Goal: Task Accomplishment & Management: Complete application form

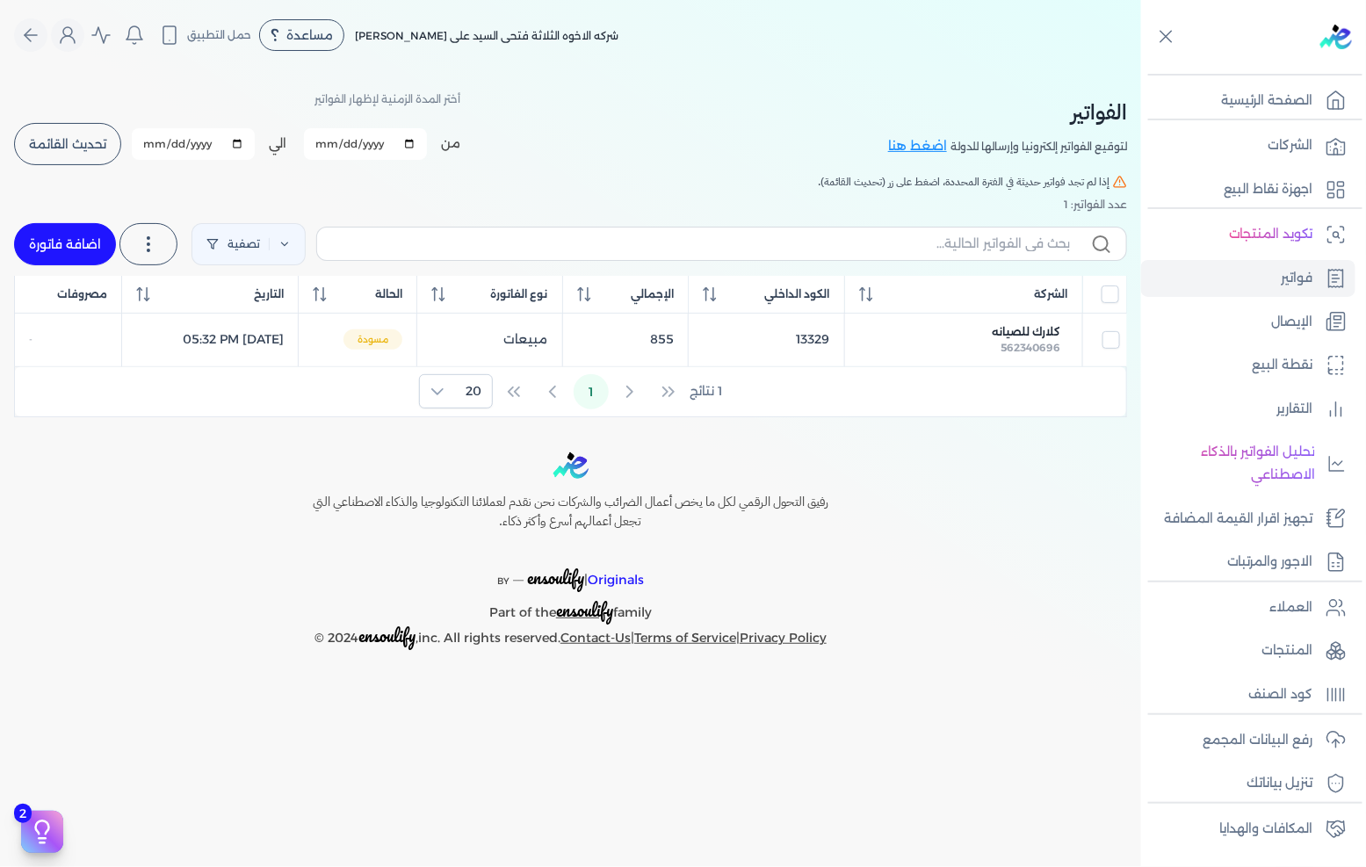
scroll to position [75, 0]
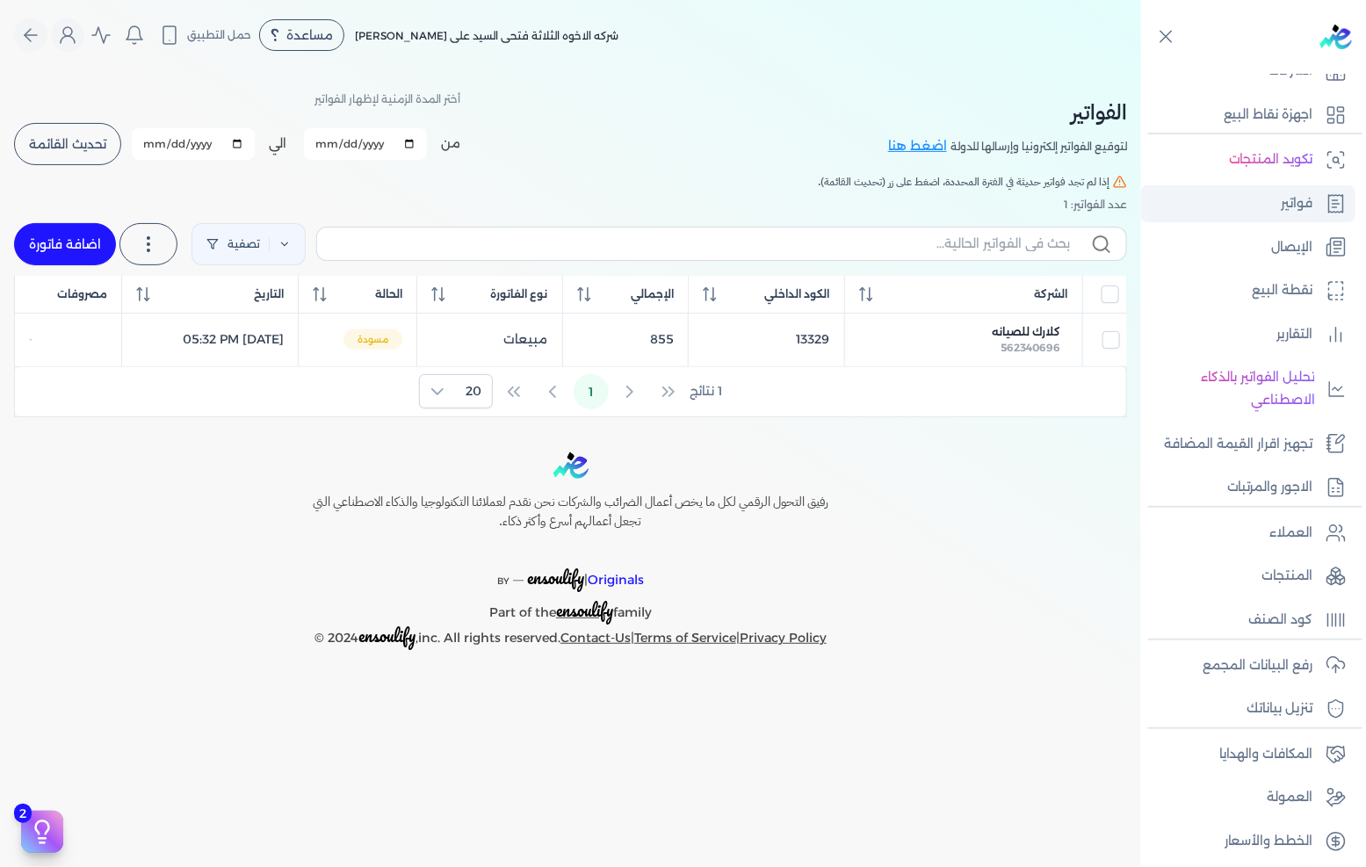
click at [1286, 203] on p "فواتير" at bounding box center [1298, 203] width 32 height 23
click at [1271, 187] on link "فواتير" at bounding box center [1248, 203] width 214 height 37
click at [41, 230] on link "اضافة فاتورة" at bounding box center [65, 244] width 102 height 42
select select "EGP"
select select "B"
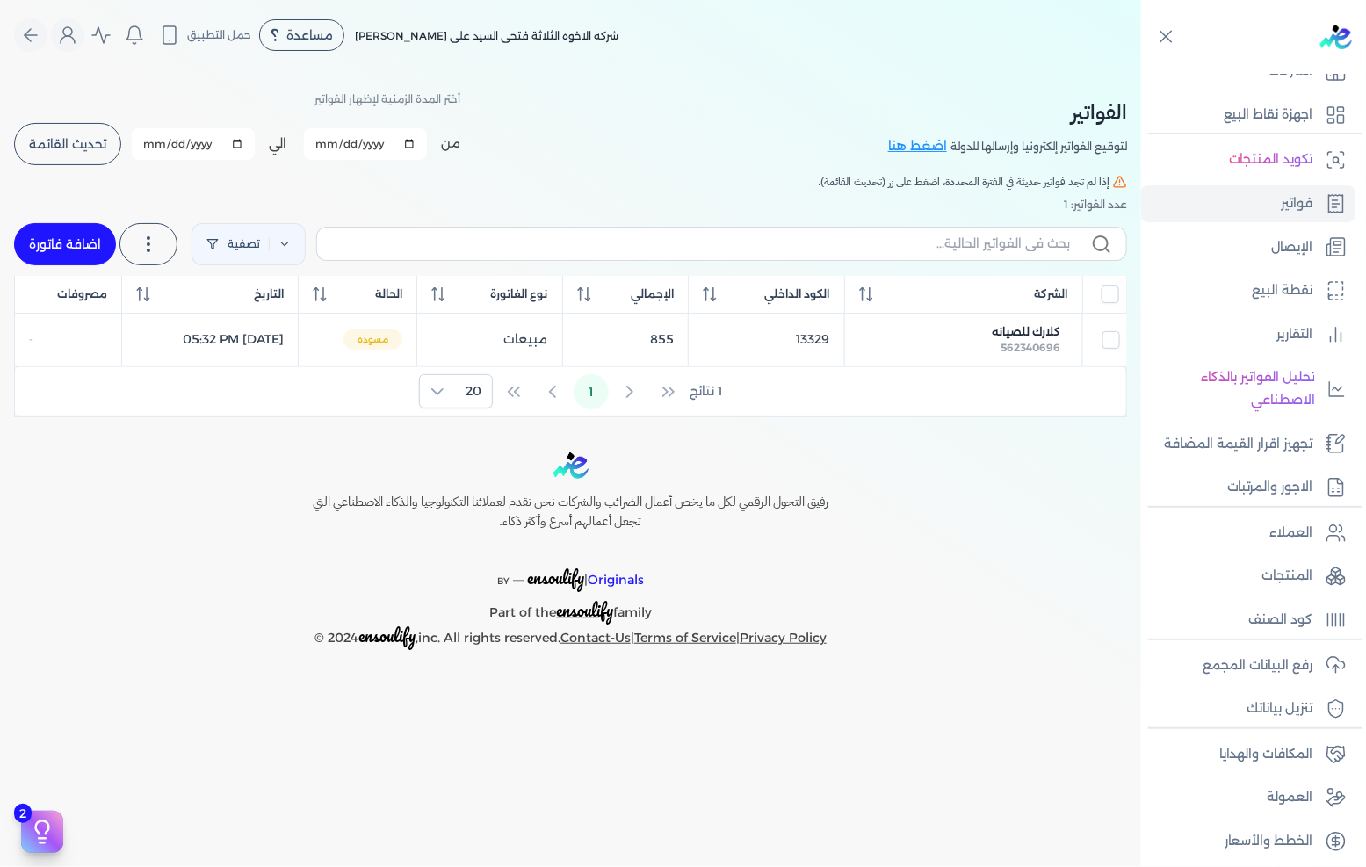
select select "EGS"
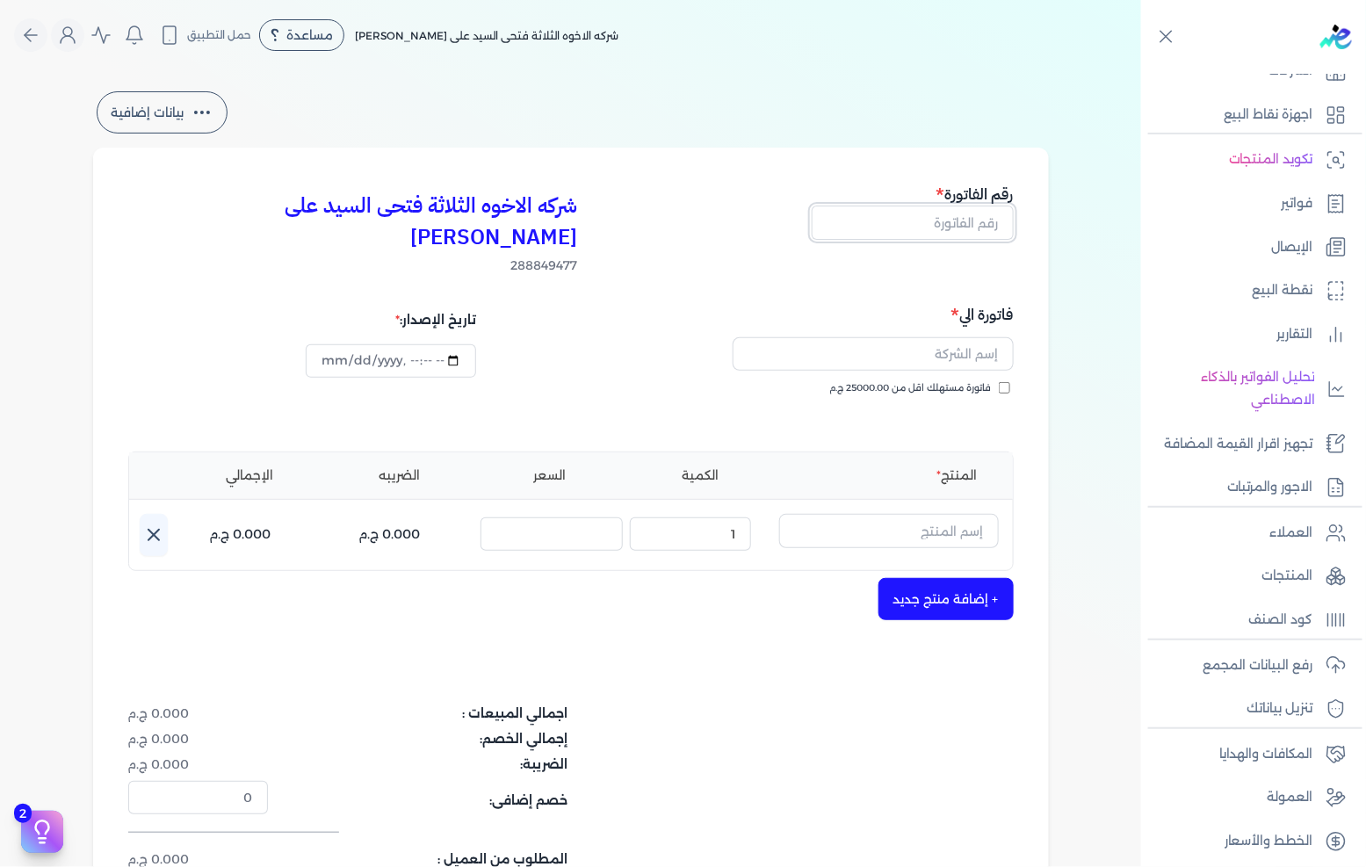
drag, startPoint x: 964, startPoint y: 232, endPoint x: 993, endPoint y: 231, distance: 29.0
click at [964, 232] on input "text" at bounding box center [913, 222] width 202 height 33
type input "13389"
click at [978, 381] on span "فاتورة مستهلك اقل من 25000.00 ج.م" at bounding box center [911, 388] width 162 height 14
click at [999, 382] on input "فاتورة مستهلك اقل من 25000.00 ج.م" at bounding box center [1004, 387] width 11 height 11
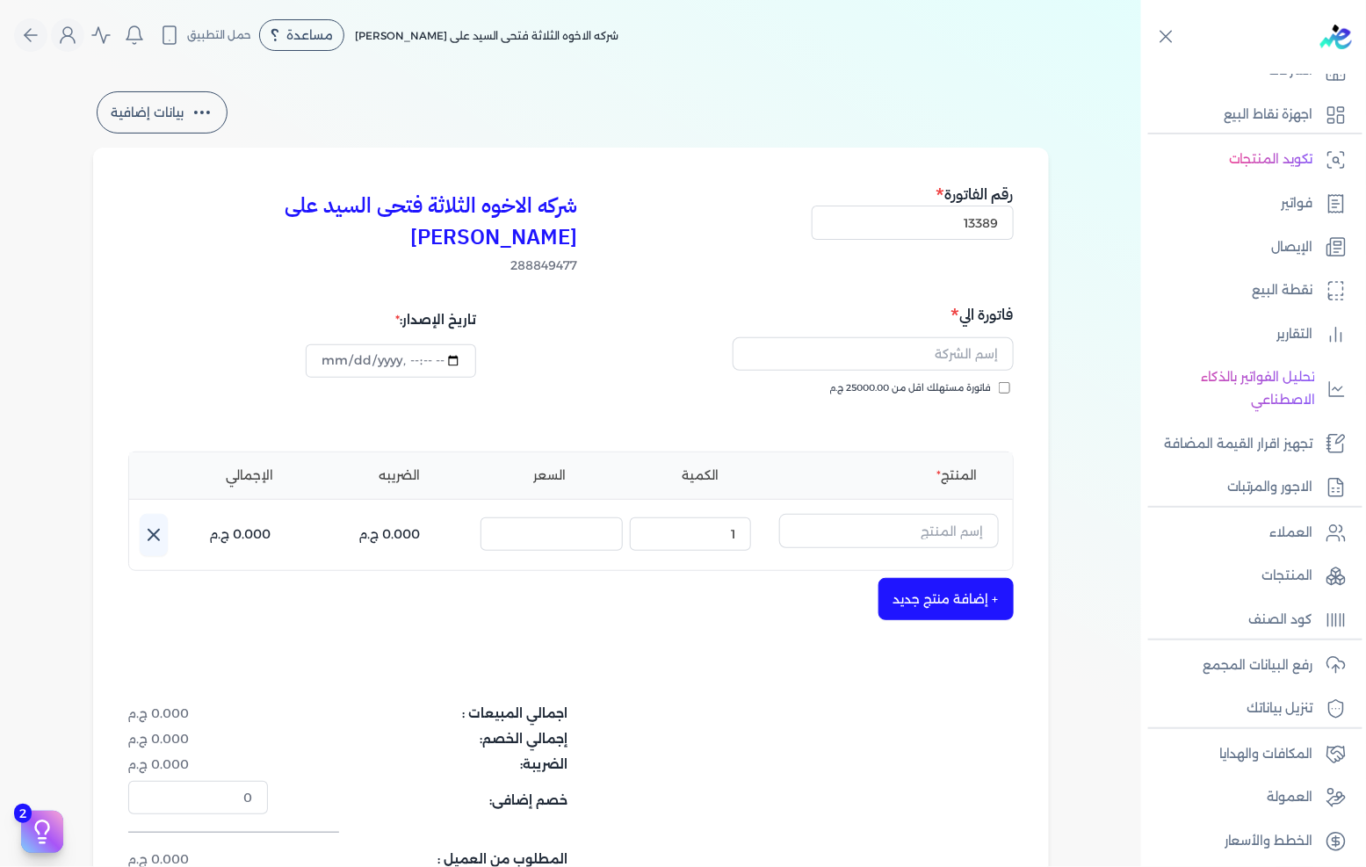
checkbox input "true"
click at [981, 337] on input "text" at bounding box center [873, 353] width 281 height 33
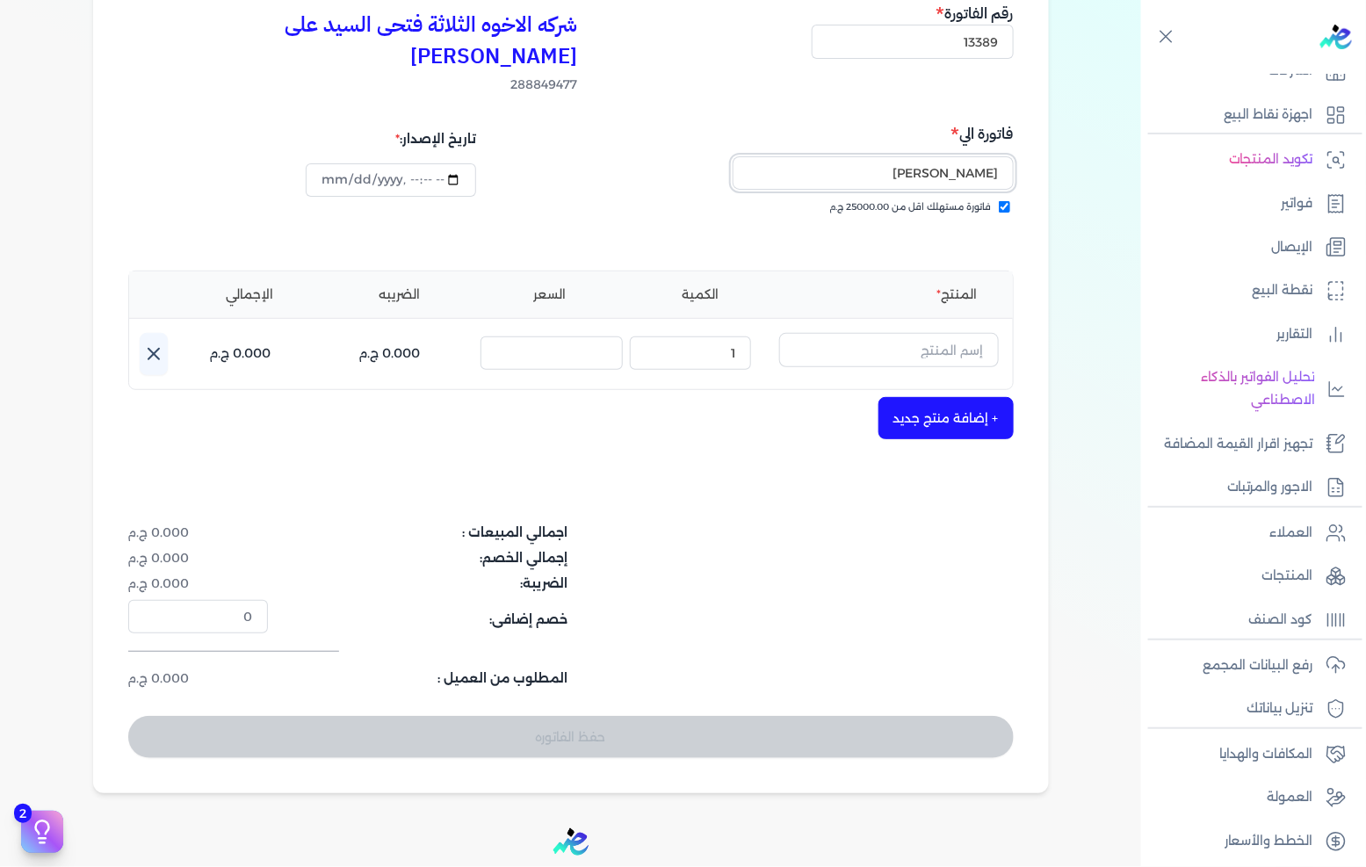
scroll to position [195, 0]
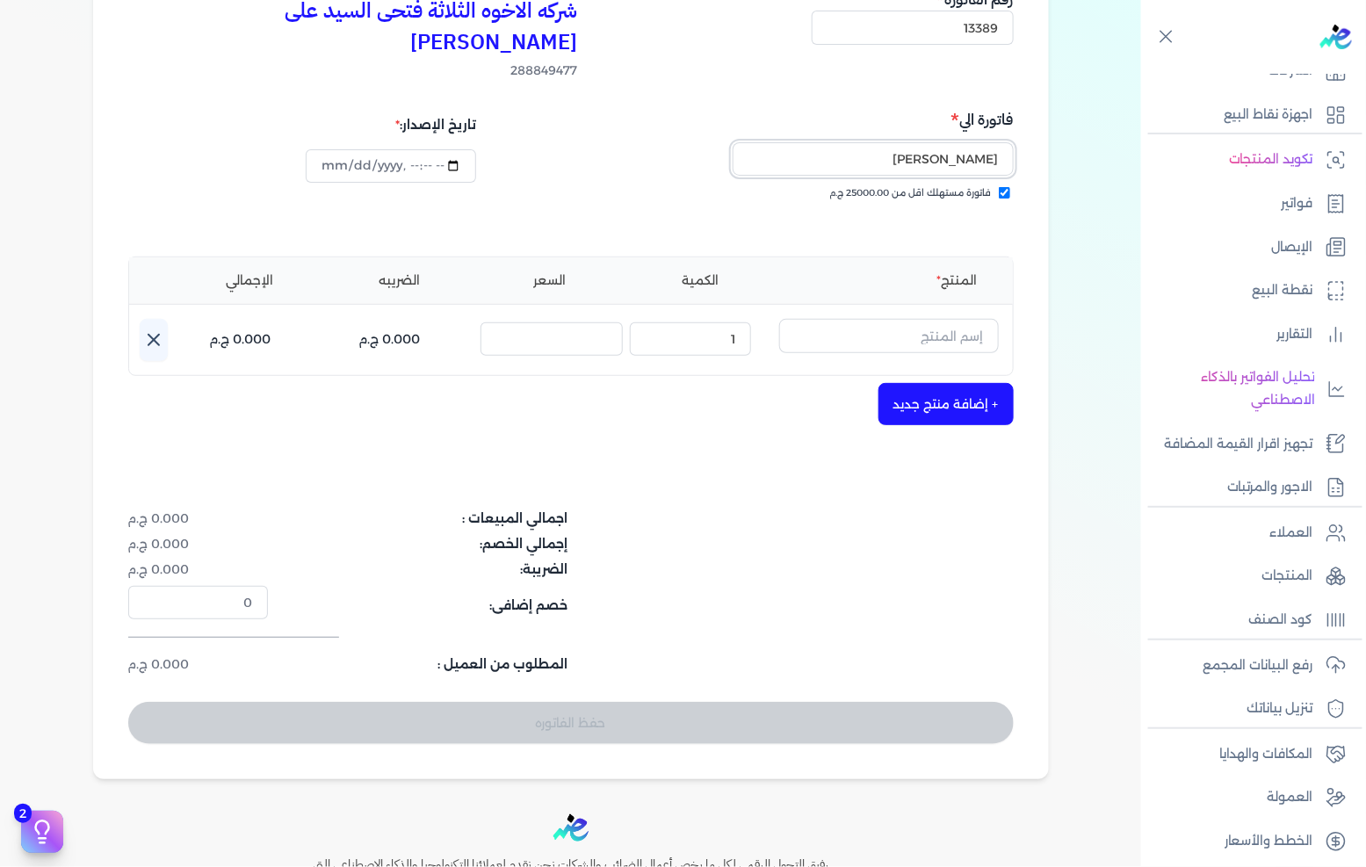
type input "[PERSON_NAME]"
click at [918, 326] on button "button" at bounding box center [889, 339] width 220 height 40
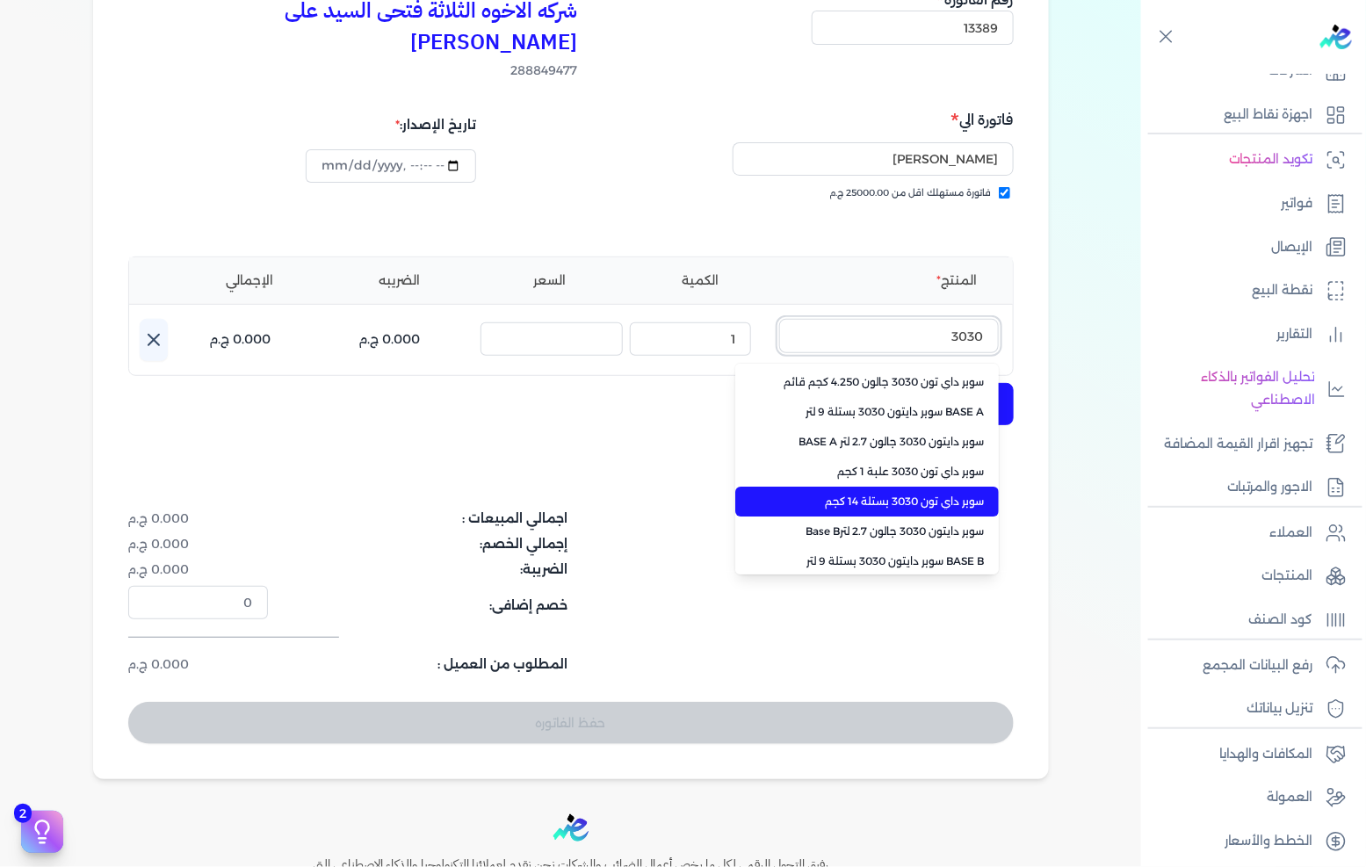
type input "3030"
click at [929, 494] on span "سوبر داي تون 3030 بستلة 14 كجم" at bounding box center [877, 502] width 214 height 16
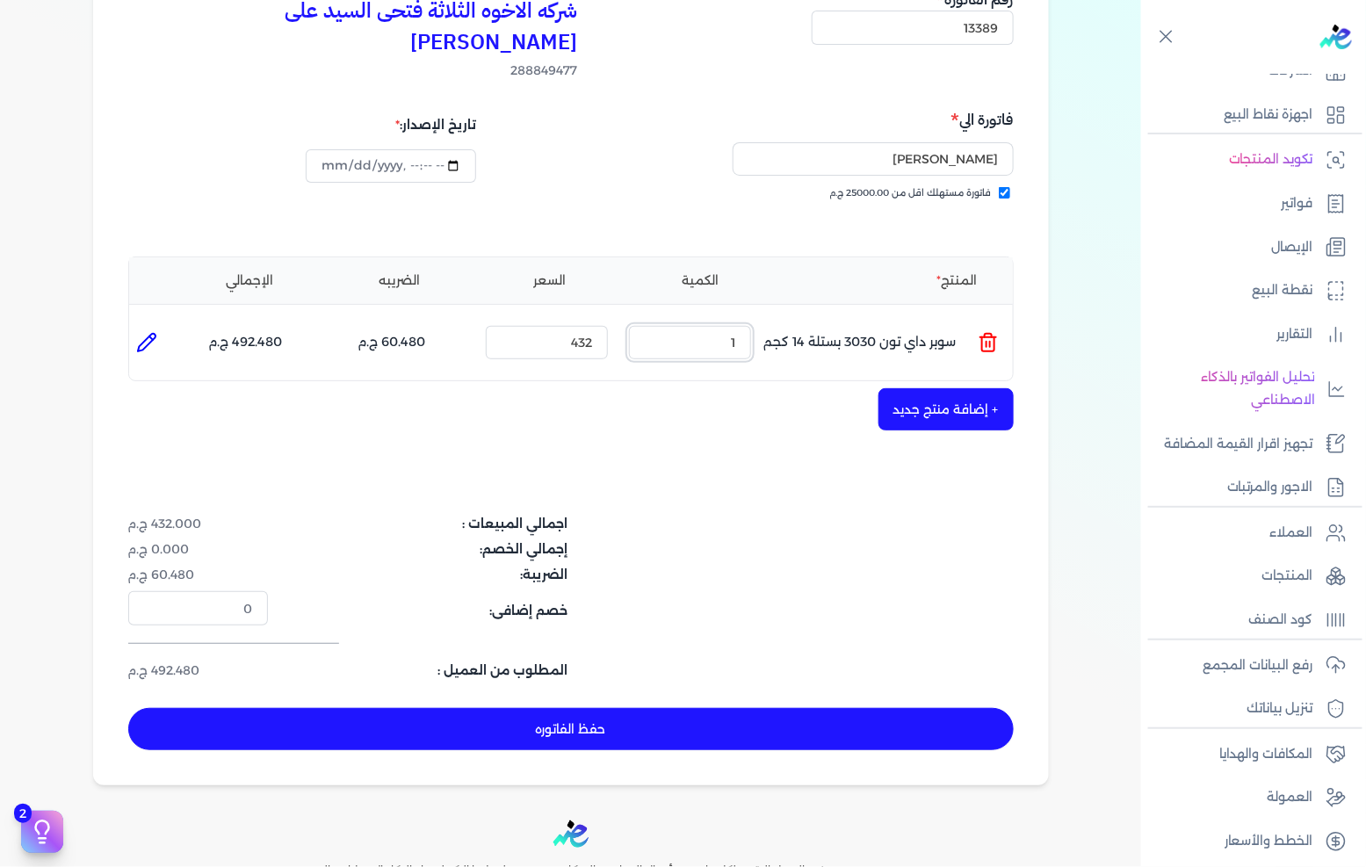
click at [709, 326] on input "1" at bounding box center [690, 342] width 122 height 33
drag, startPoint x: 709, startPoint y: 301, endPoint x: 1365, endPoint y: 379, distance: 660.8
click at [719, 326] on input "1" at bounding box center [690, 342] width 122 height 33
type input "25"
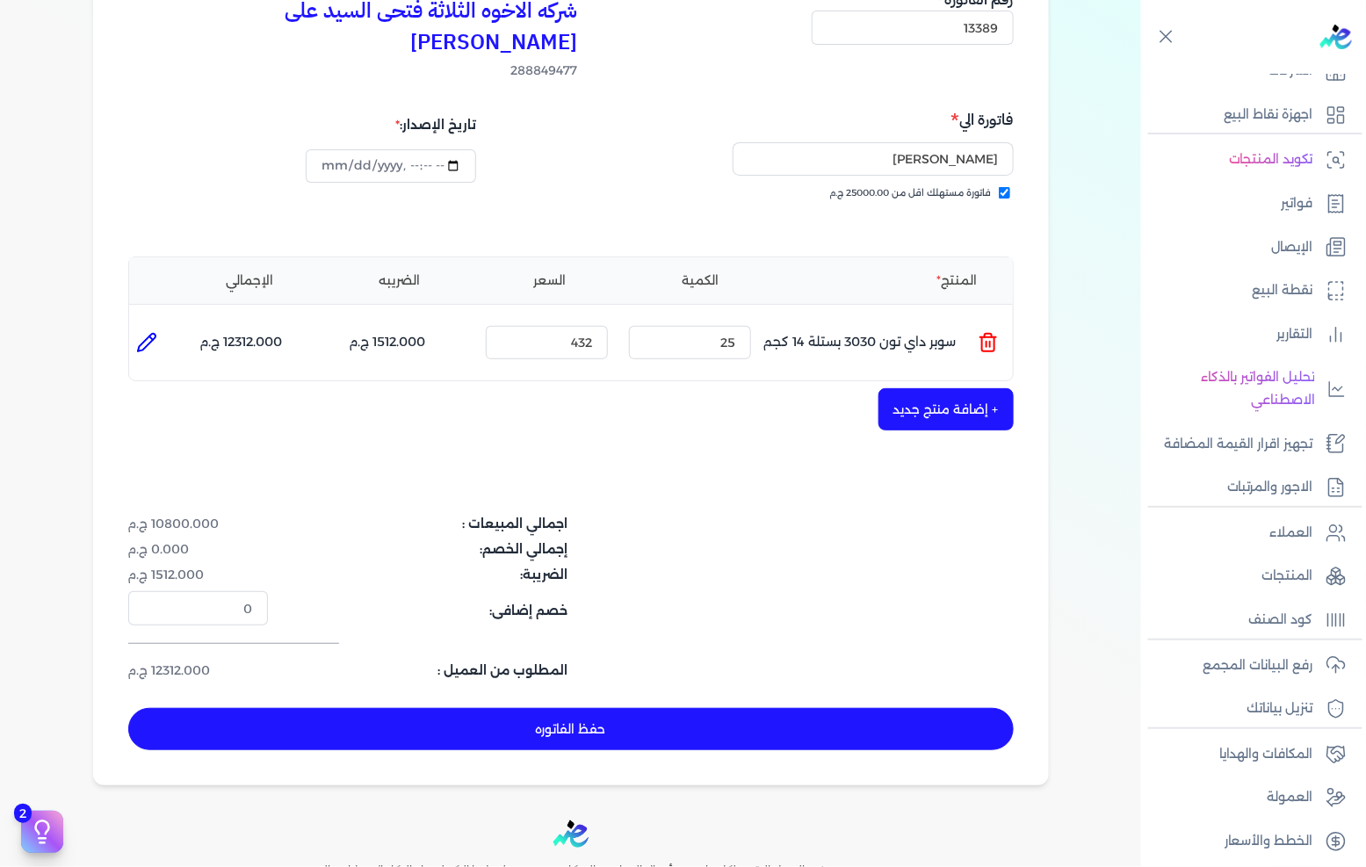
click at [935, 390] on button "+ إضافة منتج جديد" at bounding box center [946, 409] width 135 height 42
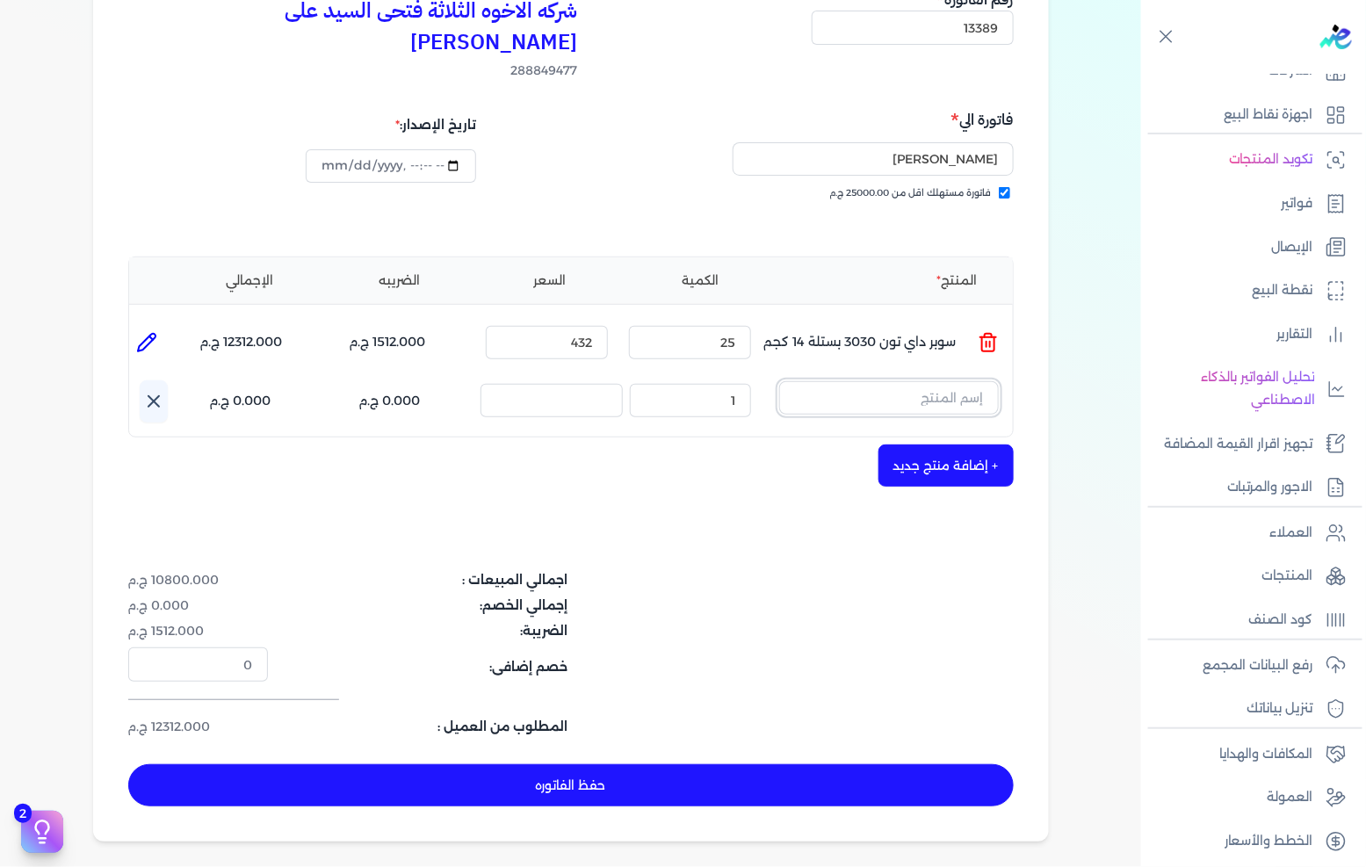
click at [945, 381] on input "text" at bounding box center [889, 397] width 220 height 33
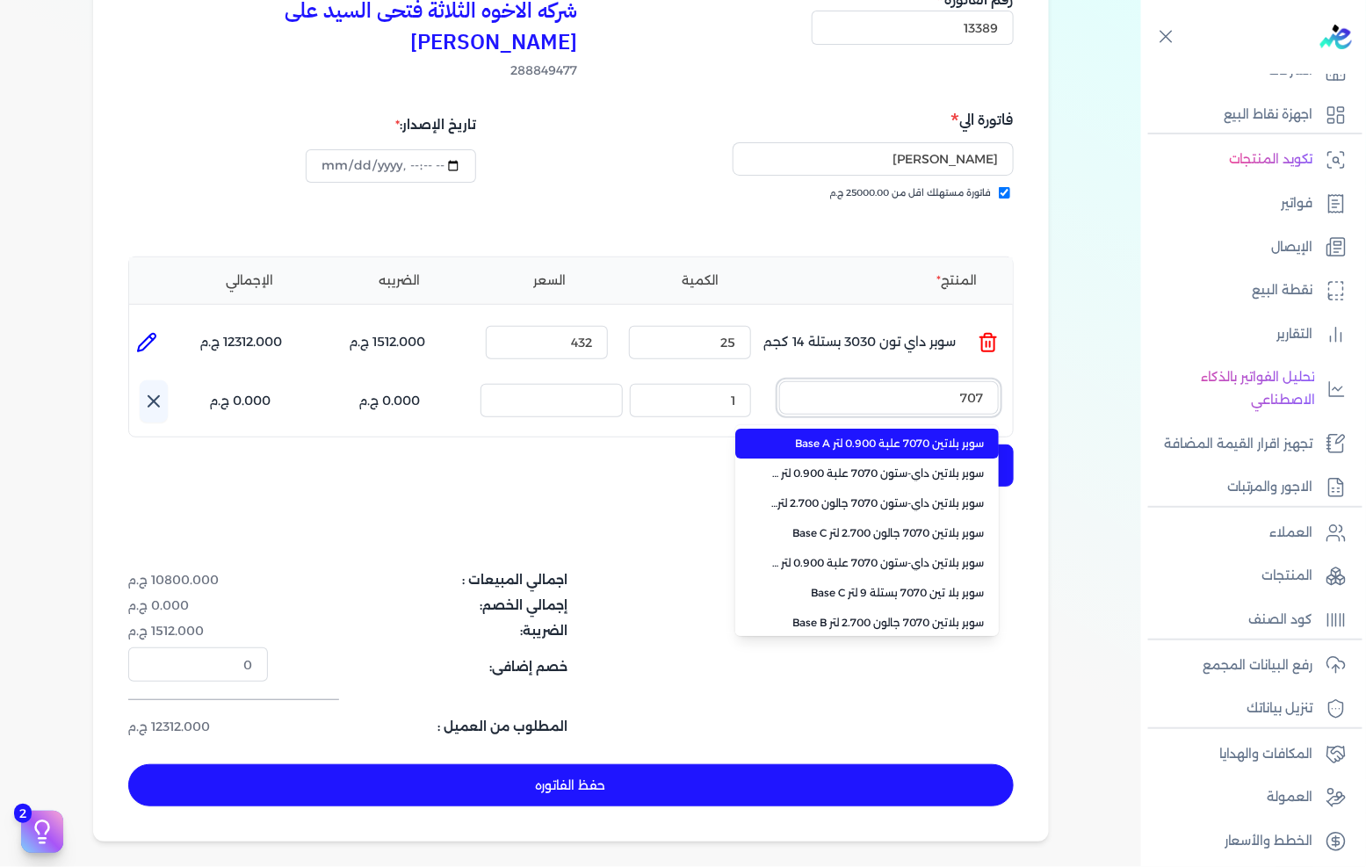
type input "7070"
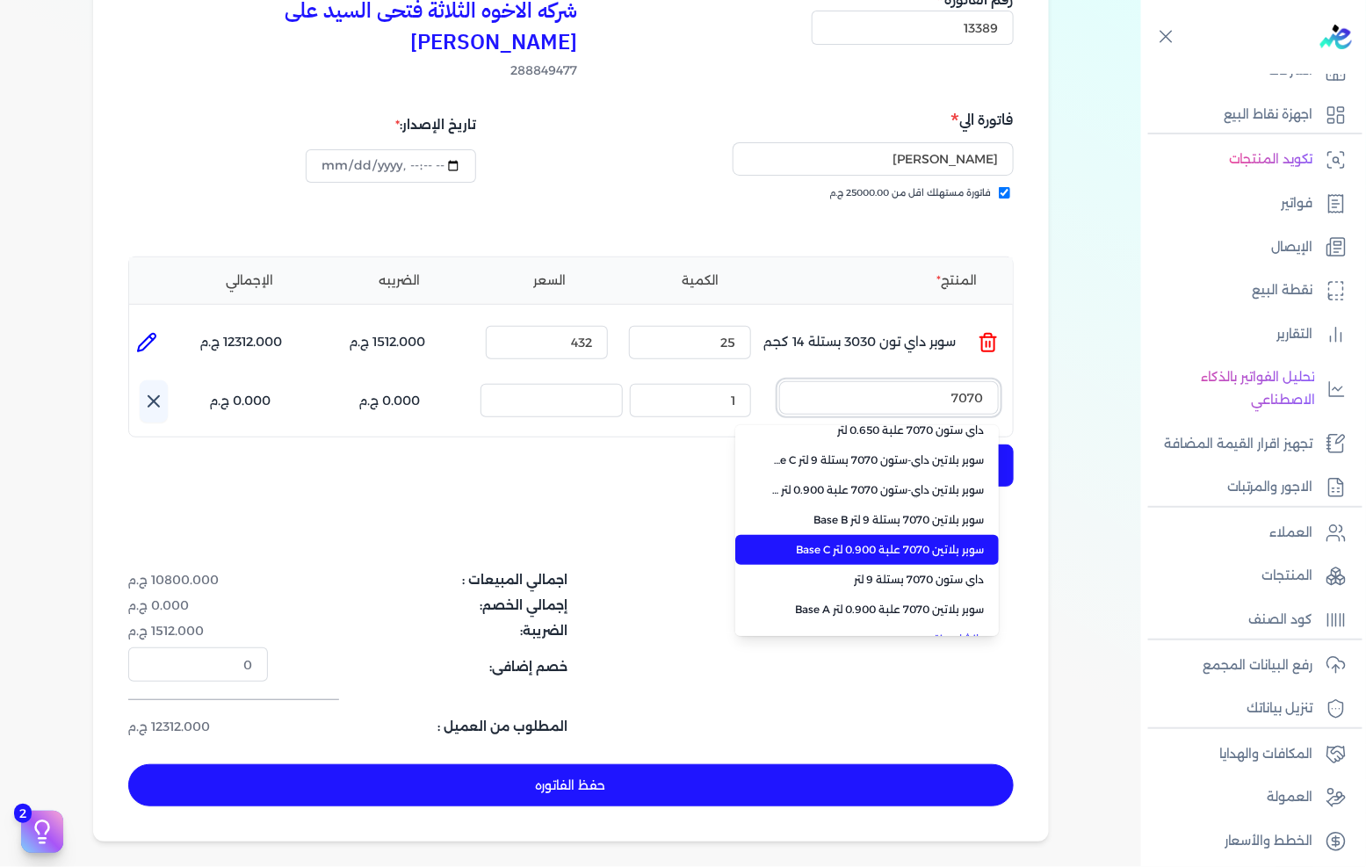
scroll to position [392, 0]
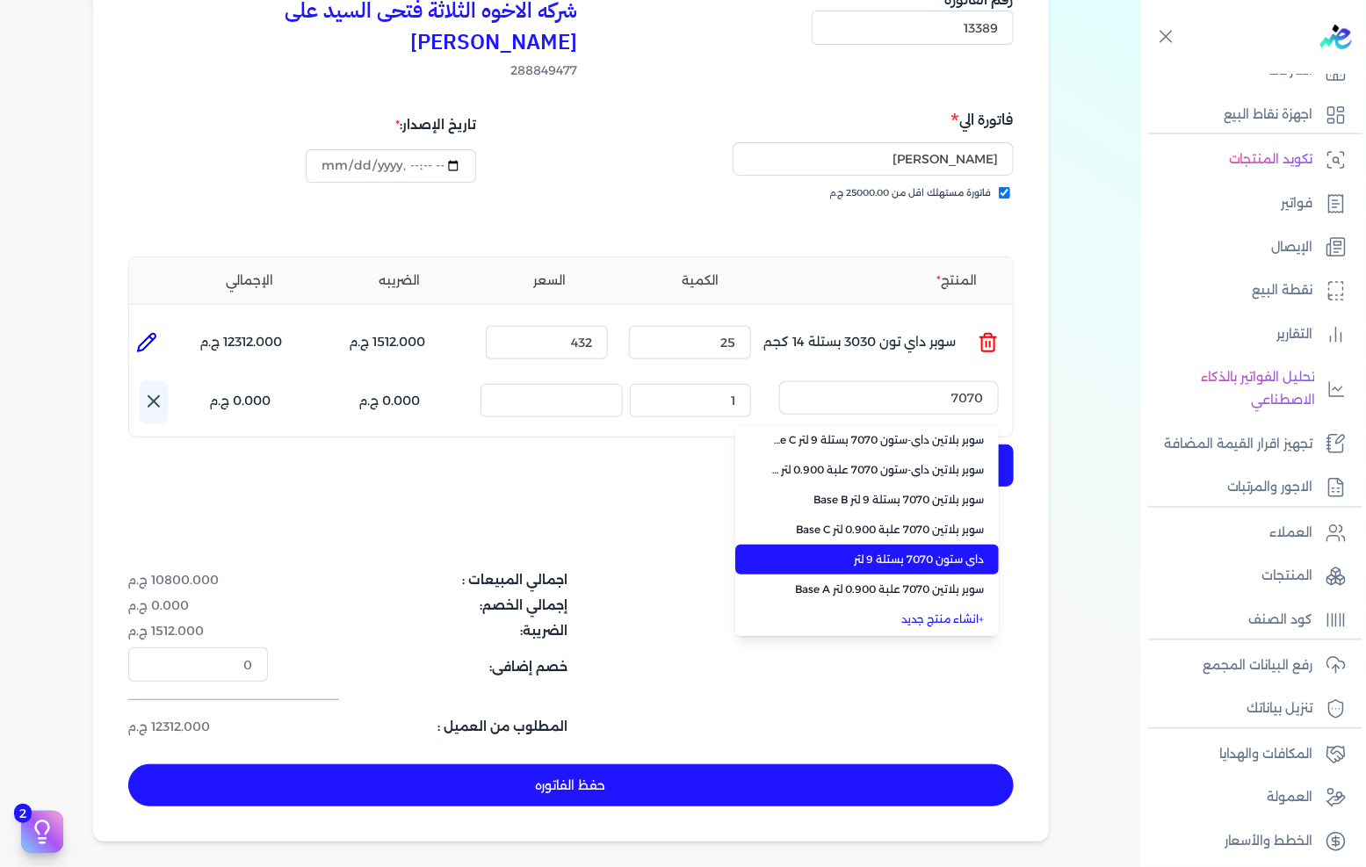
click at [848, 552] on span "داي ستون 7070 بستلة 9 لتر" at bounding box center [877, 560] width 214 height 16
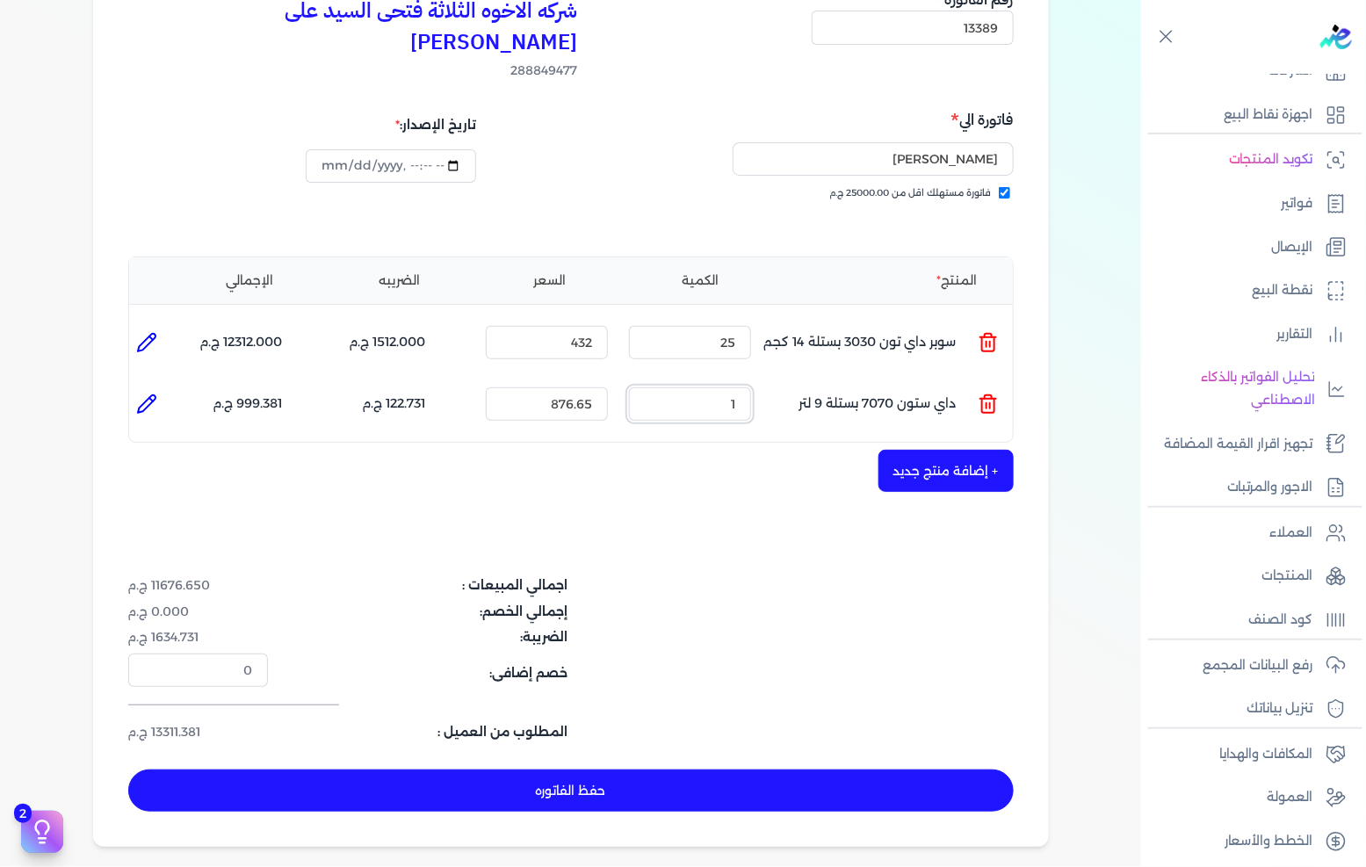
click at [748, 387] on input "1" at bounding box center [690, 403] width 122 height 33
type input "2"
type input "0"
type input "10"
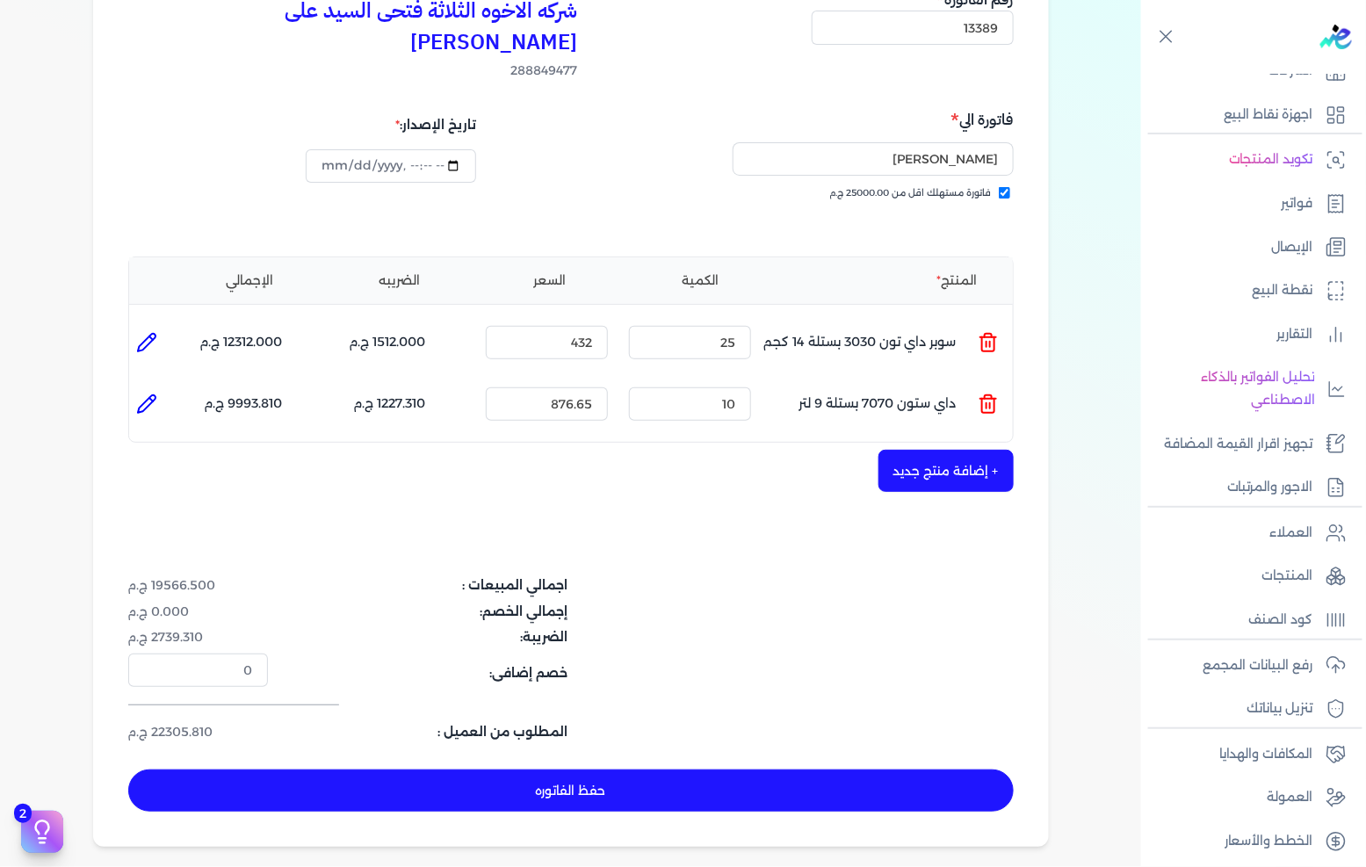
click at [549, 770] on button "حفظ الفاتوره" at bounding box center [571, 791] width 886 height 42
type input "[DATE]"
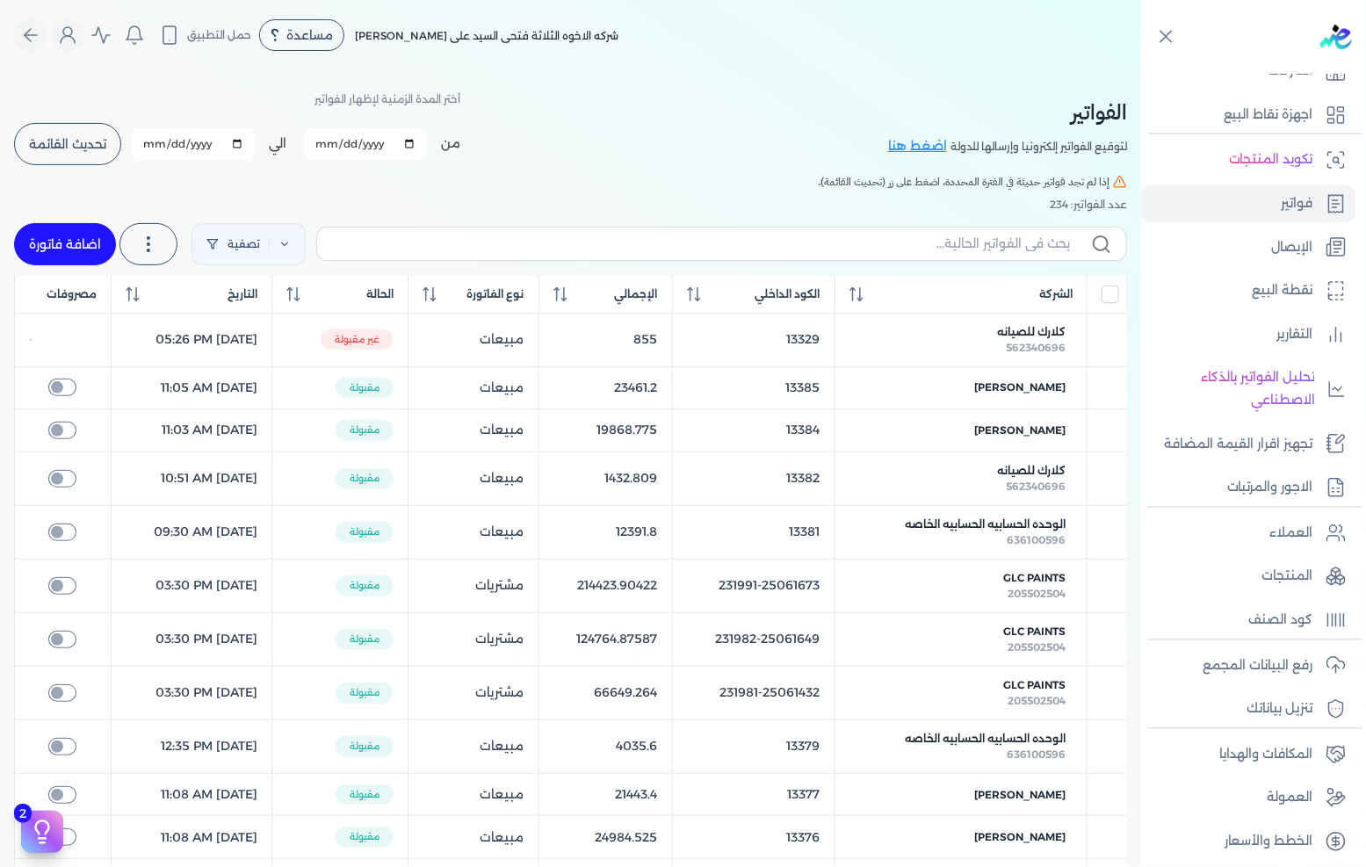
click at [77, 235] on link "اضافة فاتورة" at bounding box center [65, 244] width 102 height 42
select select "EGP"
select select "B"
select select "EGS"
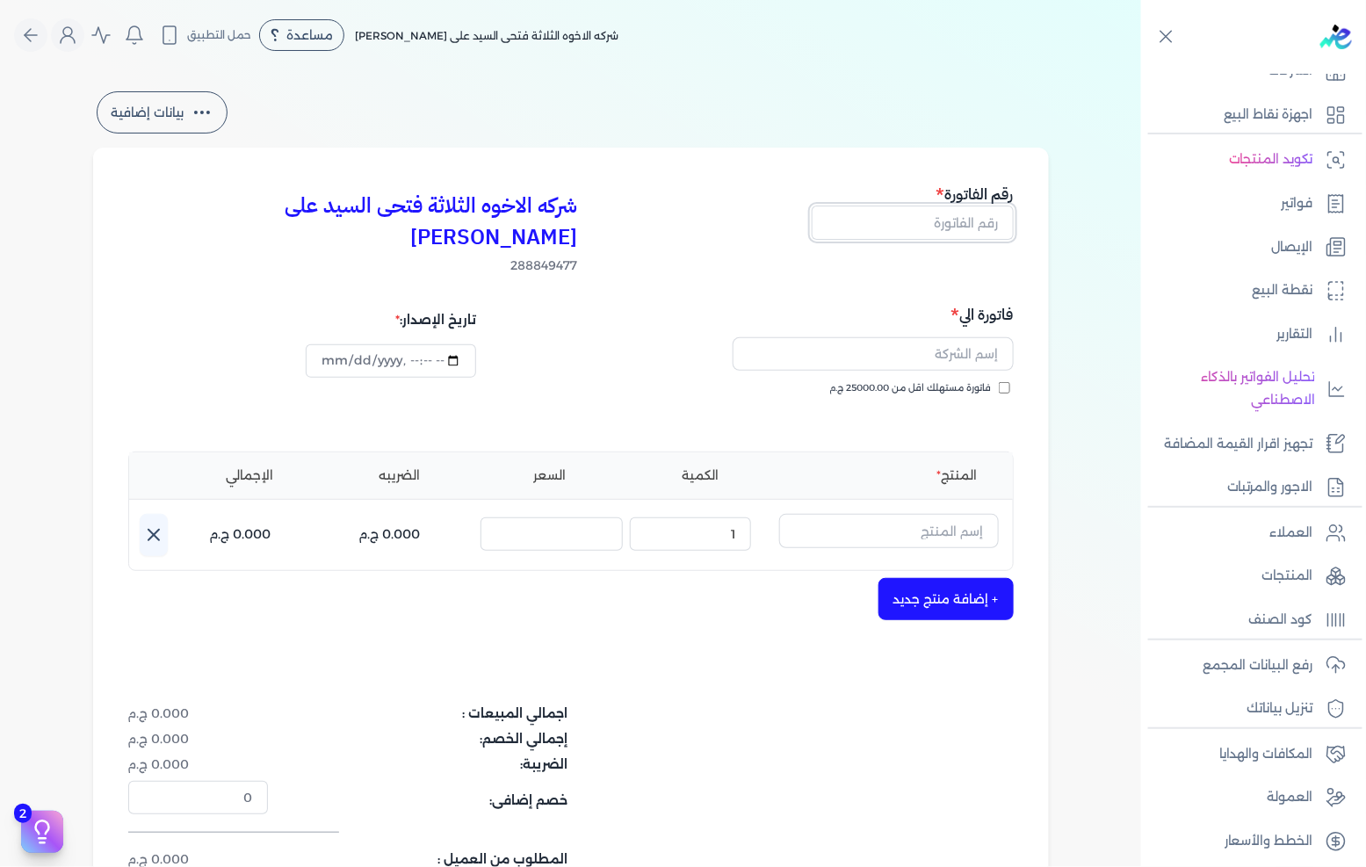
click at [900, 213] on input "text" at bounding box center [913, 222] width 202 height 33
type input "13390"
click at [989, 381] on span "فاتورة مستهلك اقل من 25000.00 ج.م" at bounding box center [911, 388] width 162 height 14
click at [999, 382] on input "فاتورة مستهلك اقل من 25000.00 ج.م" at bounding box center [1004, 387] width 11 height 11
checkbox input "true"
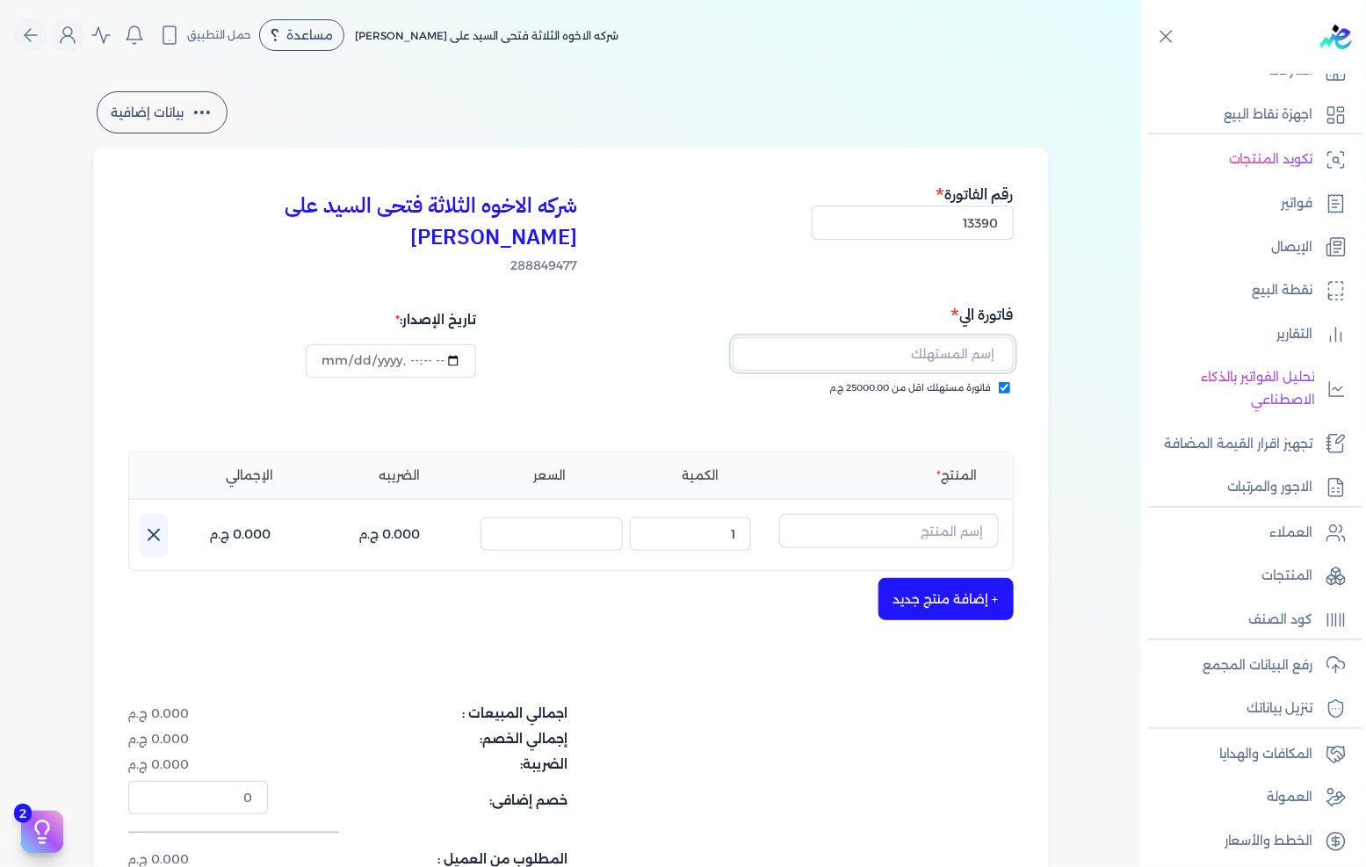
click at [995, 337] on input "text" at bounding box center [873, 353] width 281 height 33
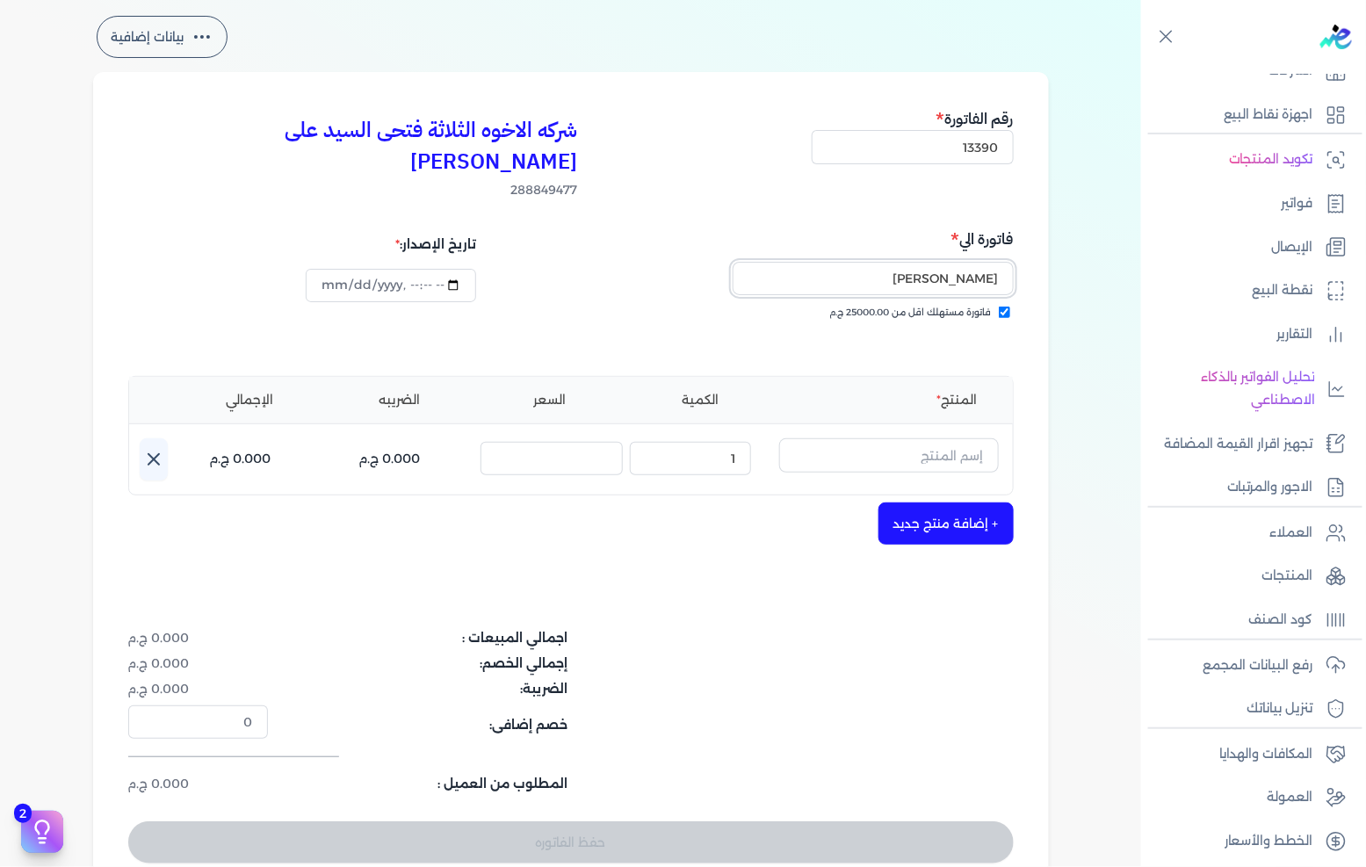
scroll to position [98, 0]
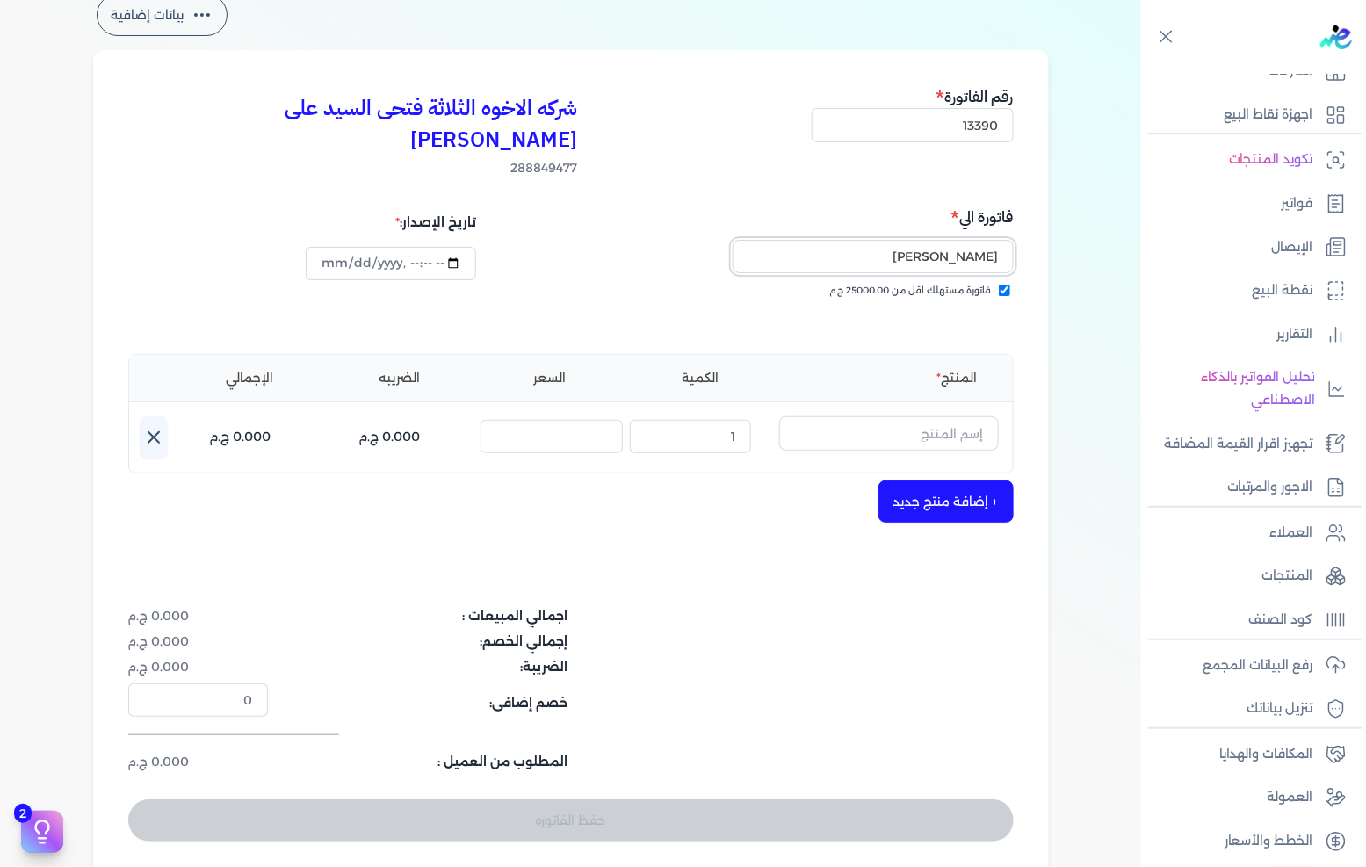
type input "[PERSON_NAME]"
click at [855, 416] on input "text" at bounding box center [889, 432] width 220 height 33
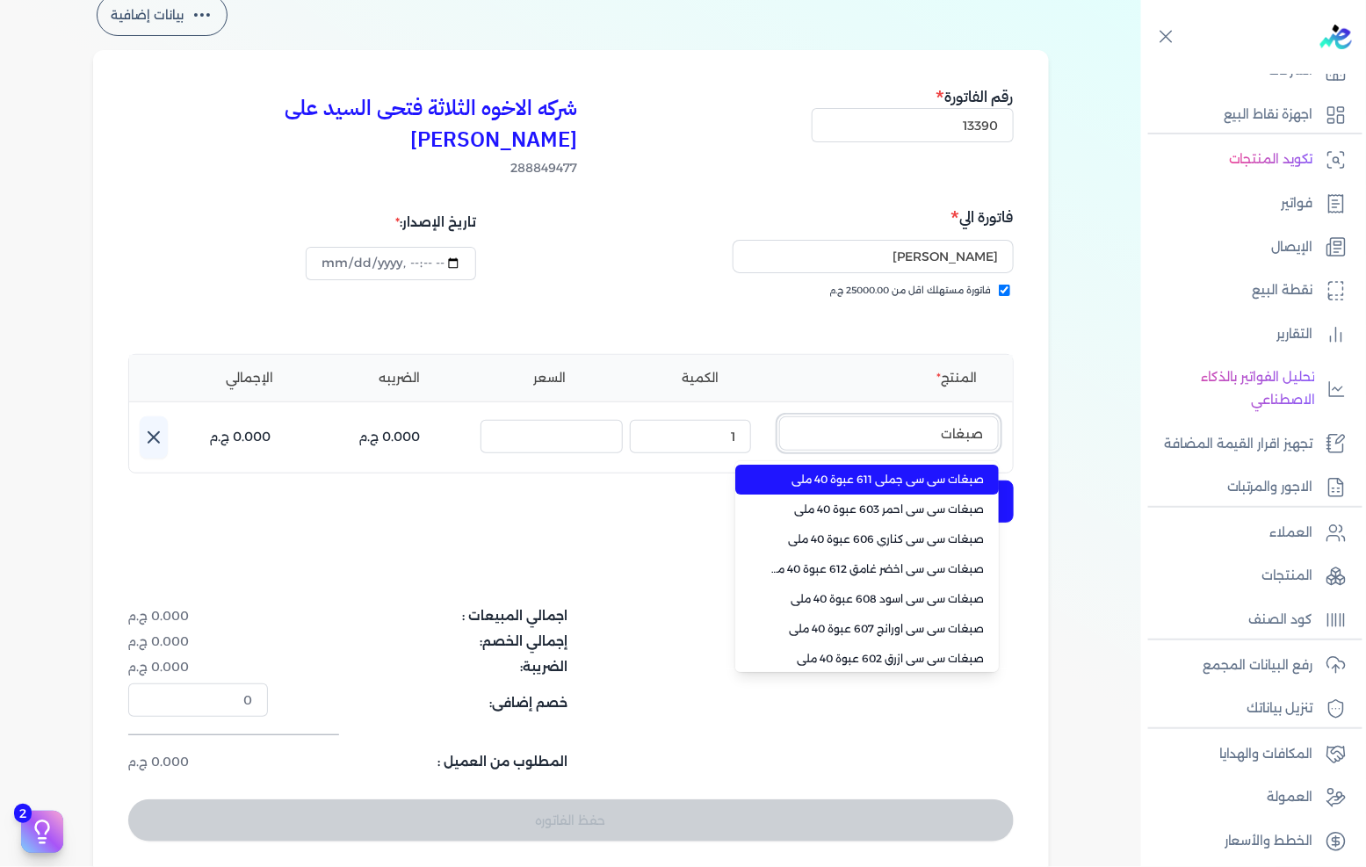
type input "صبغات"
click at [850, 465] on li "صبغات سي سي جملي 611 عبوة 40 ملي" at bounding box center [867, 480] width 264 height 30
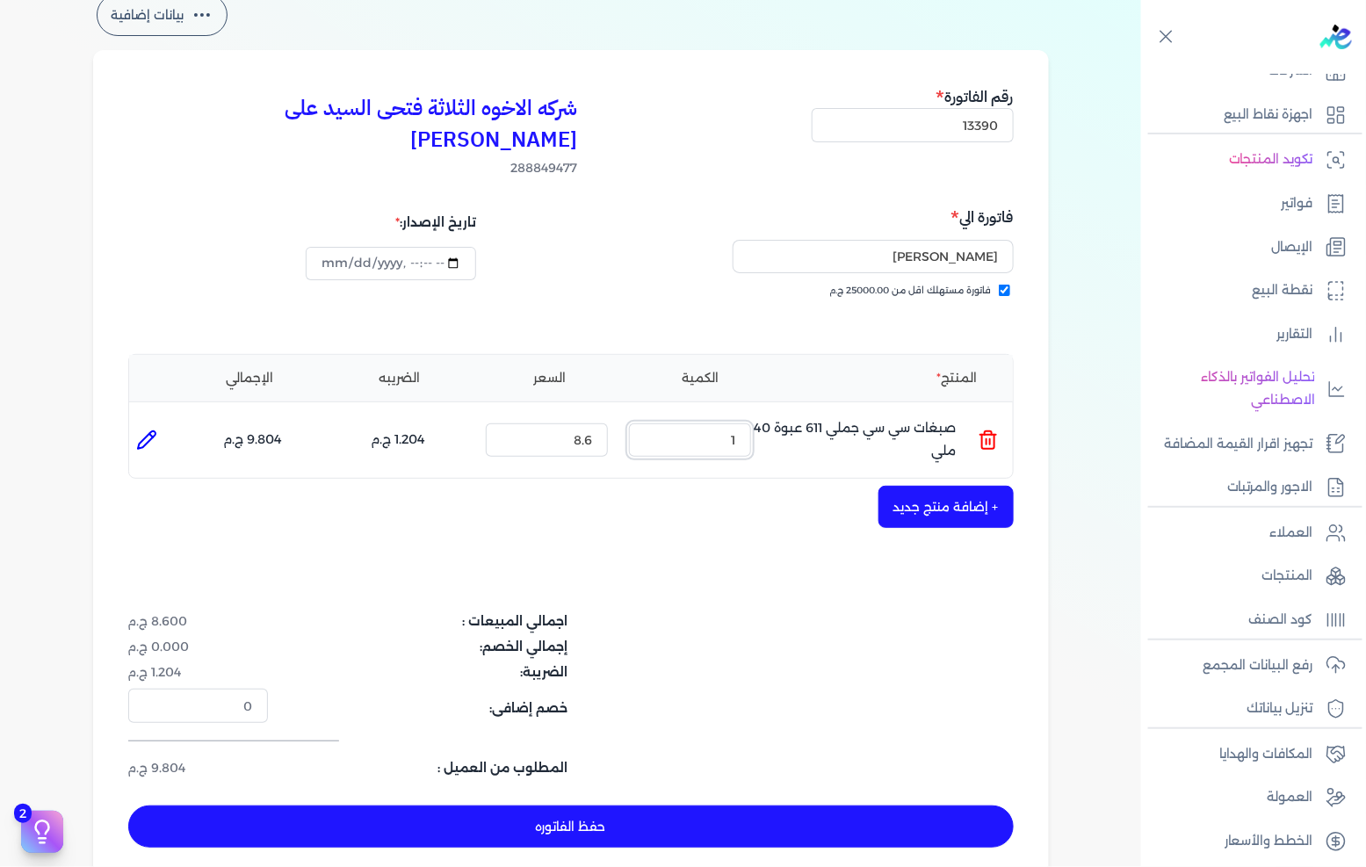
click at [724, 423] on input "1" at bounding box center [690, 439] width 122 height 33
drag, startPoint x: 724, startPoint y: 423, endPoint x: 1365, endPoint y: 429, distance: 641.3
click at [741, 423] on input "1" at bounding box center [690, 439] width 122 height 33
type input "80"
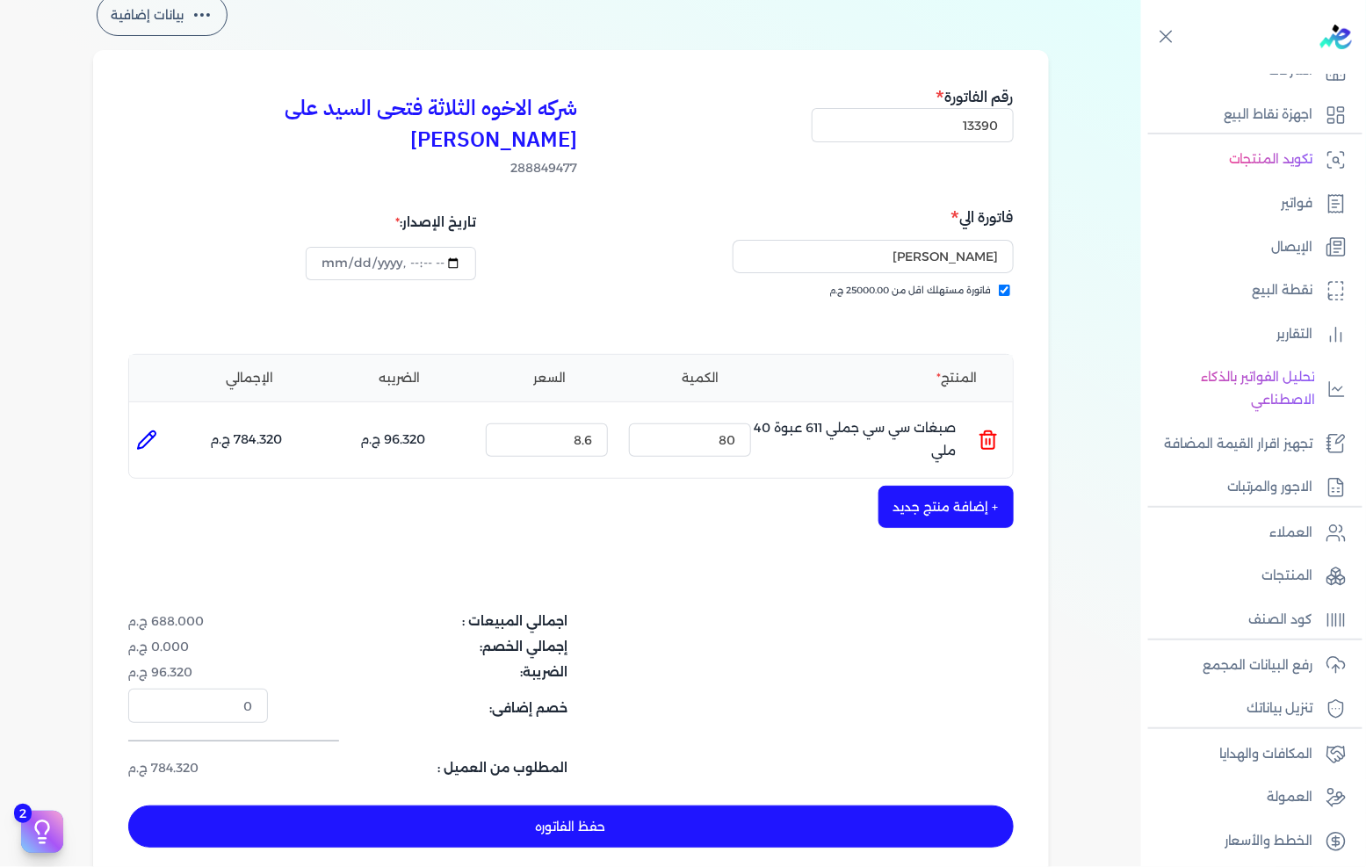
click at [989, 486] on button "+ إضافة منتج جديد" at bounding box center [946, 507] width 135 height 42
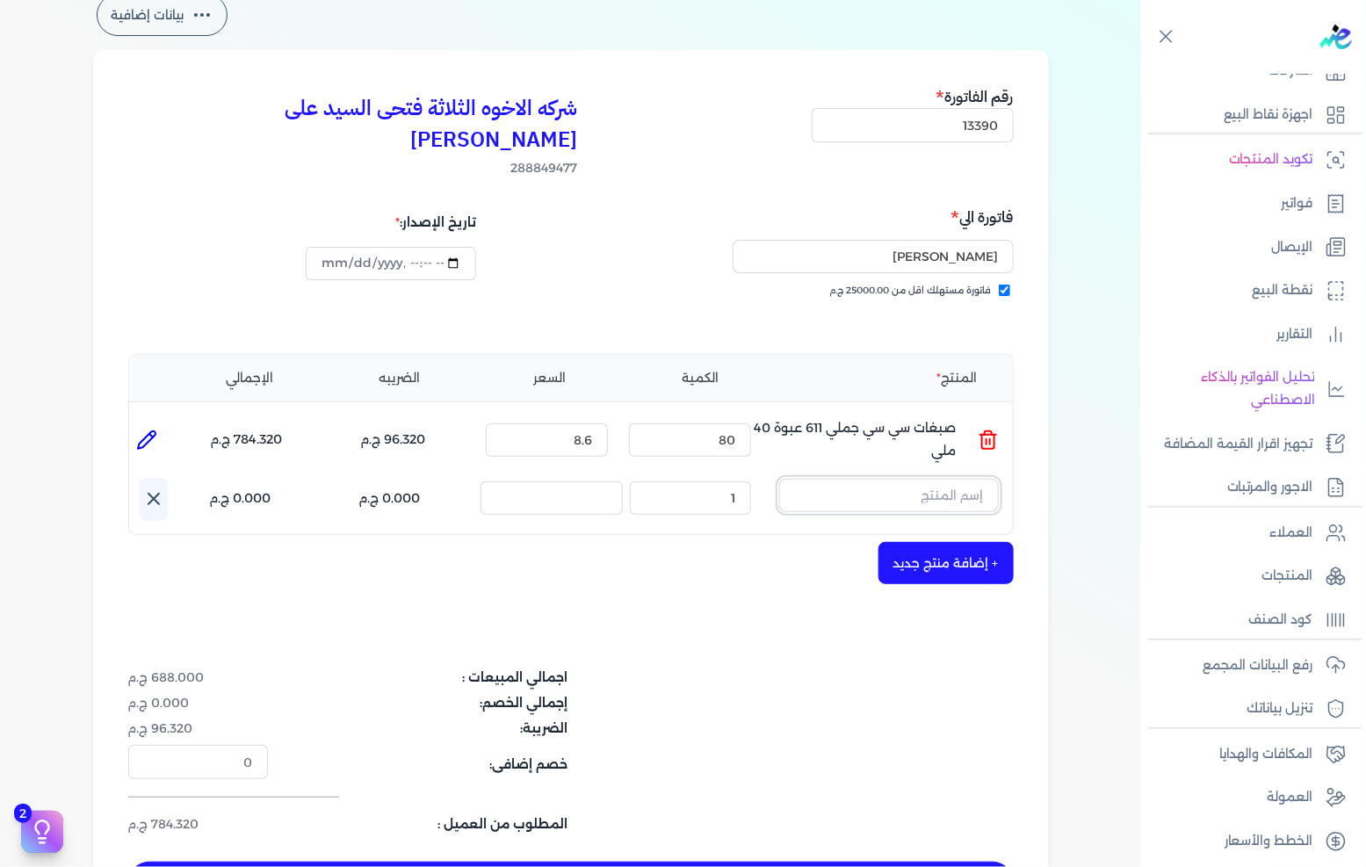
click at [971, 479] on input "text" at bounding box center [889, 495] width 220 height 33
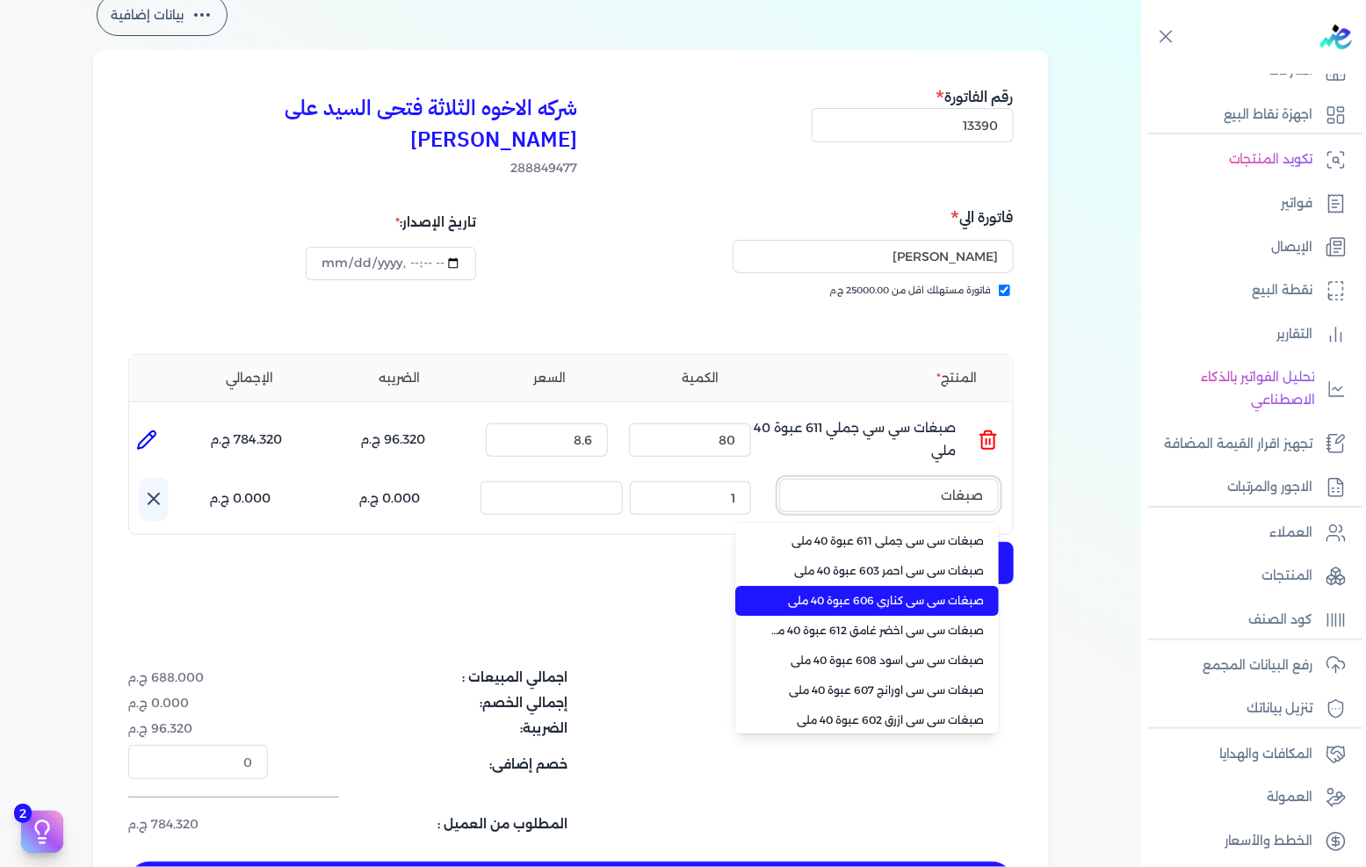
type input "صبغات"
click at [778, 586] on li "صبغات سي سي كناري 606 عبوة 40 ملي" at bounding box center [867, 601] width 264 height 30
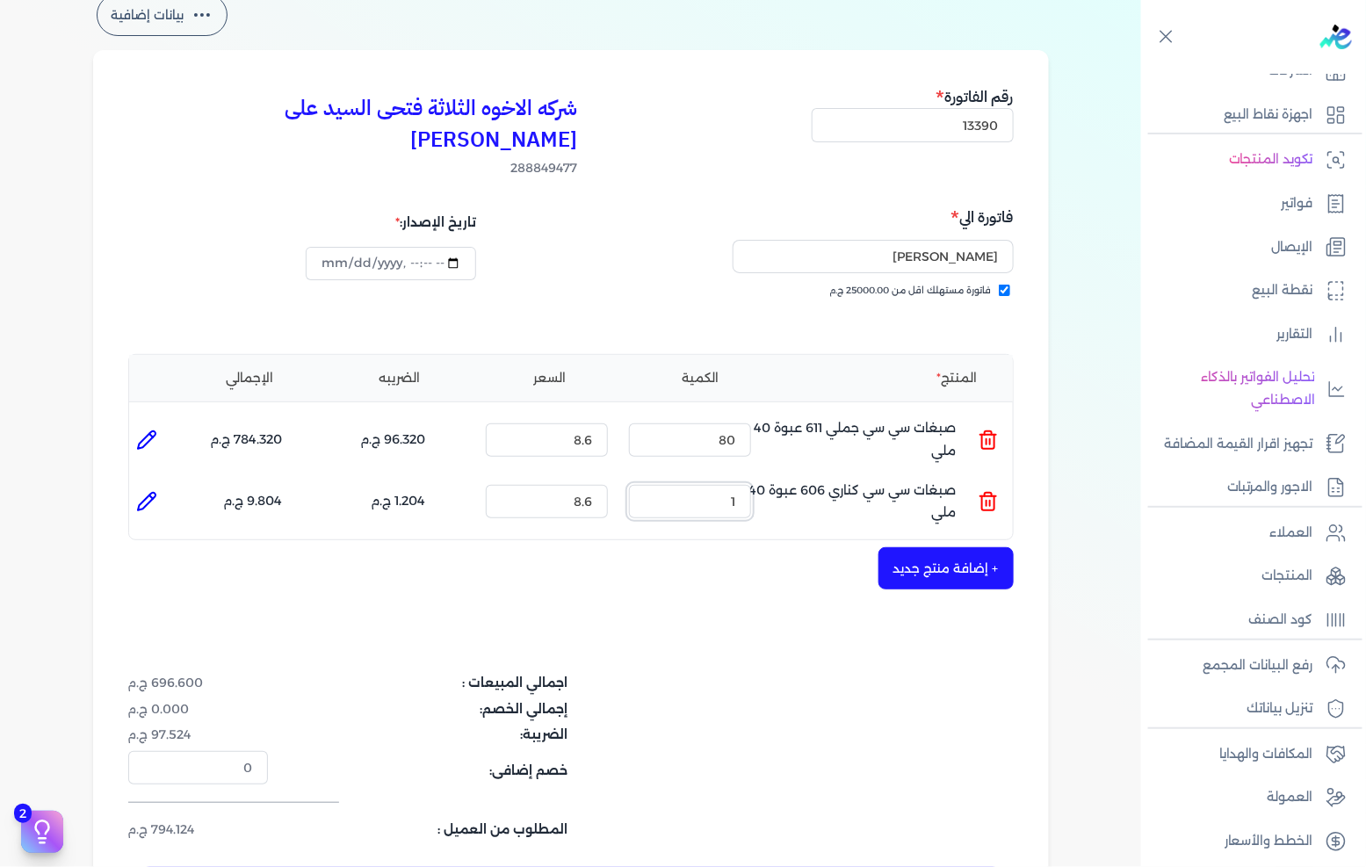
click at [747, 485] on input "1" at bounding box center [690, 501] width 122 height 33
type input "80"
click at [953, 548] on button "+ إضافة منتج جديد" at bounding box center [946, 568] width 135 height 42
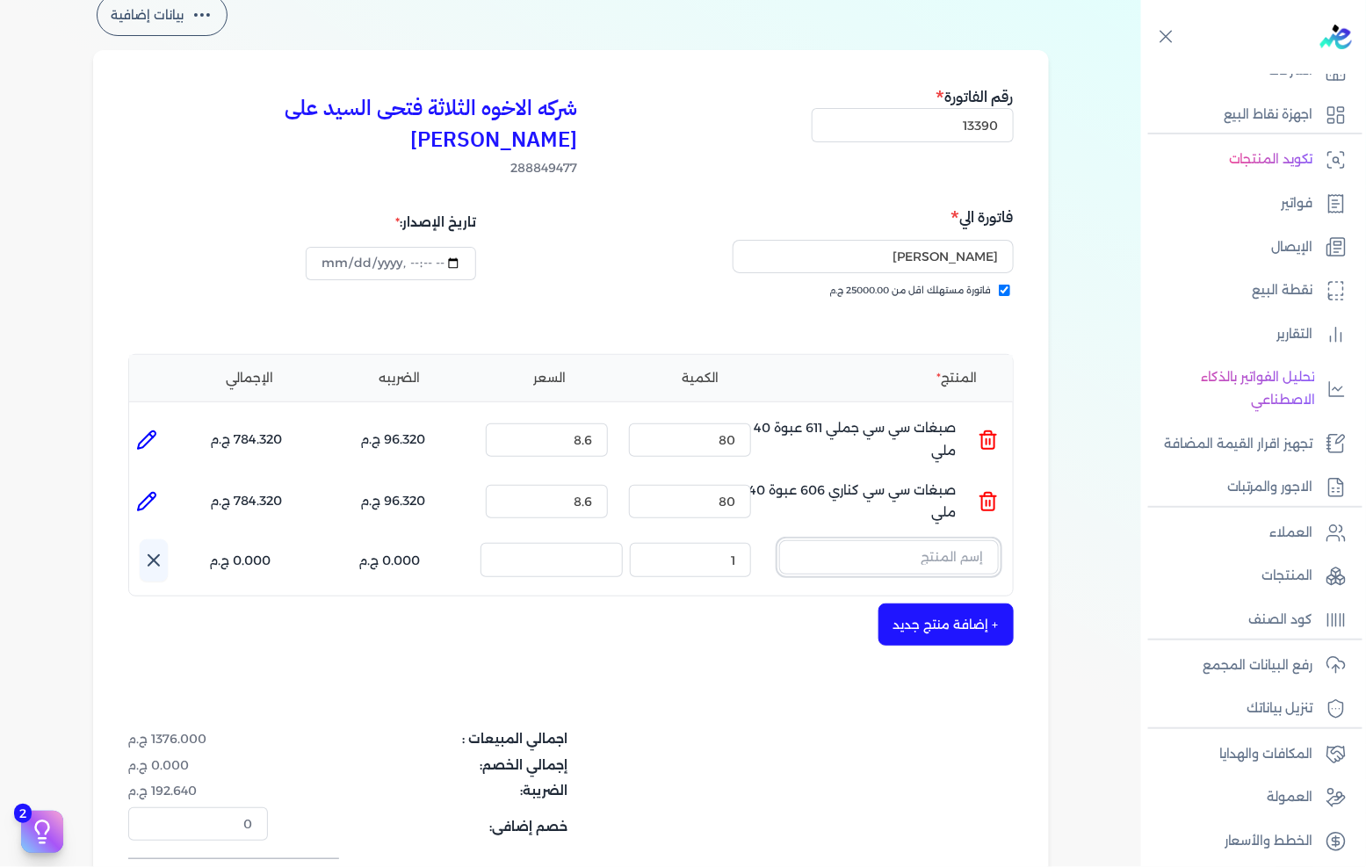
click at [907, 540] on input "text" at bounding box center [889, 556] width 220 height 33
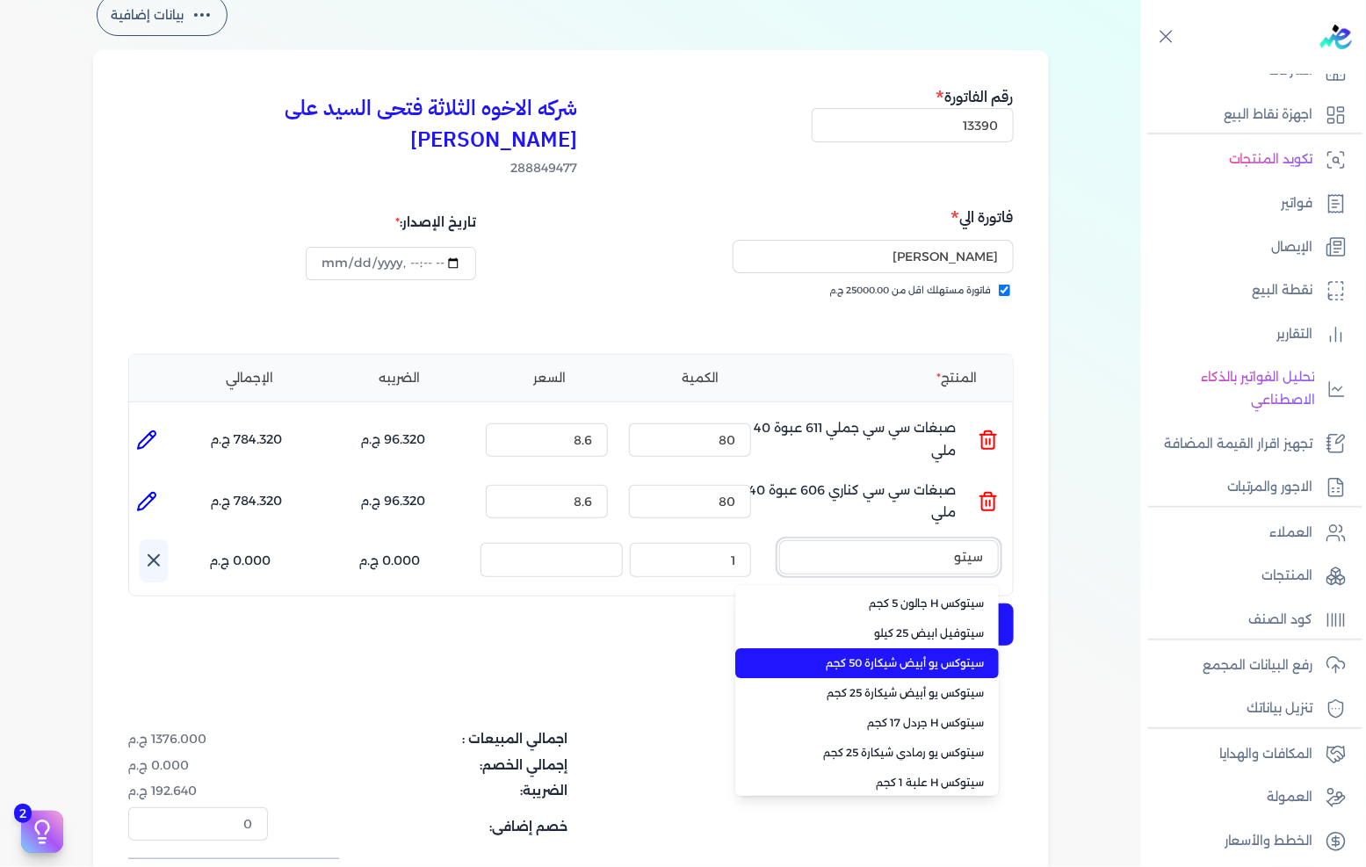
type input "سيتو"
click at [893, 655] on span "سيتوكس يو أبيض شيكارة 50 كجم" at bounding box center [877, 663] width 214 height 16
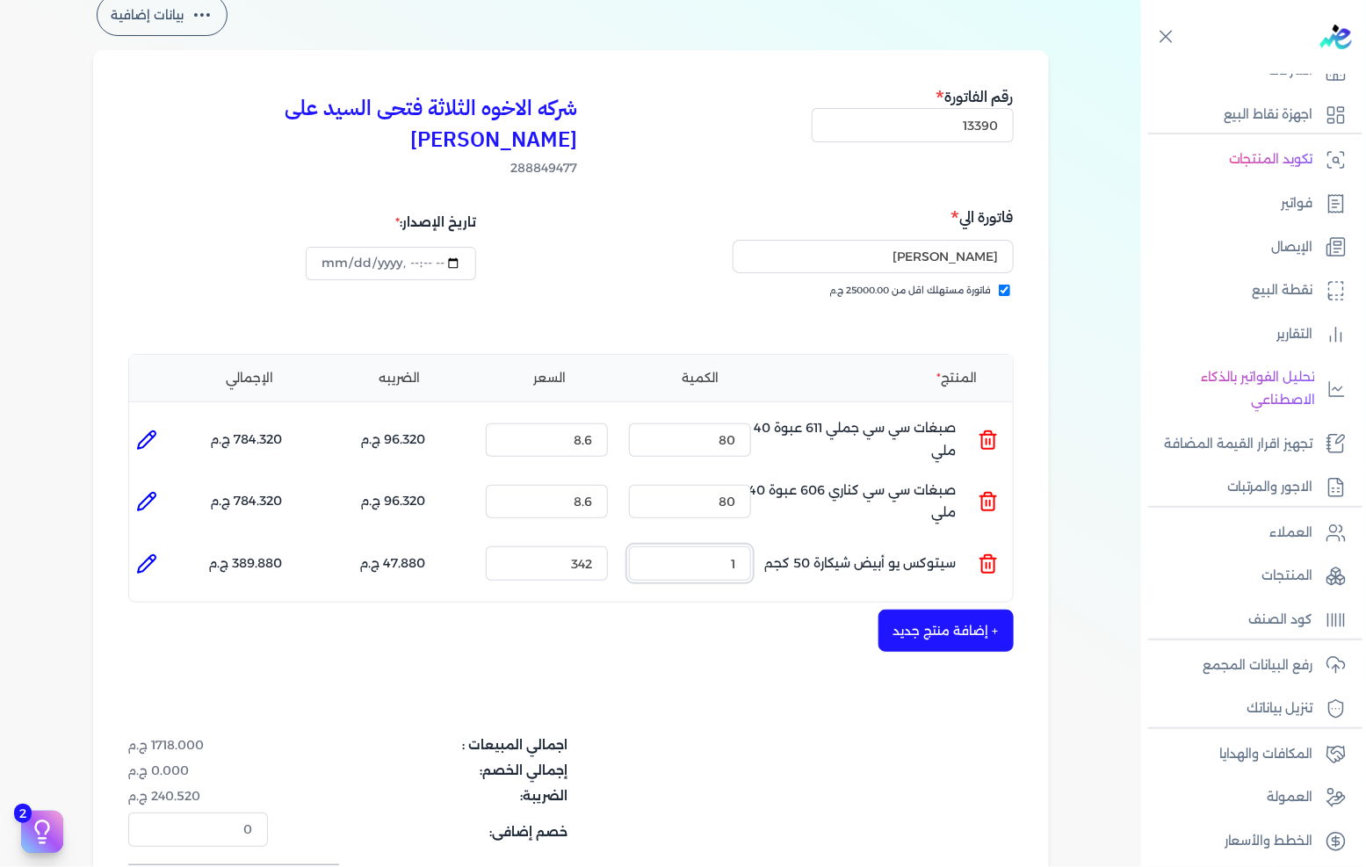
click at [734, 546] on input "1" at bounding box center [690, 562] width 122 height 33
click at [748, 546] on input "1" at bounding box center [690, 562] width 122 height 33
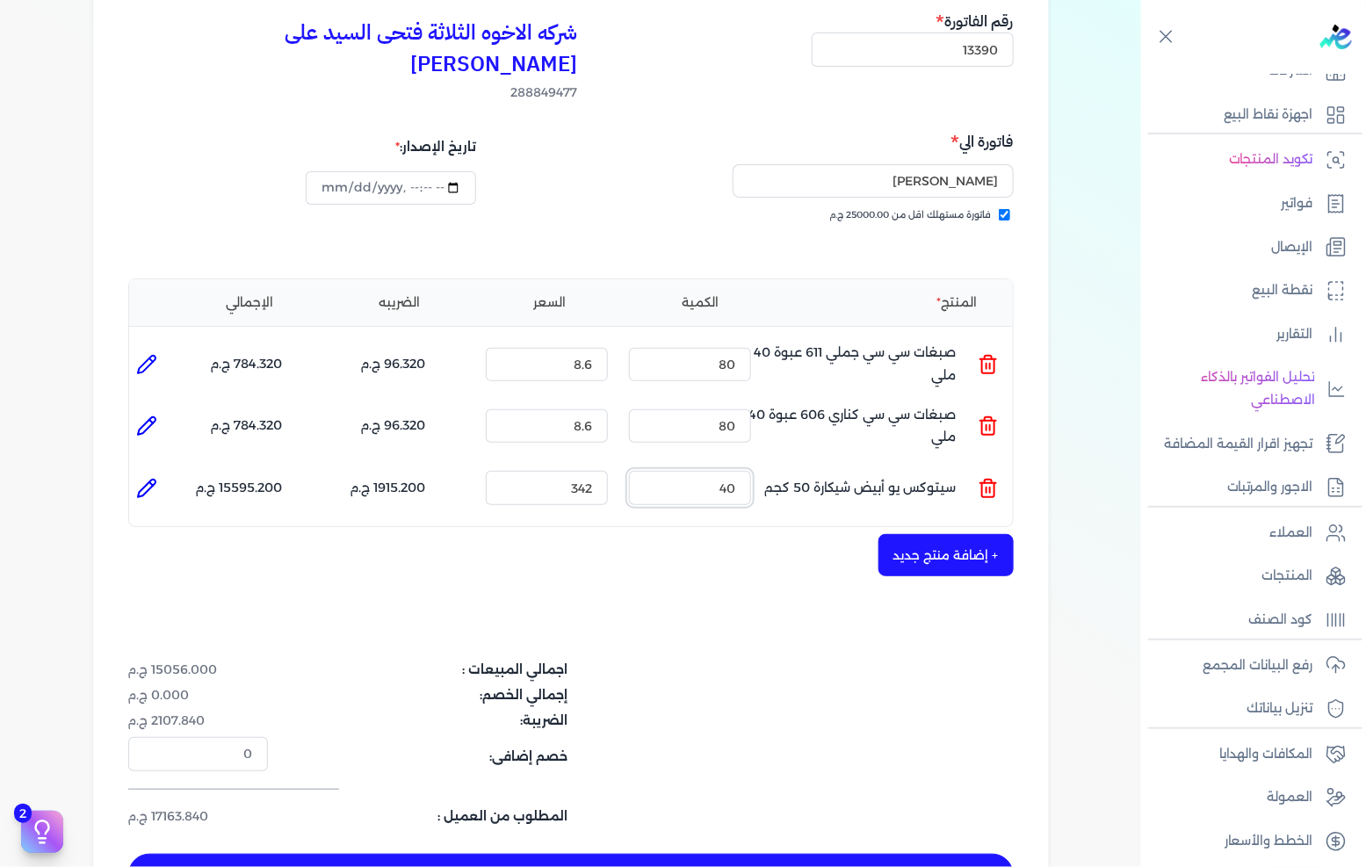
scroll to position [195, 0]
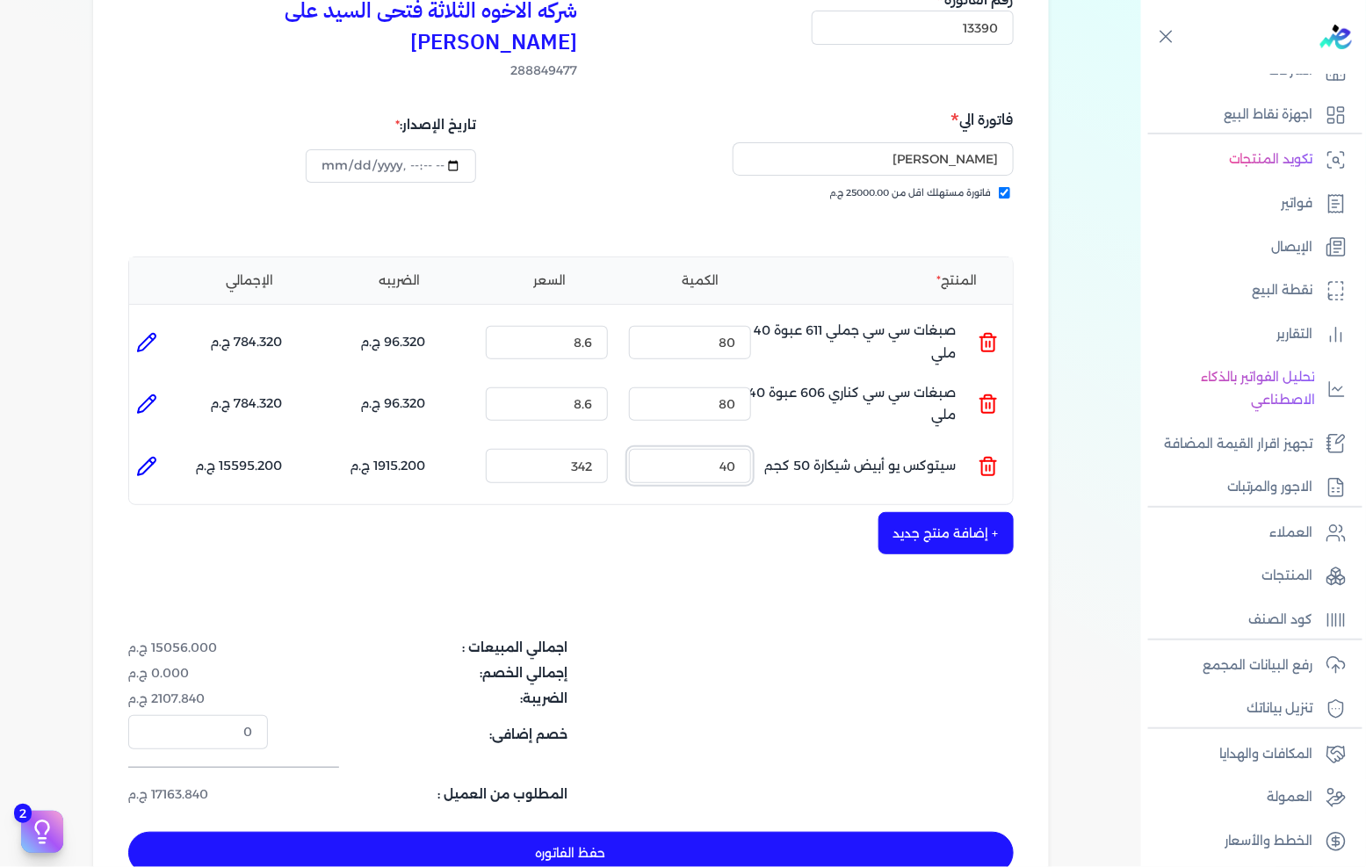
type input "40"
click at [991, 513] on button "+ إضافة منتج جديد" at bounding box center [946, 533] width 135 height 42
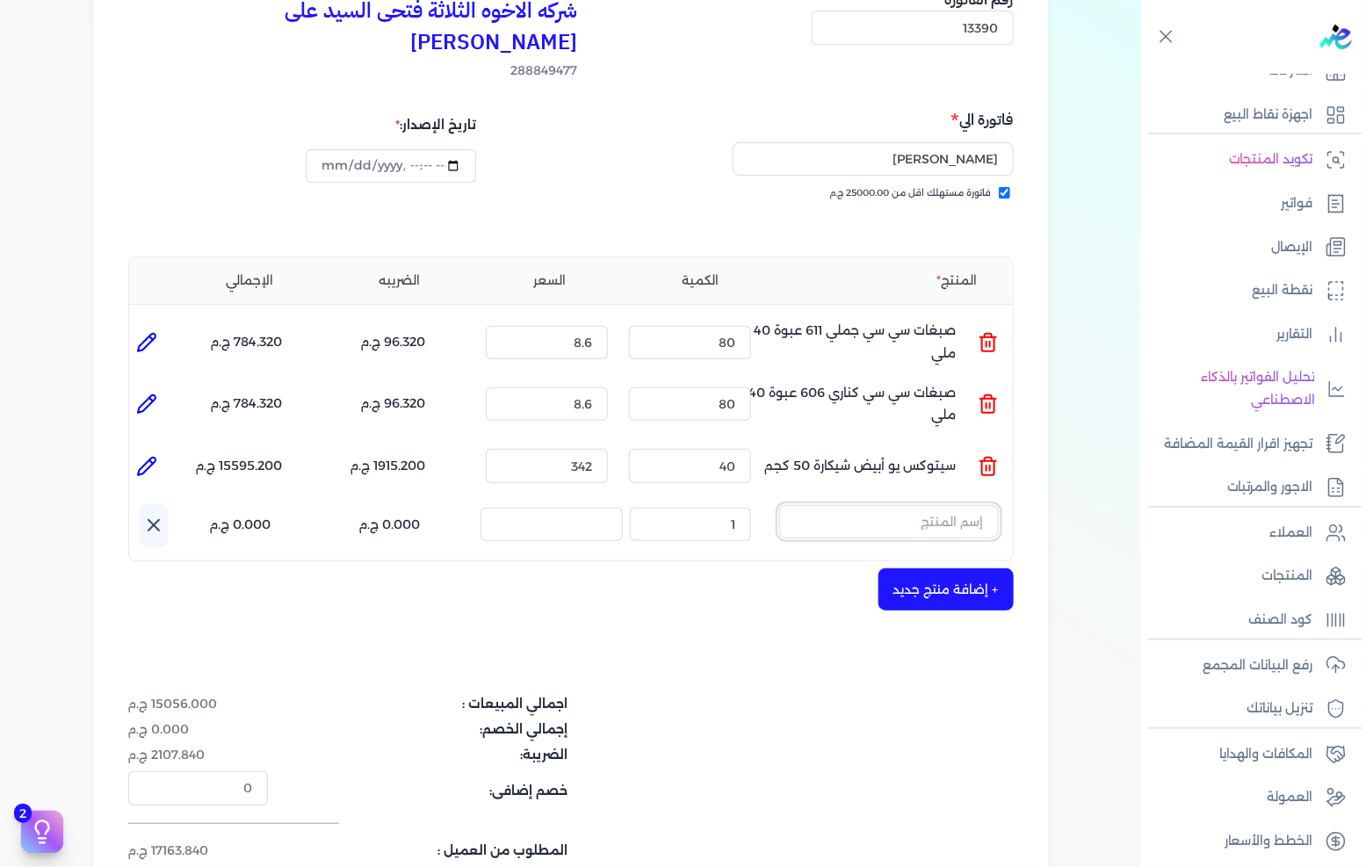
drag, startPoint x: 961, startPoint y: 499, endPoint x: 973, endPoint y: 494, distance: 13.4
click at [961, 505] on input "text" at bounding box center [889, 521] width 220 height 33
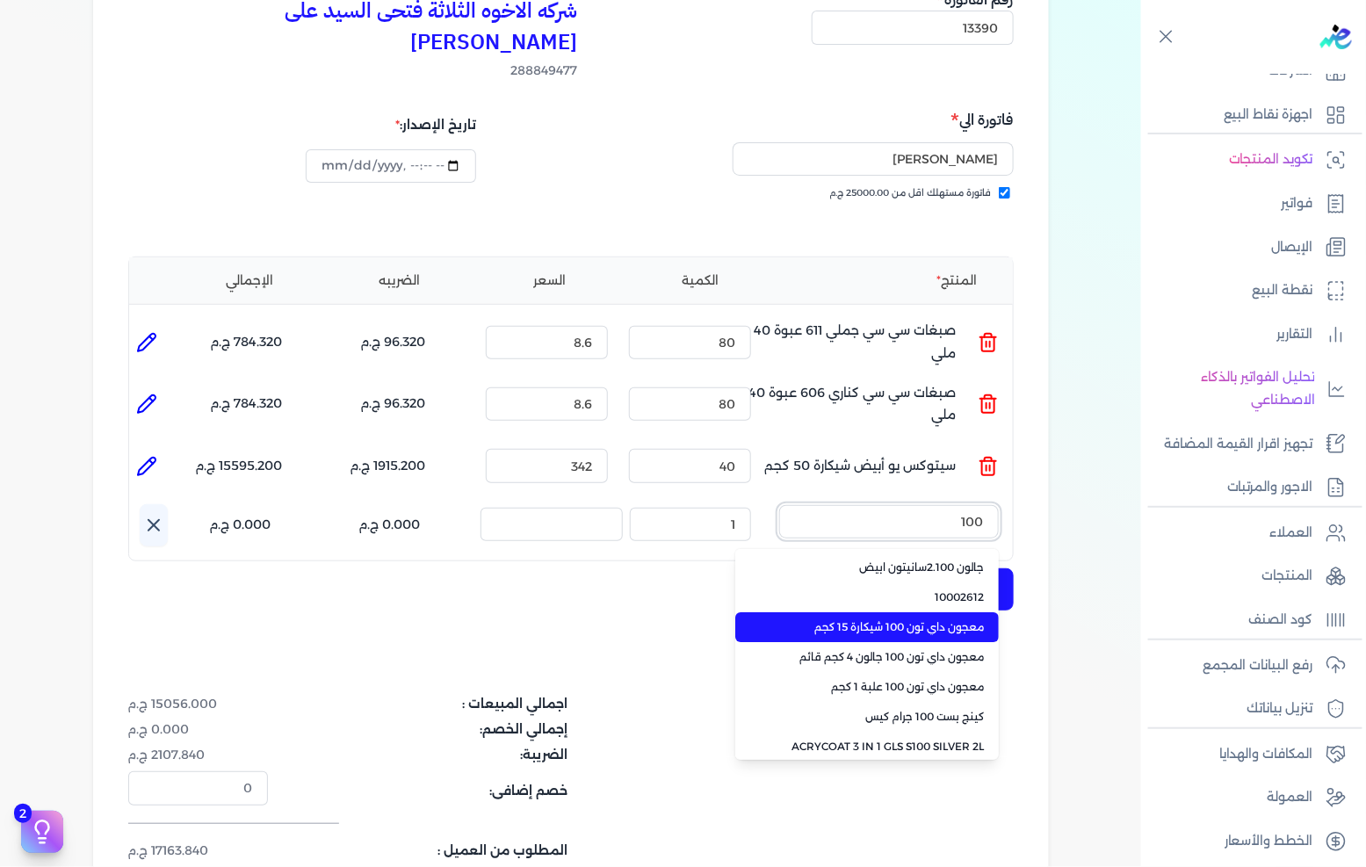
type input "100"
click at [879, 619] on span "معجون داي تون 100 شيكارة 15 كجم" at bounding box center [877, 627] width 214 height 16
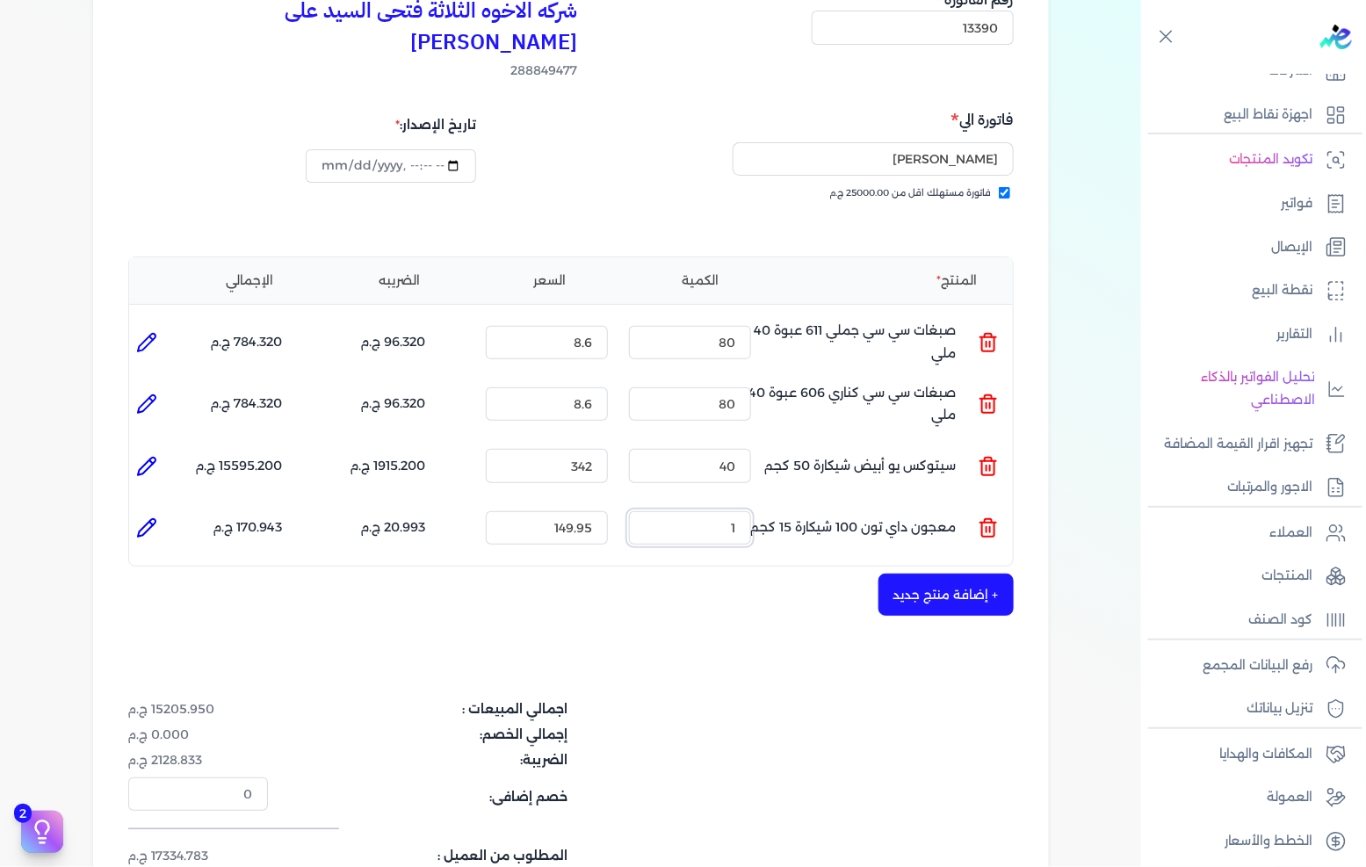
click at [706, 511] on input "1" at bounding box center [690, 527] width 122 height 33
drag, startPoint x: 706, startPoint y: 481, endPoint x: 891, endPoint y: 463, distance: 185.4
click at [712, 511] on input "1" at bounding box center [690, 527] width 122 height 33
type input "1"
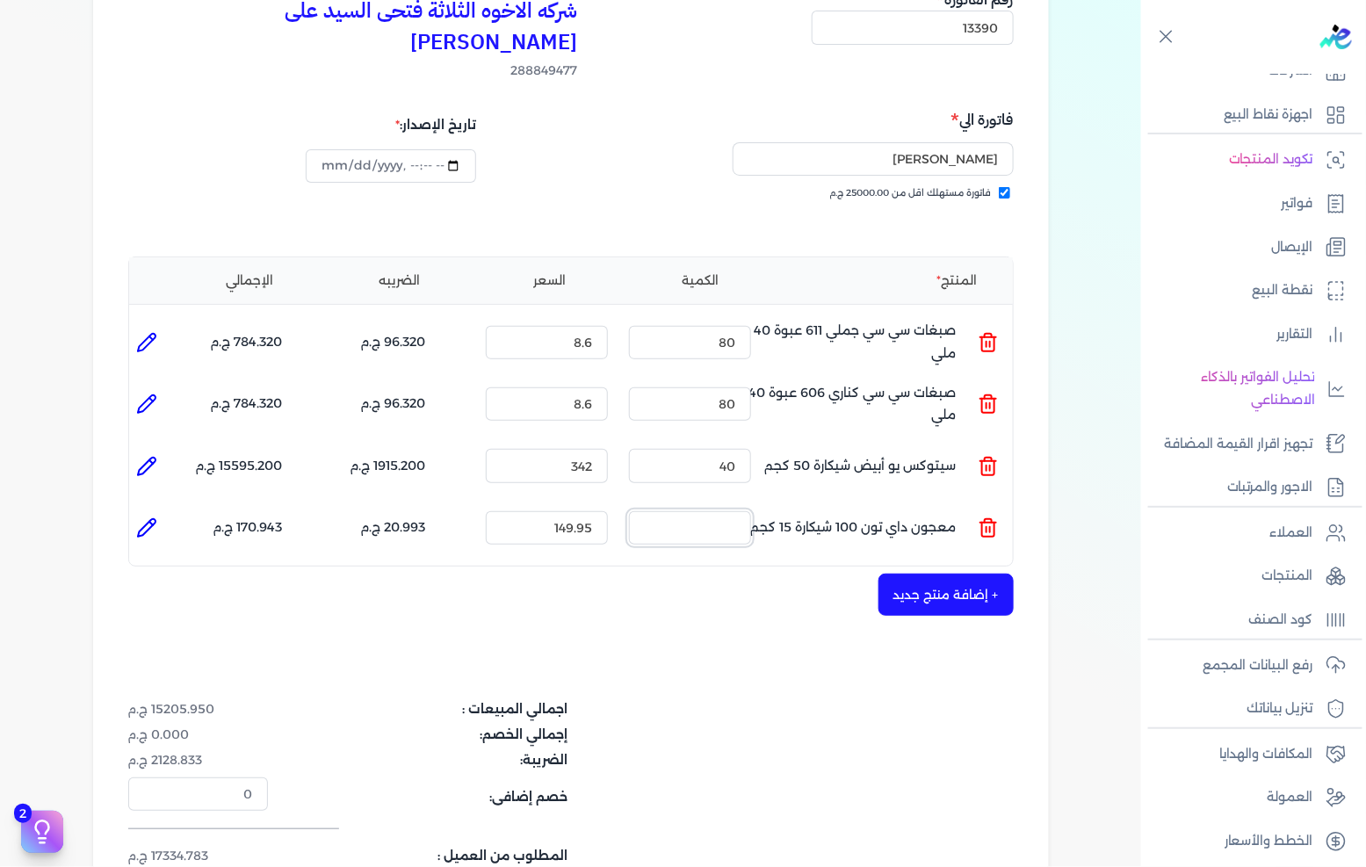
type input "0"
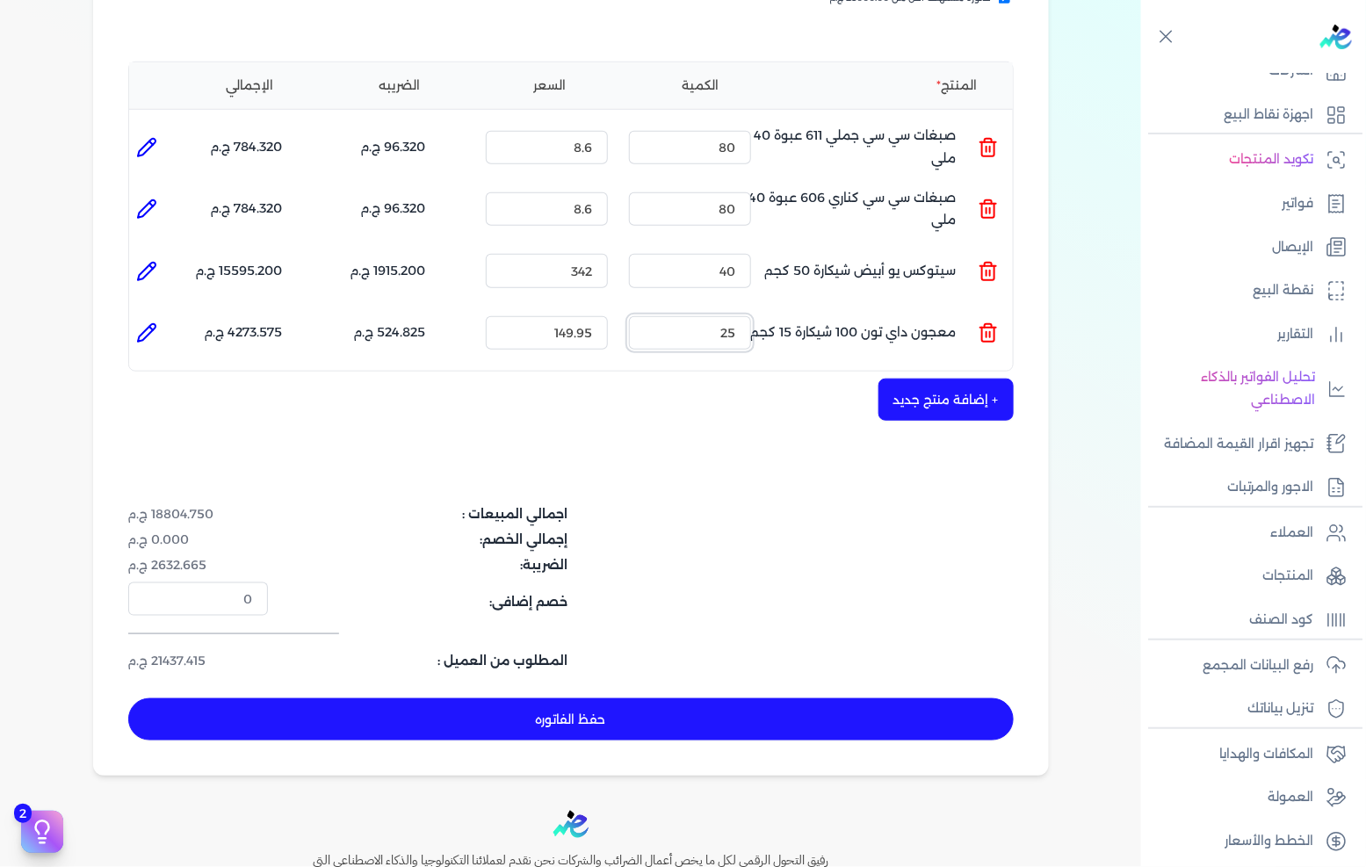
type input "25"
click at [528, 698] on button "حفظ الفاتوره" at bounding box center [571, 719] width 886 height 42
type input "[DATE]"
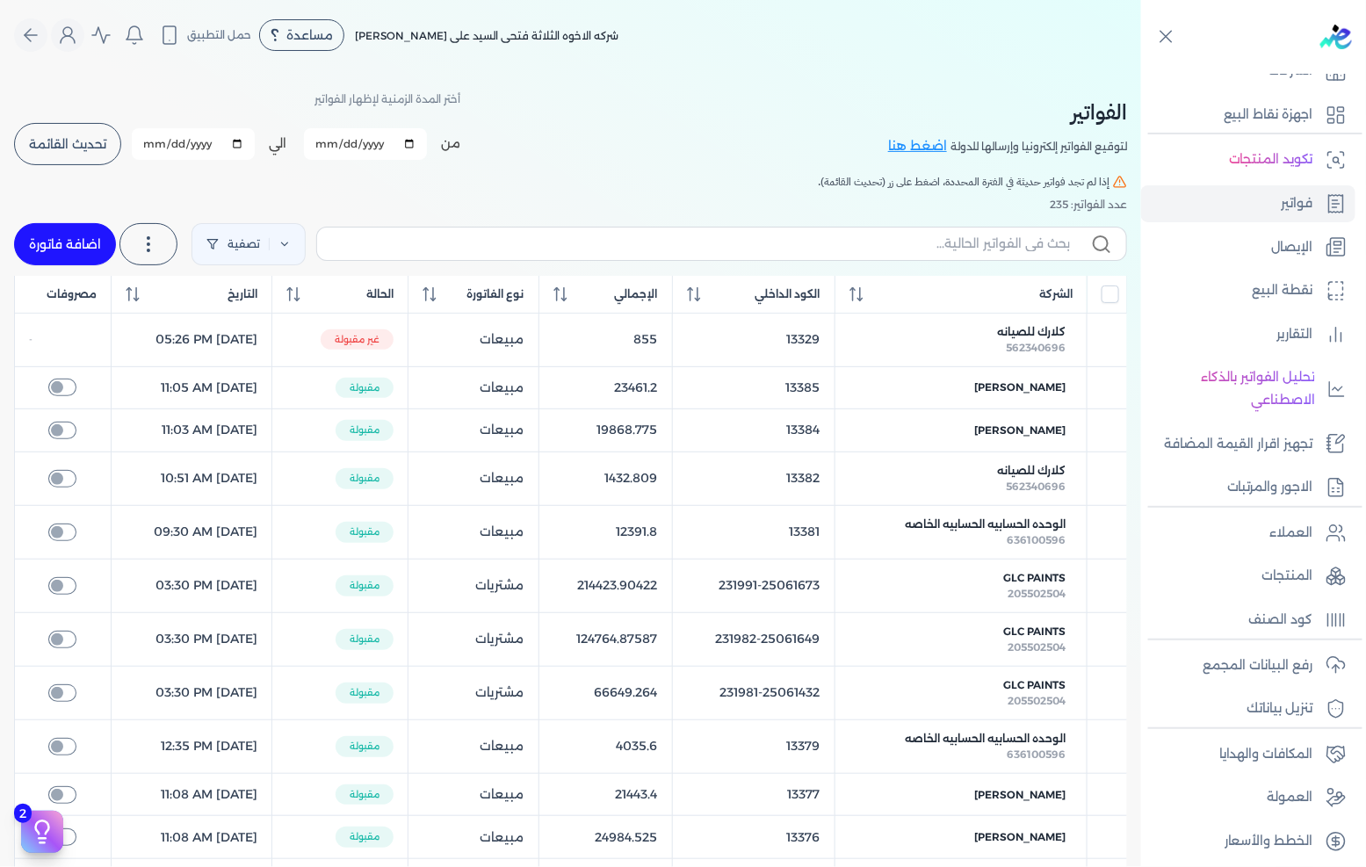
click at [108, 248] on link "اضافة فاتورة" at bounding box center [65, 244] width 102 height 42
select select "EGP"
select select "B"
select select "EGS"
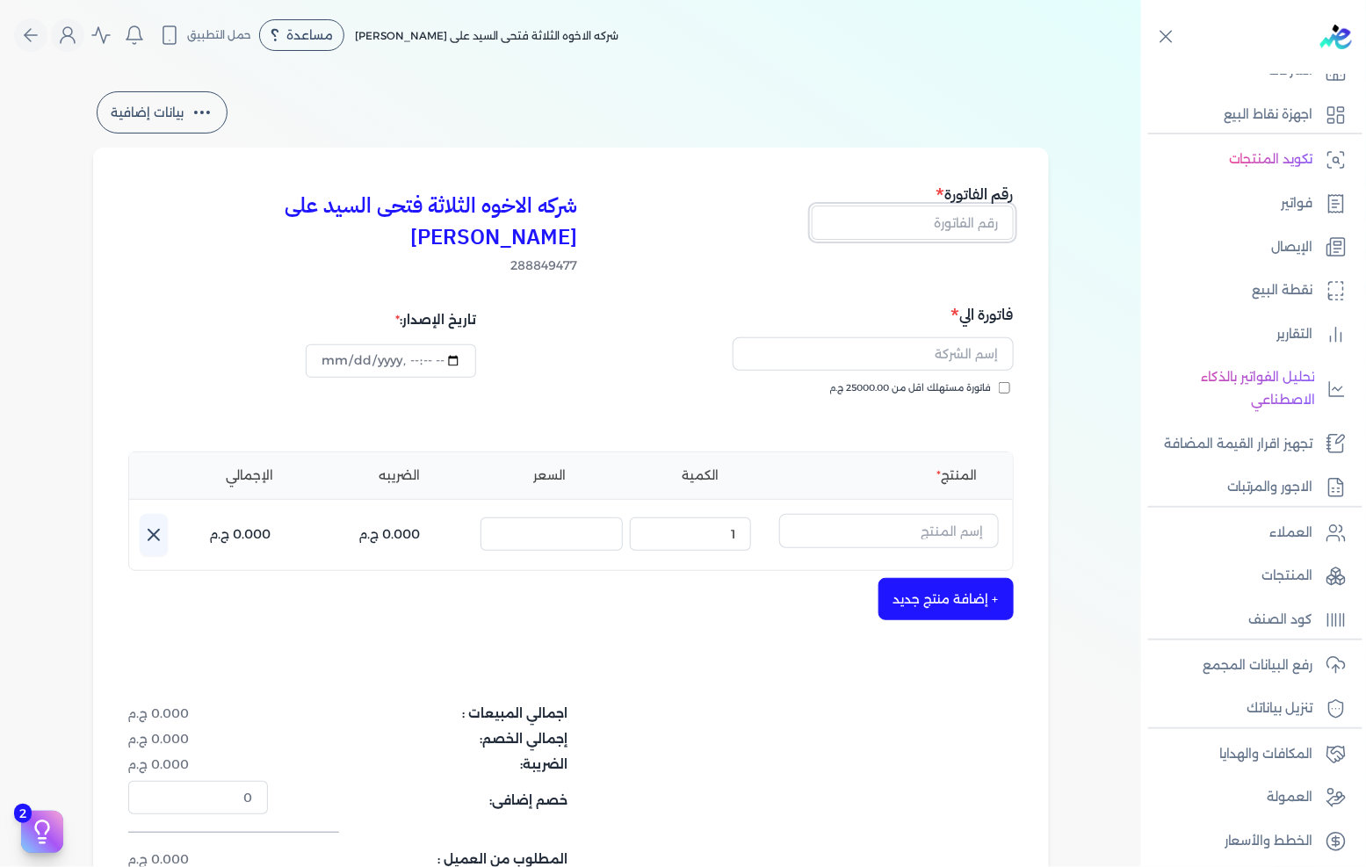
click at [943, 228] on input "text" at bounding box center [913, 222] width 202 height 33
type input "13391"
click at [961, 348] on div "فاتورة الي فاتورة مستهلك اقل من 25000.00 ج.م" at bounding box center [794, 366] width 437 height 127
click at [962, 381] on span "فاتورة مستهلك اقل من 25000.00 ج.م" at bounding box center [911, 388] width 162 height 14
click at [999, 382] on input "فاتورة مستهلك اقل من 25000.00 ج.م" at bounding box center [1004, 387] width 11 height 11
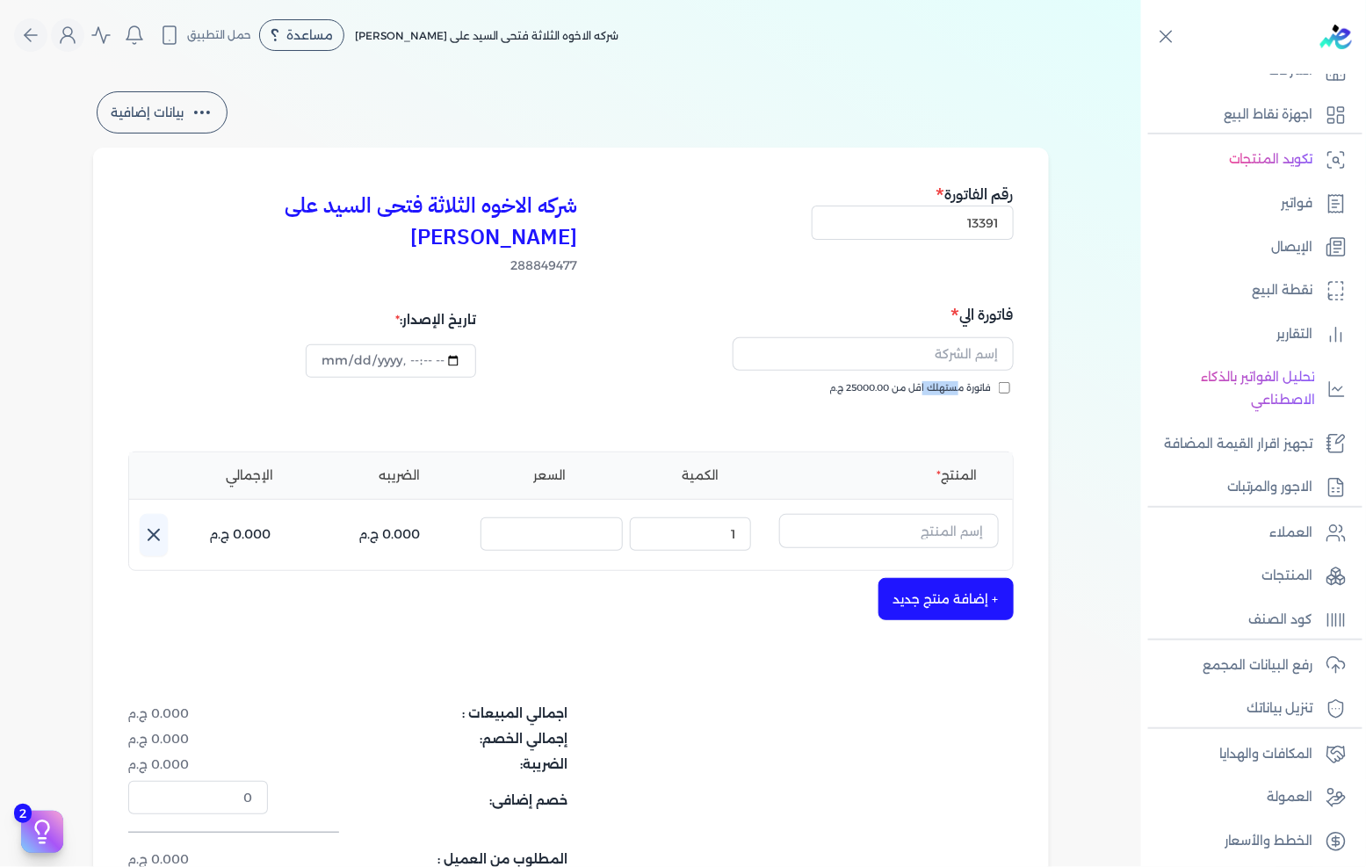
checkbox input "true"
click at [973, 337] on input "text" at bounding box center [873, 353] width 281 height 33
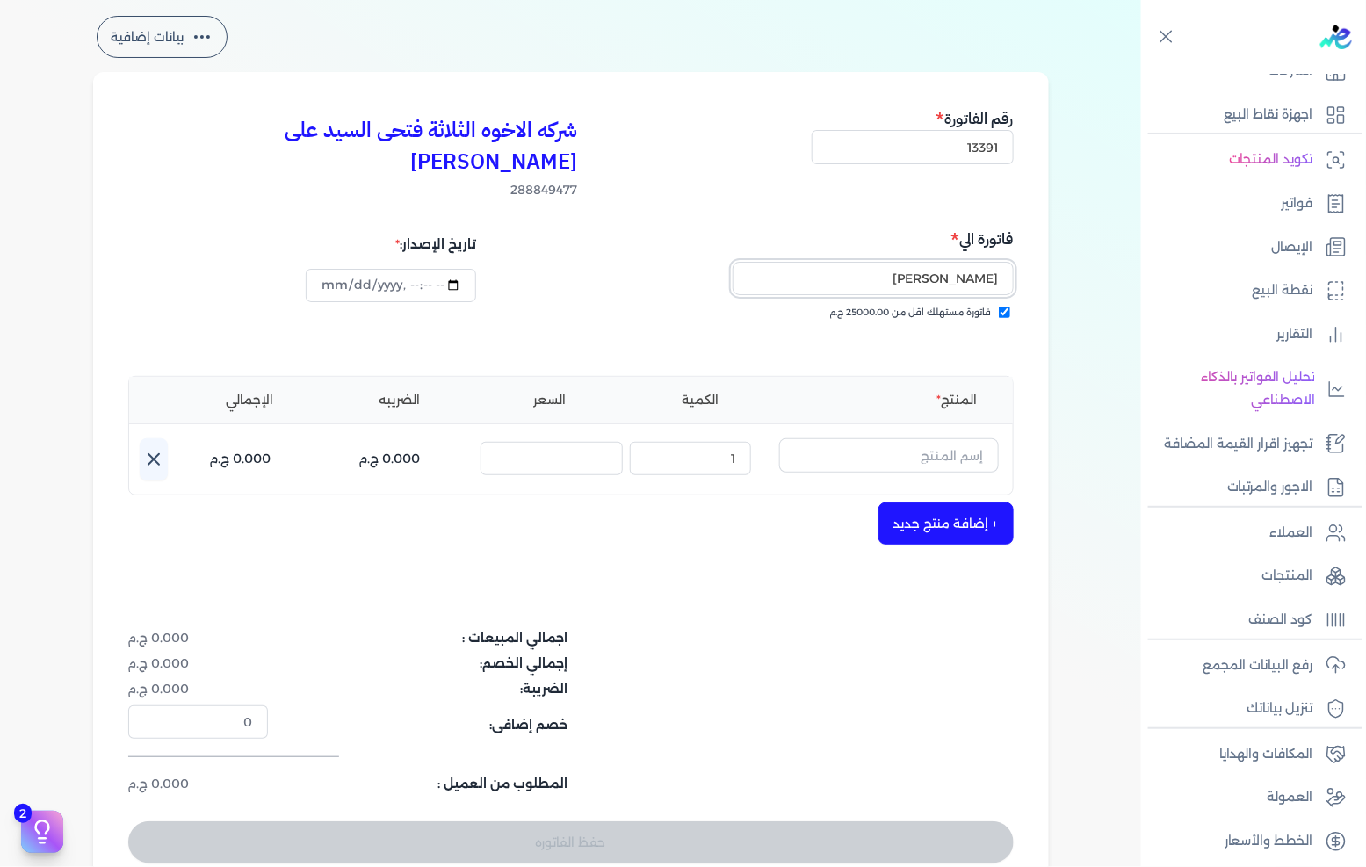
scroll to position [98, 0]
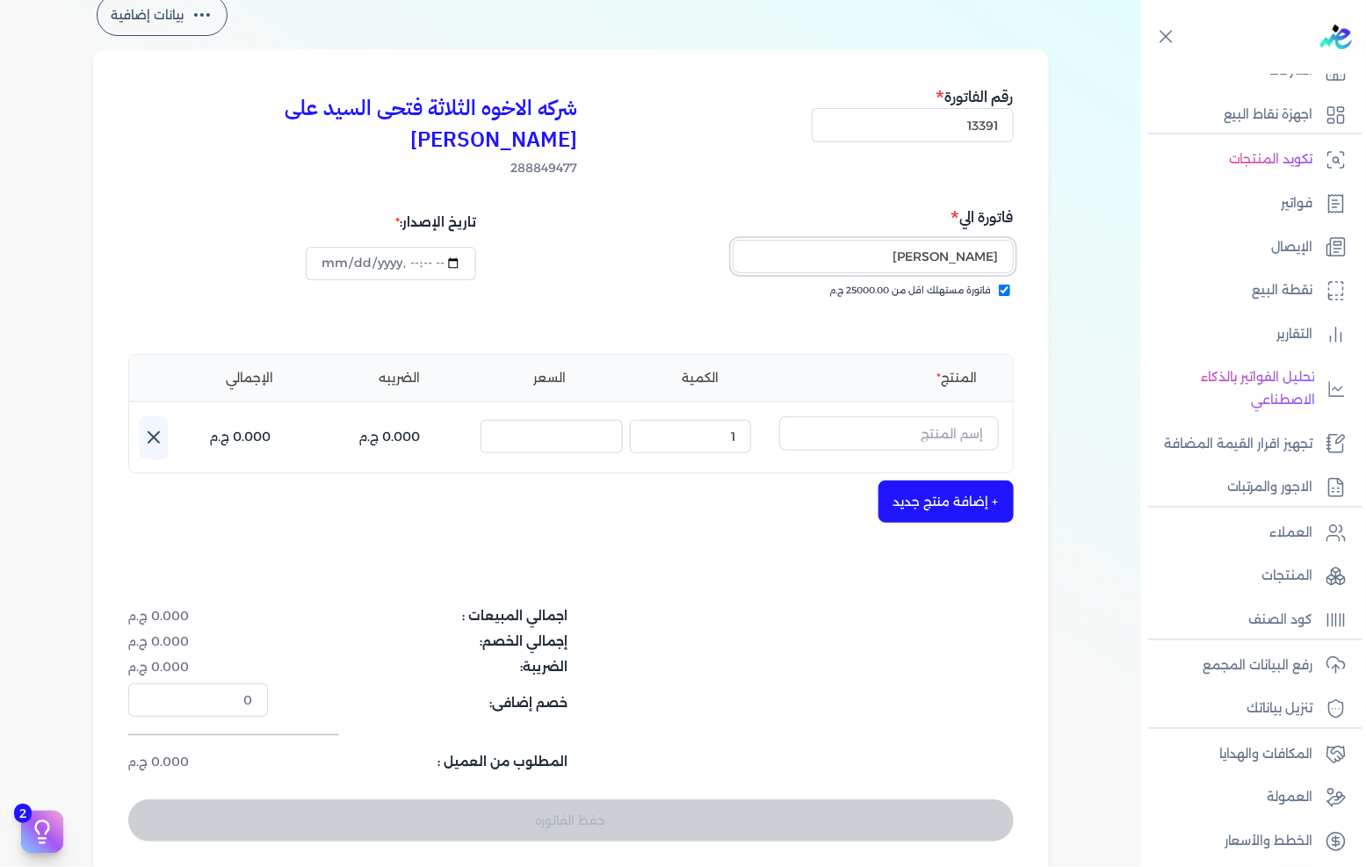
type input "[PERSON_NAME]"
drag, startPoint x: 934, startPoint y: 391, endPoint x: 952, endPoint y: 389, distance: 18.5
click at [934, 416] on input "text" at bounding box center [889, 432] width 220 height 33
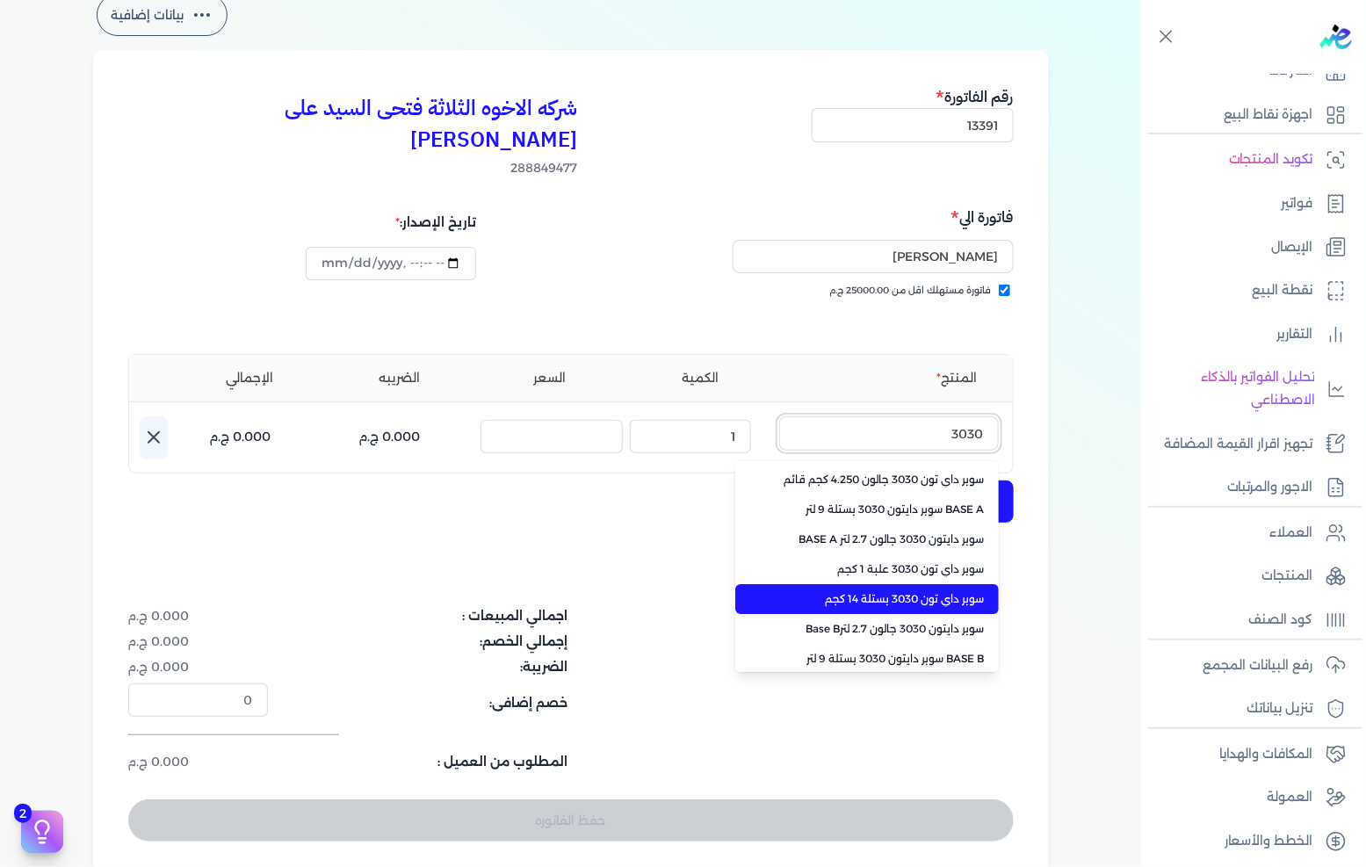
type input "3030"
click at [884, 584] on li "سوبر داي تون 3030 بستلة 14 كجم" at bounding box center [867, 599] width 264 height 30
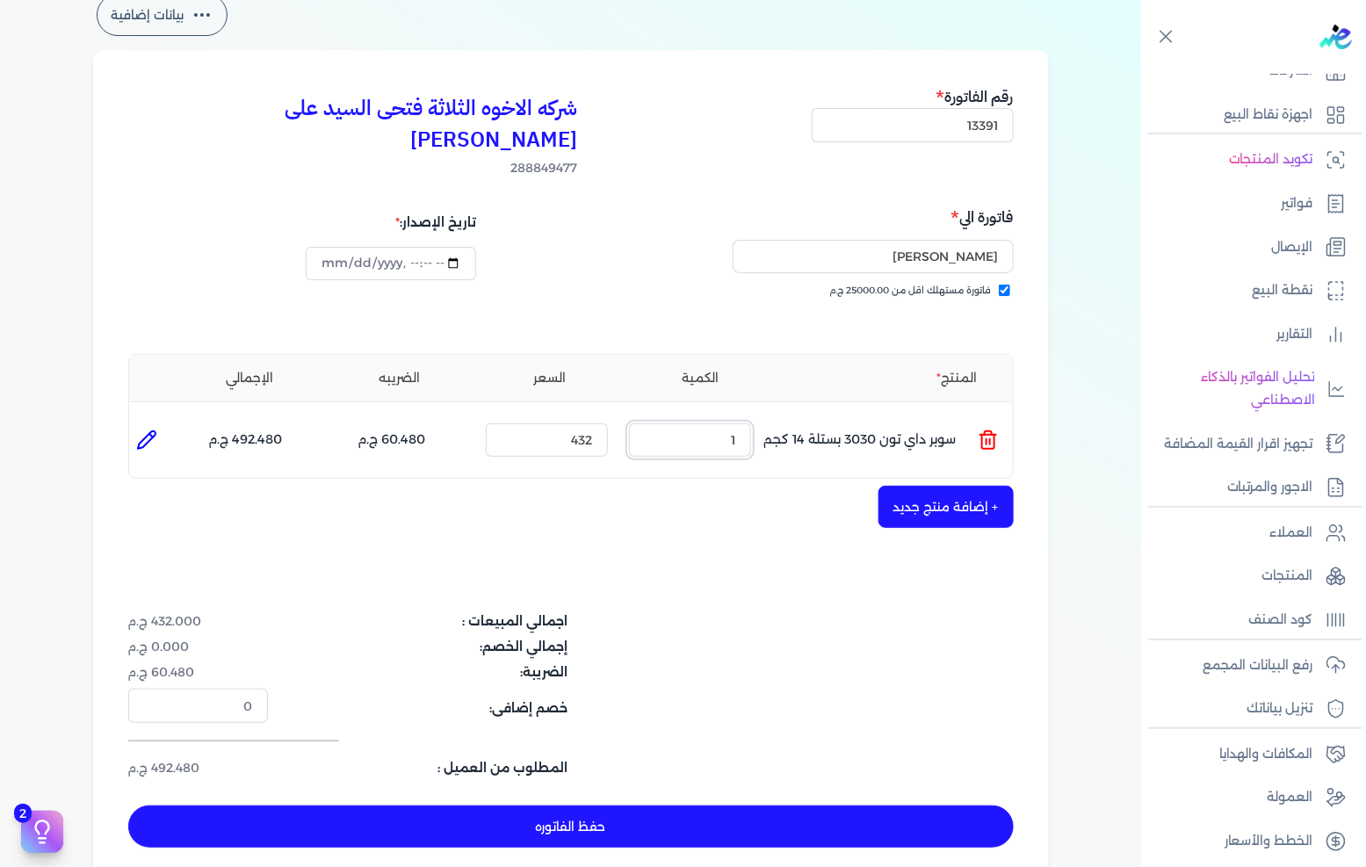
click at [729, 423] on input "1" at bounding box center [690, 439] width 122 height 33
type input "25"
click at [906, 486] on button "+ إضافة منتج جديد" at bounding box center [946, 507] width 135 height 42
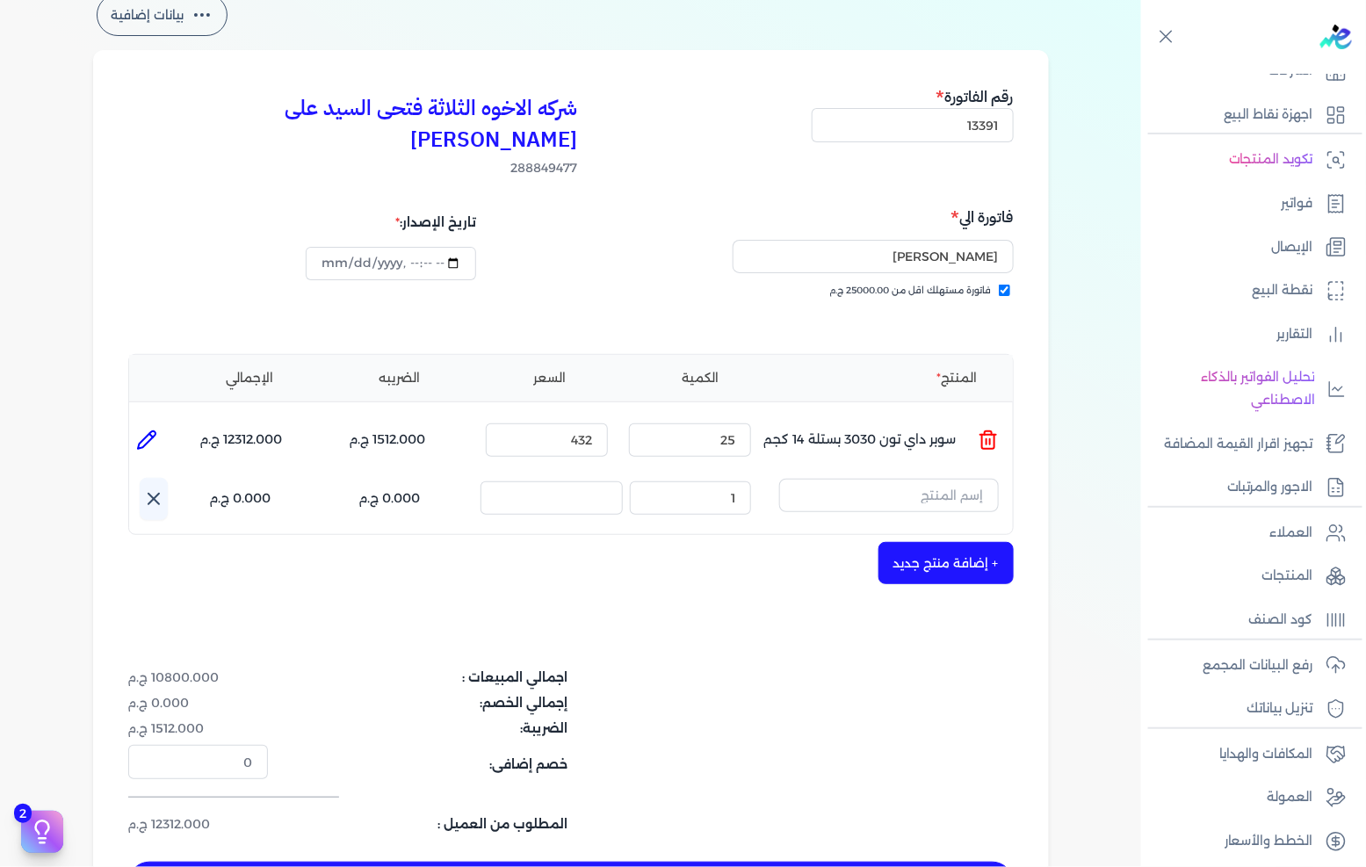
click at [912, 444] on div "المنتج الكمية السعر الضريبه الإجمالي المنتج : سوبر داي تون 3030 بستلة 14 كجم ال…" at bounding box center [571, 445] width 886 height 182
click at [856, 479] on input "text" at bounding box center [889, 495] width 220 height 33
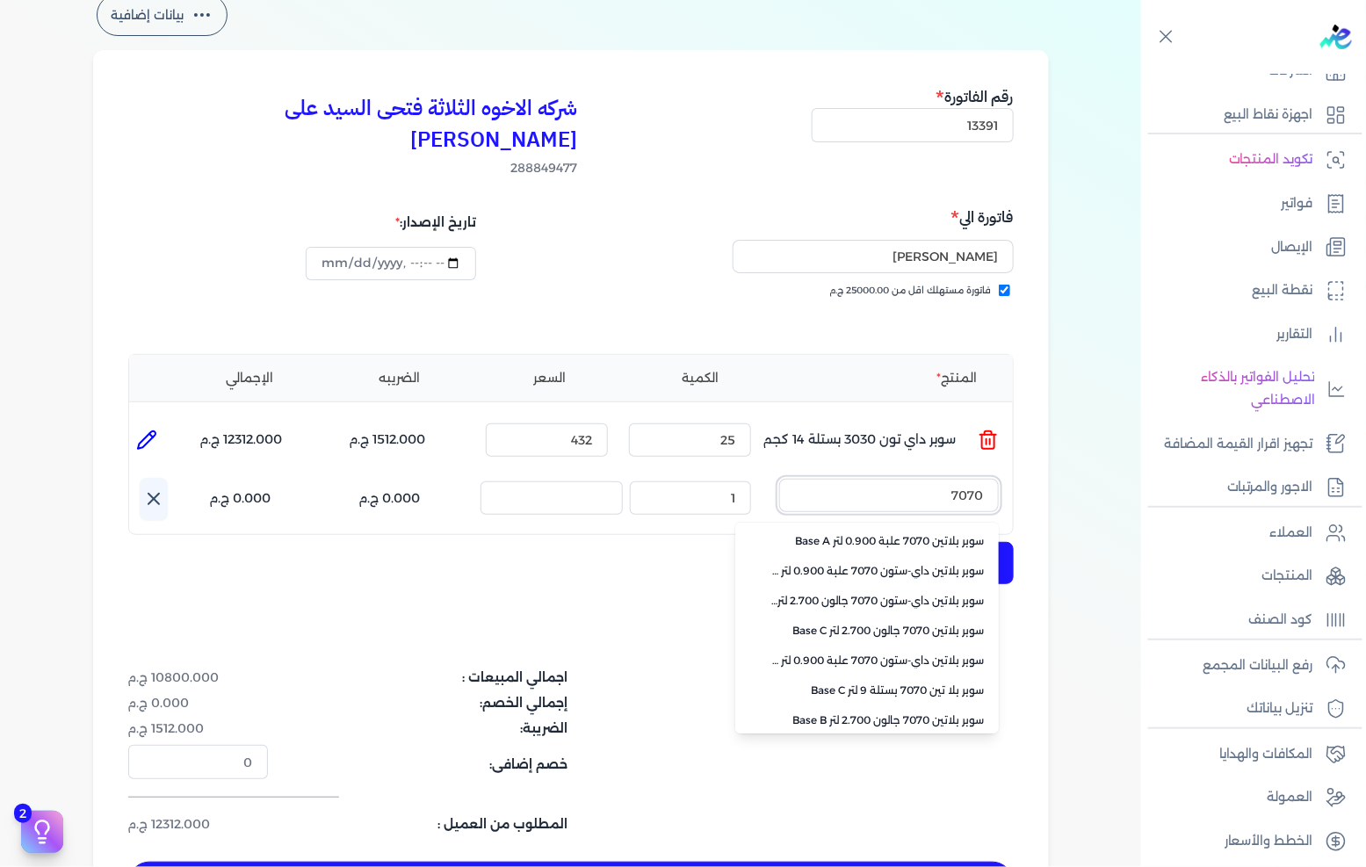
scroll to position [392, 0]
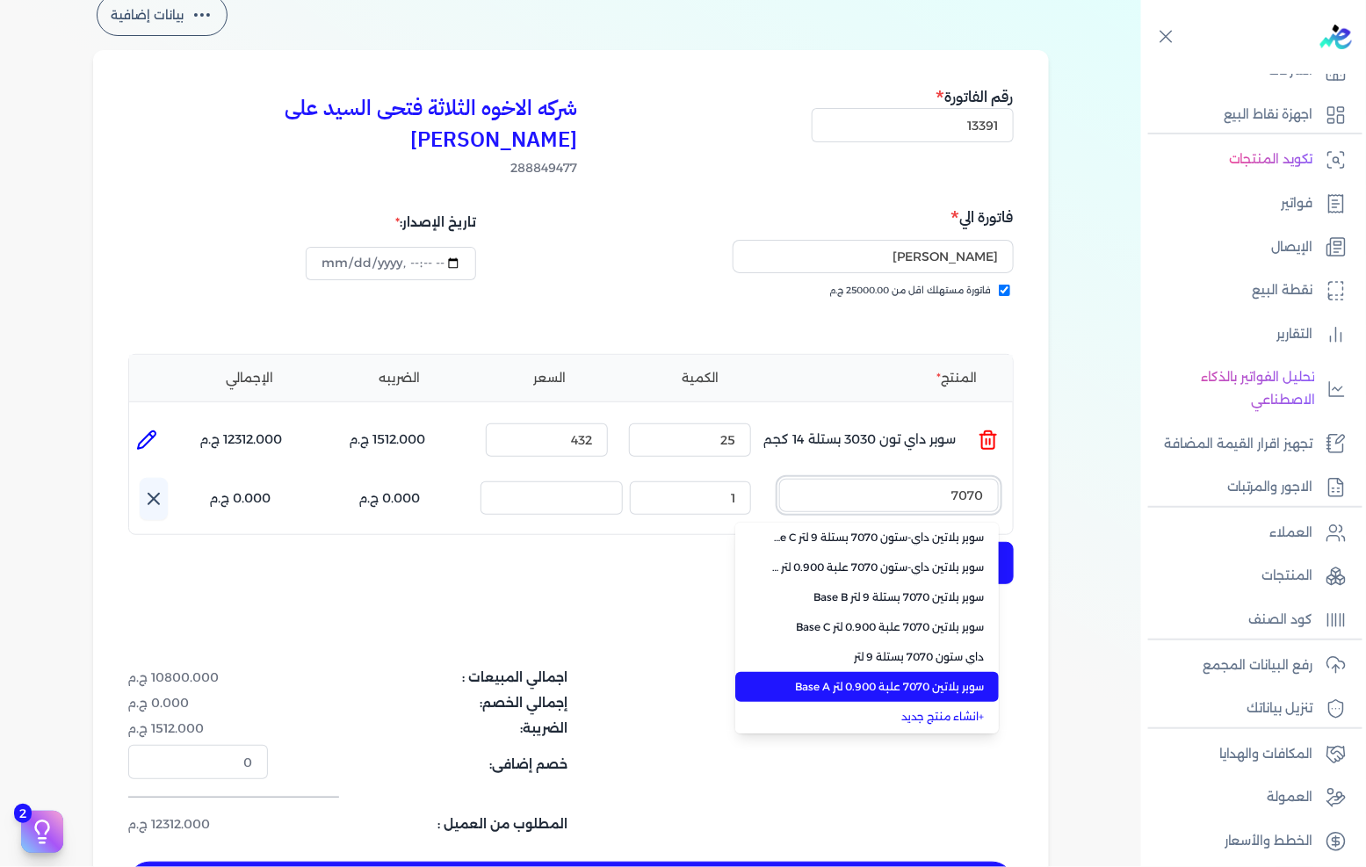
type input "7070"
click at [882, 649] on span "داي ستون 7070 بستلة 9 لتر" at bounding box center [877, 657] width 214 height 16
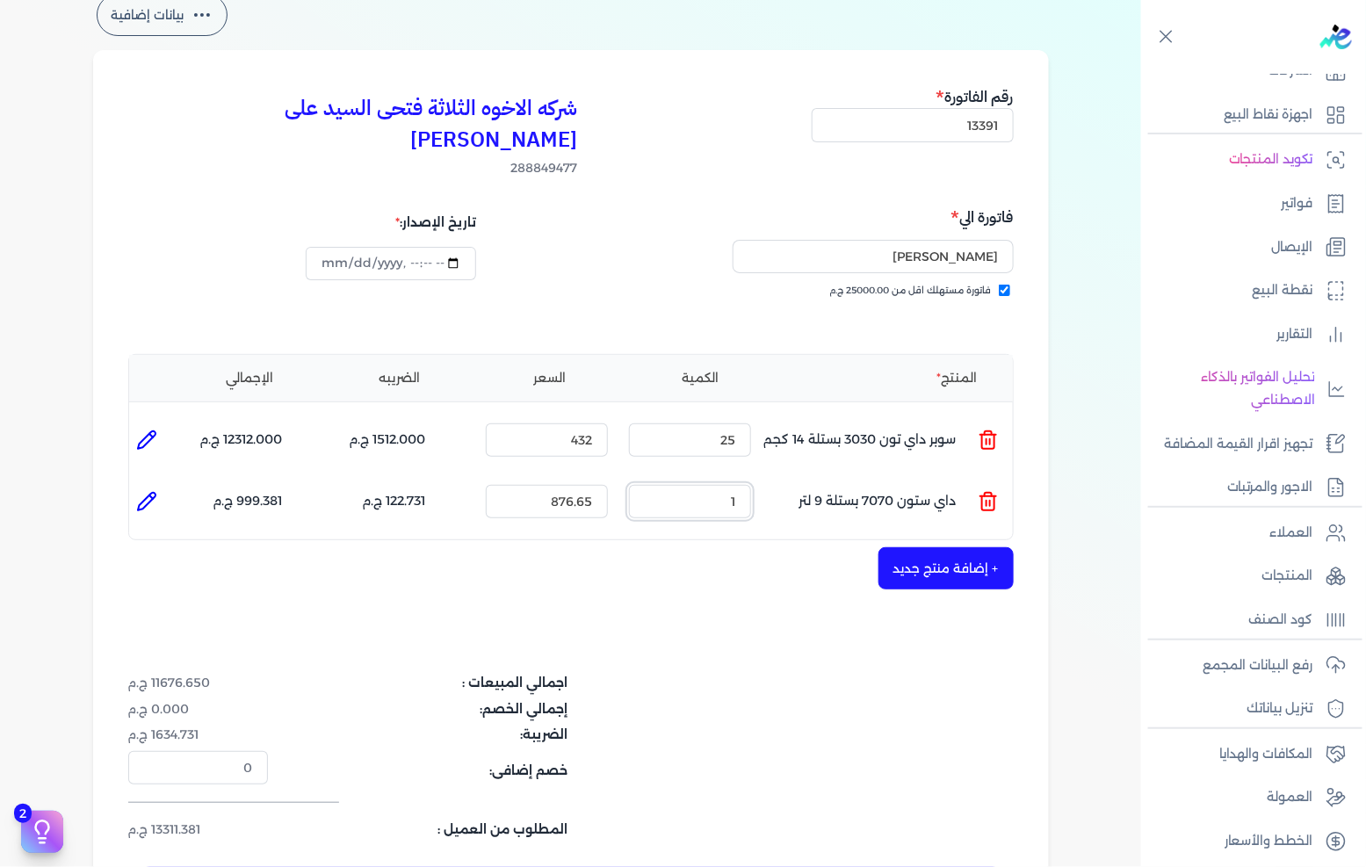
click at [733, 485] on input "1" at bounding box center [690, 501] width 122 height 33
type input "2"
type input "0"
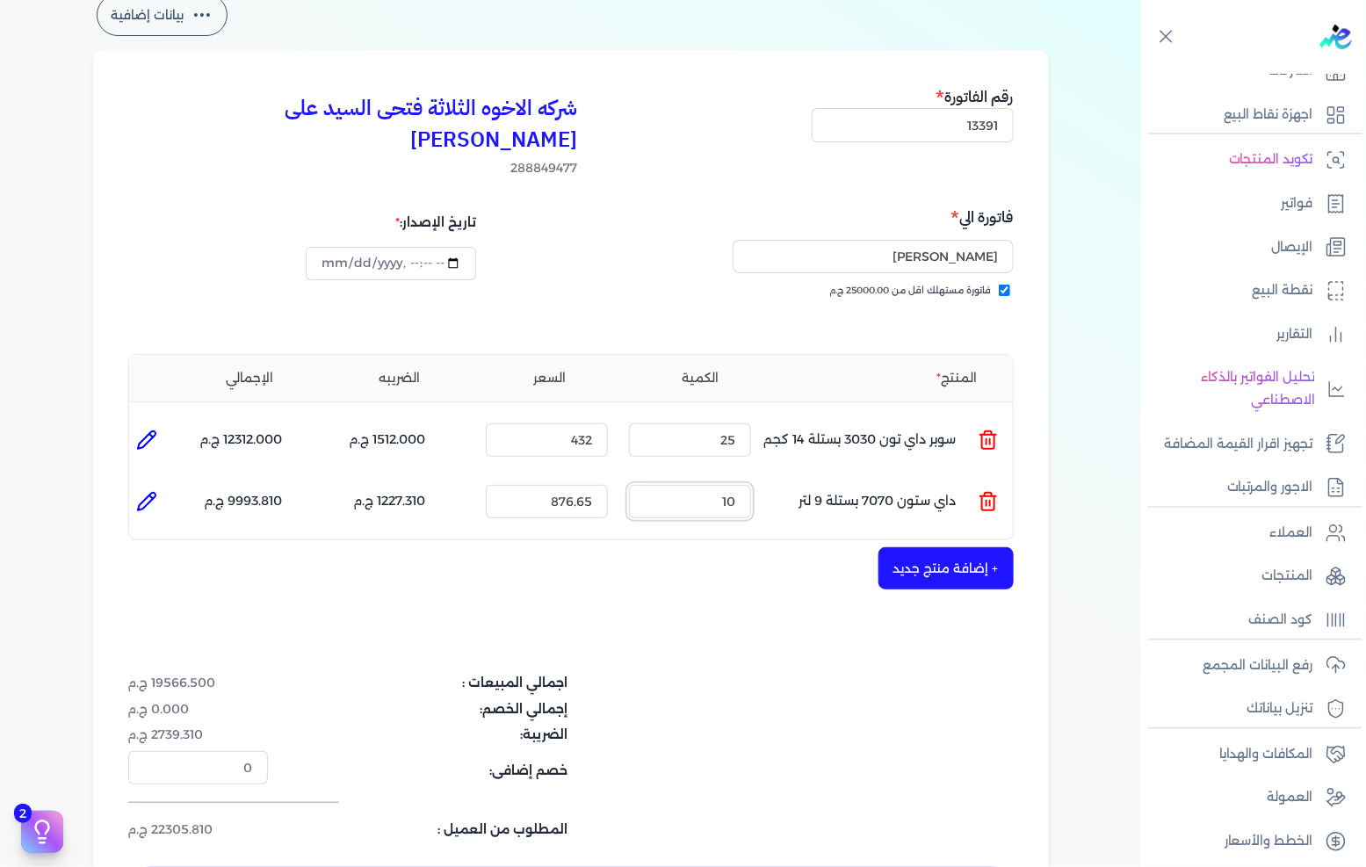
scroll to position [195, 0]
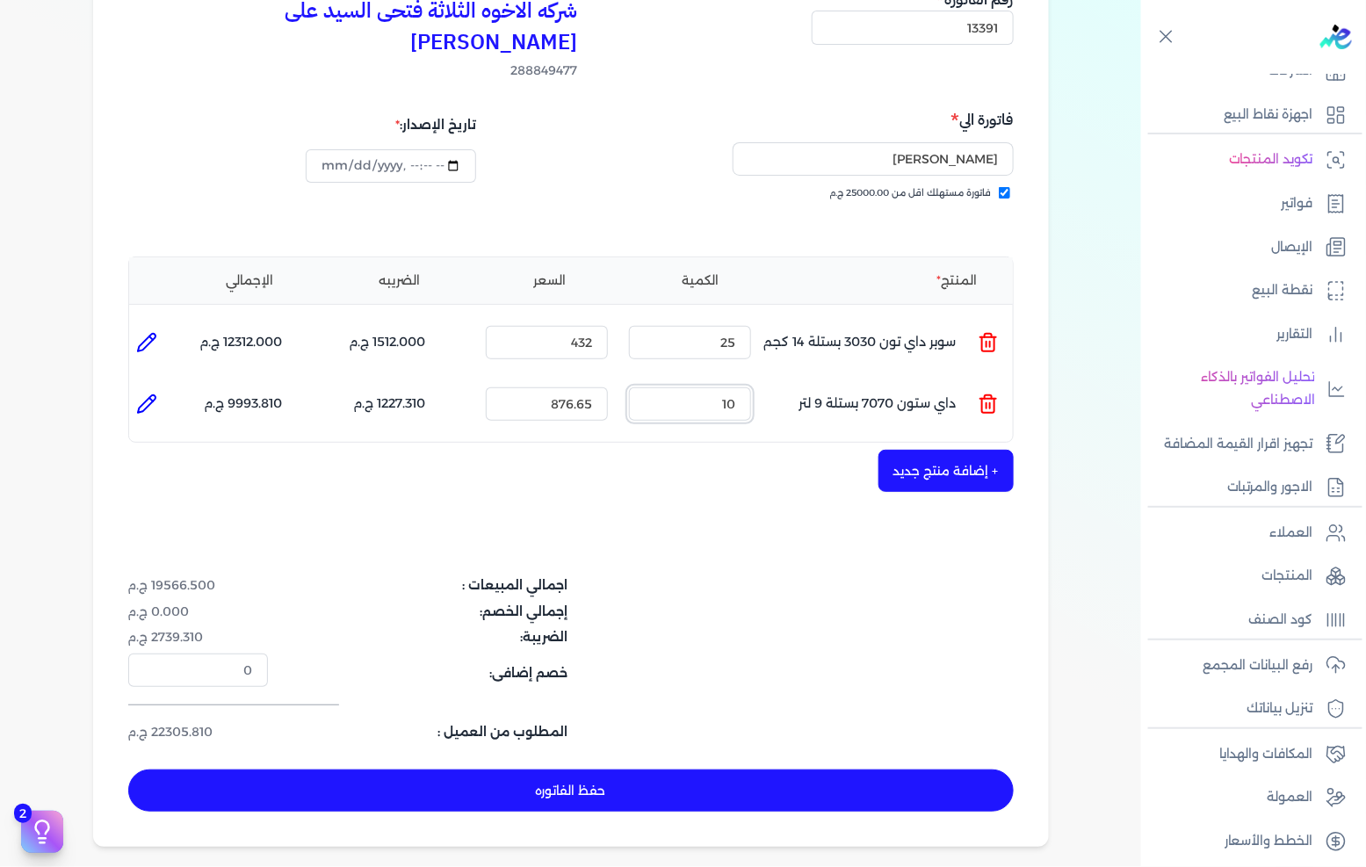
type input "10"
click at [720, 770] on button "حفظ الفاتوره" at bounding box center [571, 791] width 886 height 42
type input "[DATE]"
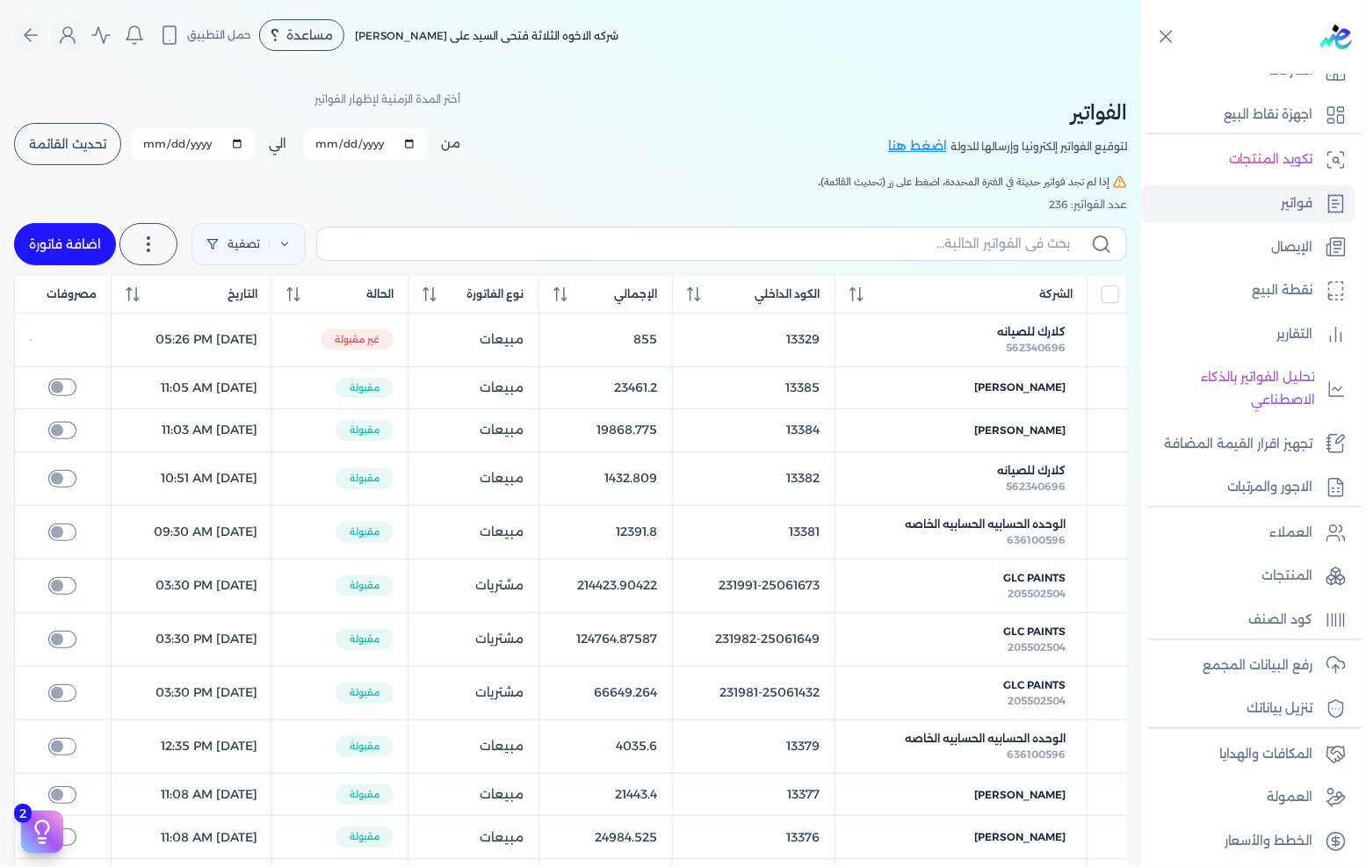
click at [90, 252] on link "اضافة فاتورة" at bounding box center [65, 244] width 102 height 42
select select "EGP"
select select "B"
select select "EGS"
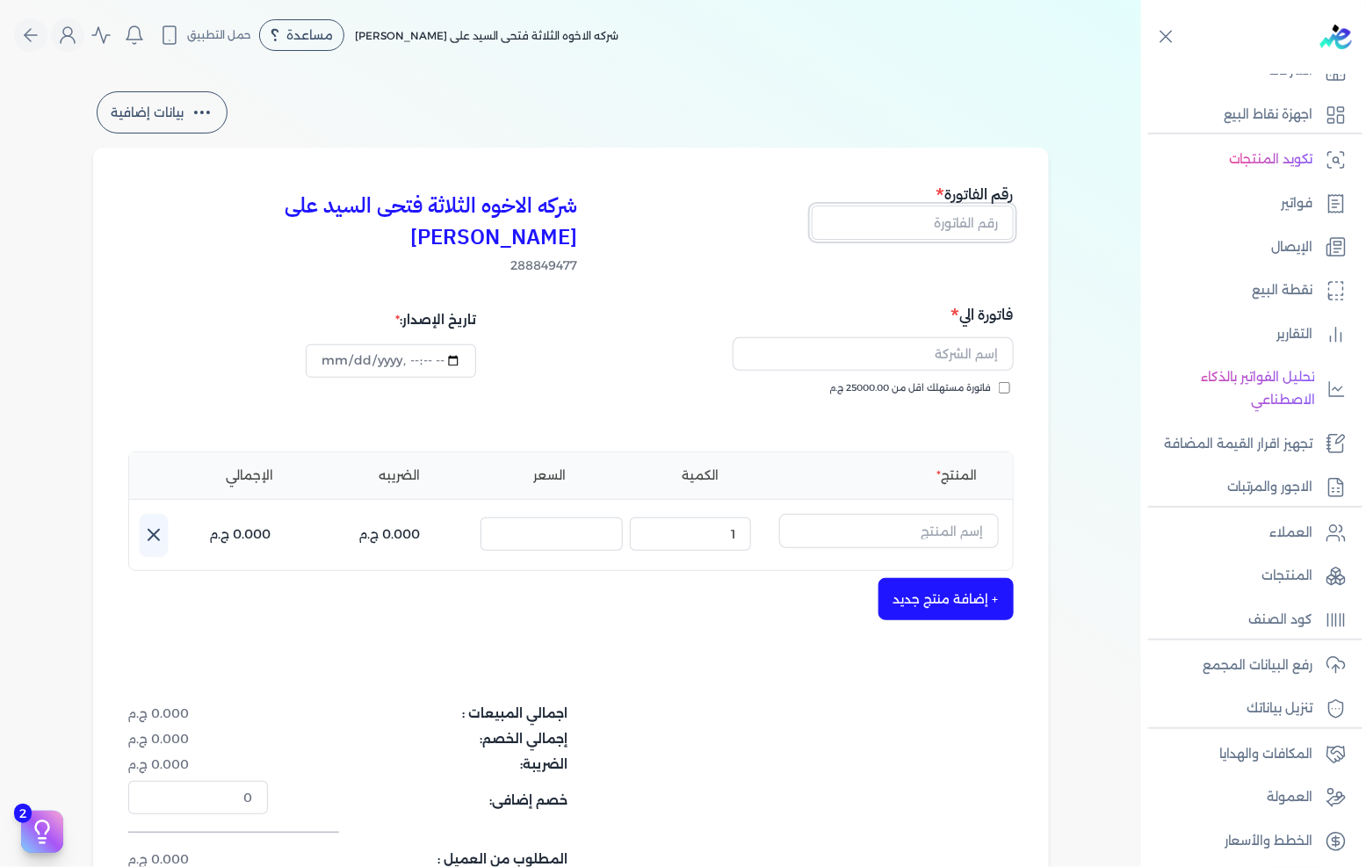
click at [915, 224] on input "text" at bounding box center [913, 222] width 202 height 33
type input "13392"
click at [936, 381] on span "فاتورة مستهلك اقل من 25000.00 ج.م" at bounding box center [911, 388] width 162 height 14
click at [999, 382] on input "فاتورة مستهلك اقل من 25000.00 ج.م" at bounding box center [1004, 387] width 11 height 11
checkbox input "true"
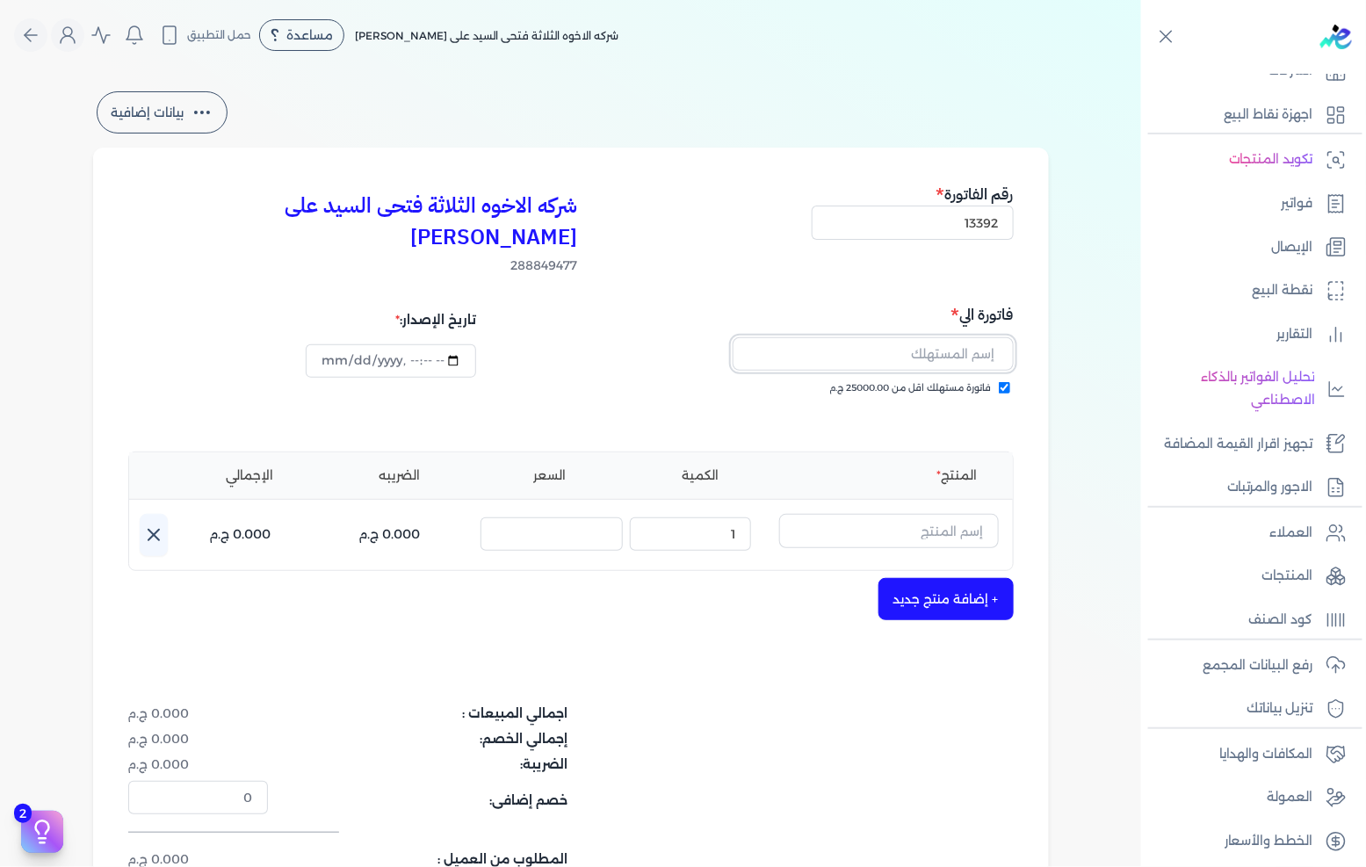
click at [949, 337] on input "text" at bounding box center [873, 353] width 281 height 33
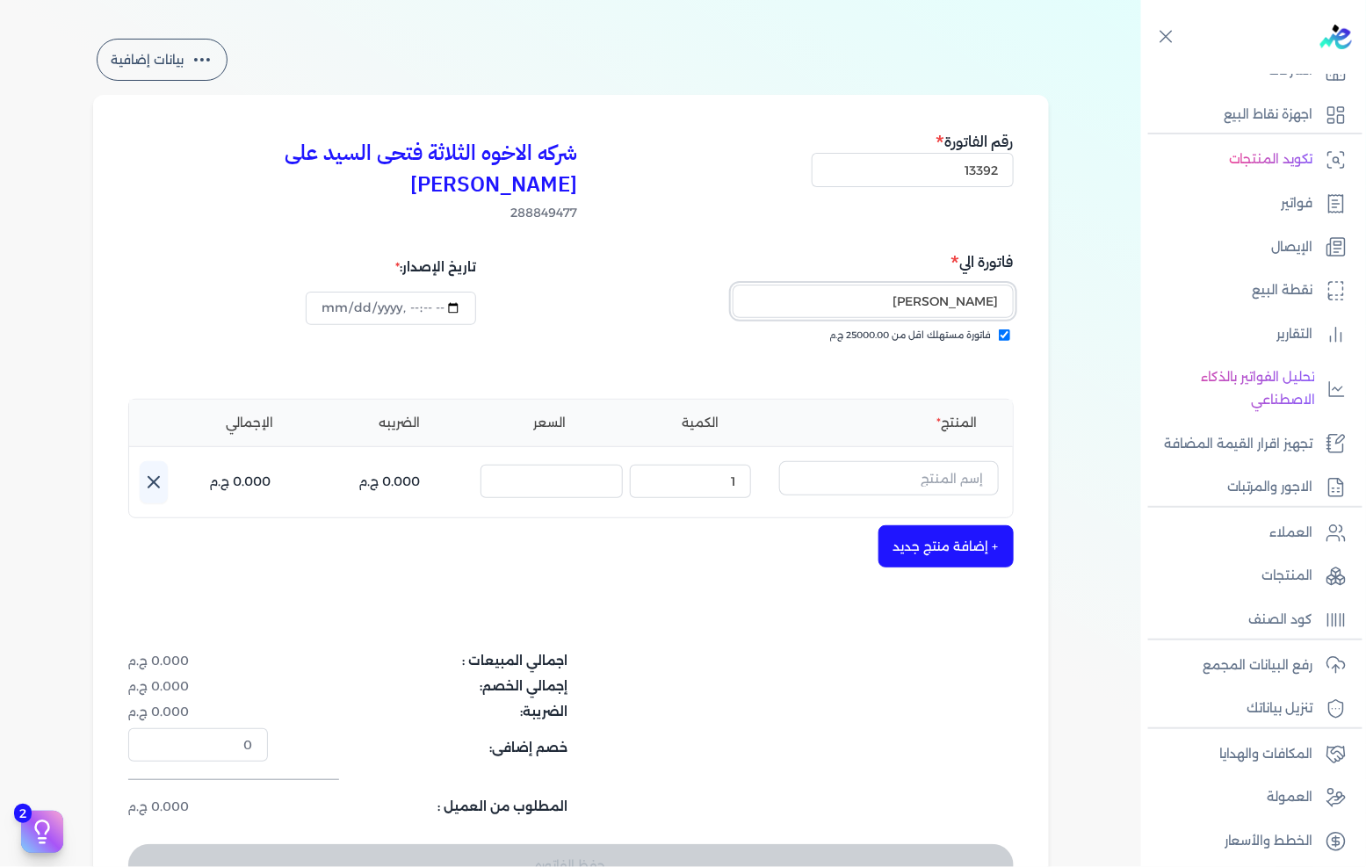
scroll to position [98, 0]
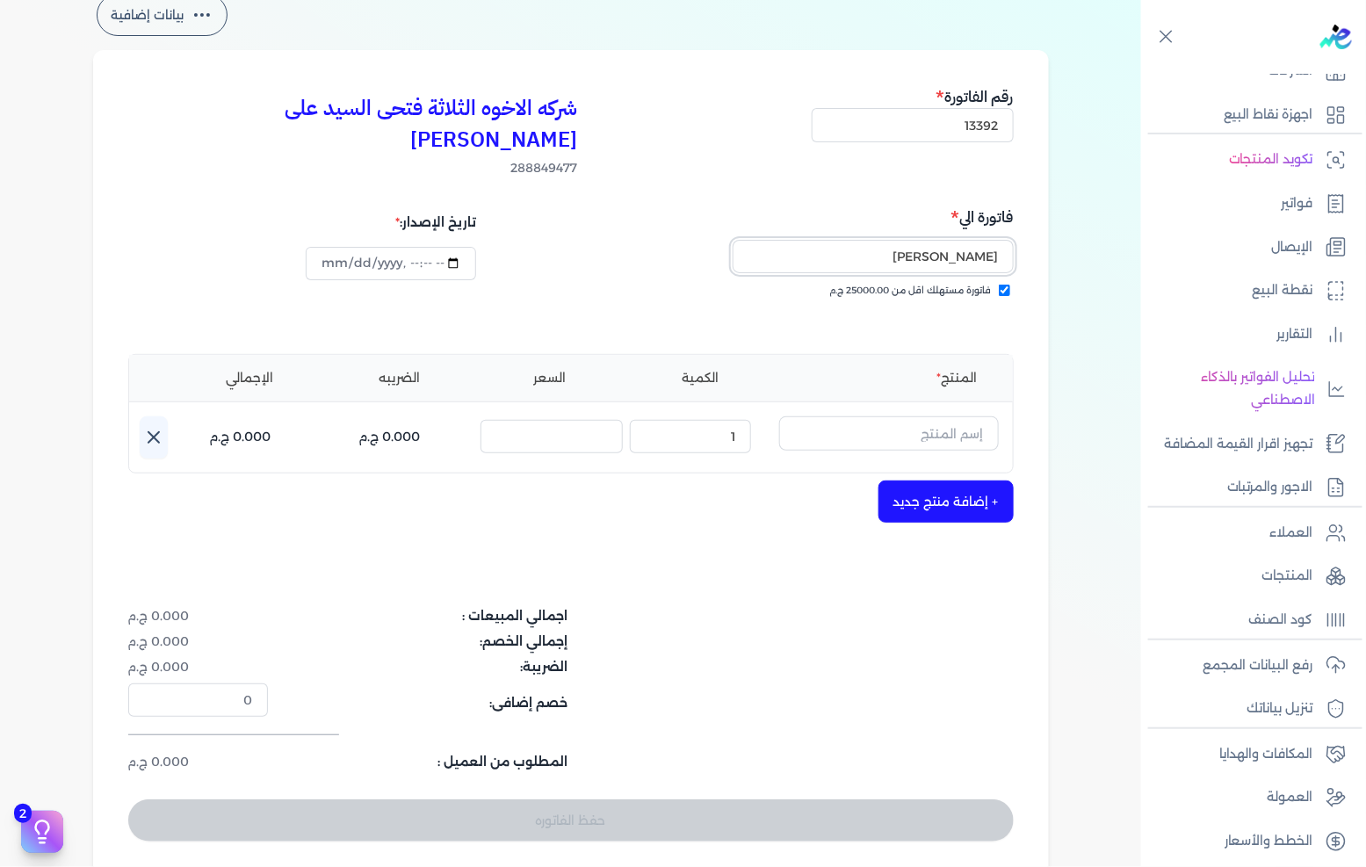
type input "[PERSON_NAME]"
click at [855, 416] on input "text" at bounding box center [889, 432] width 220 height 33
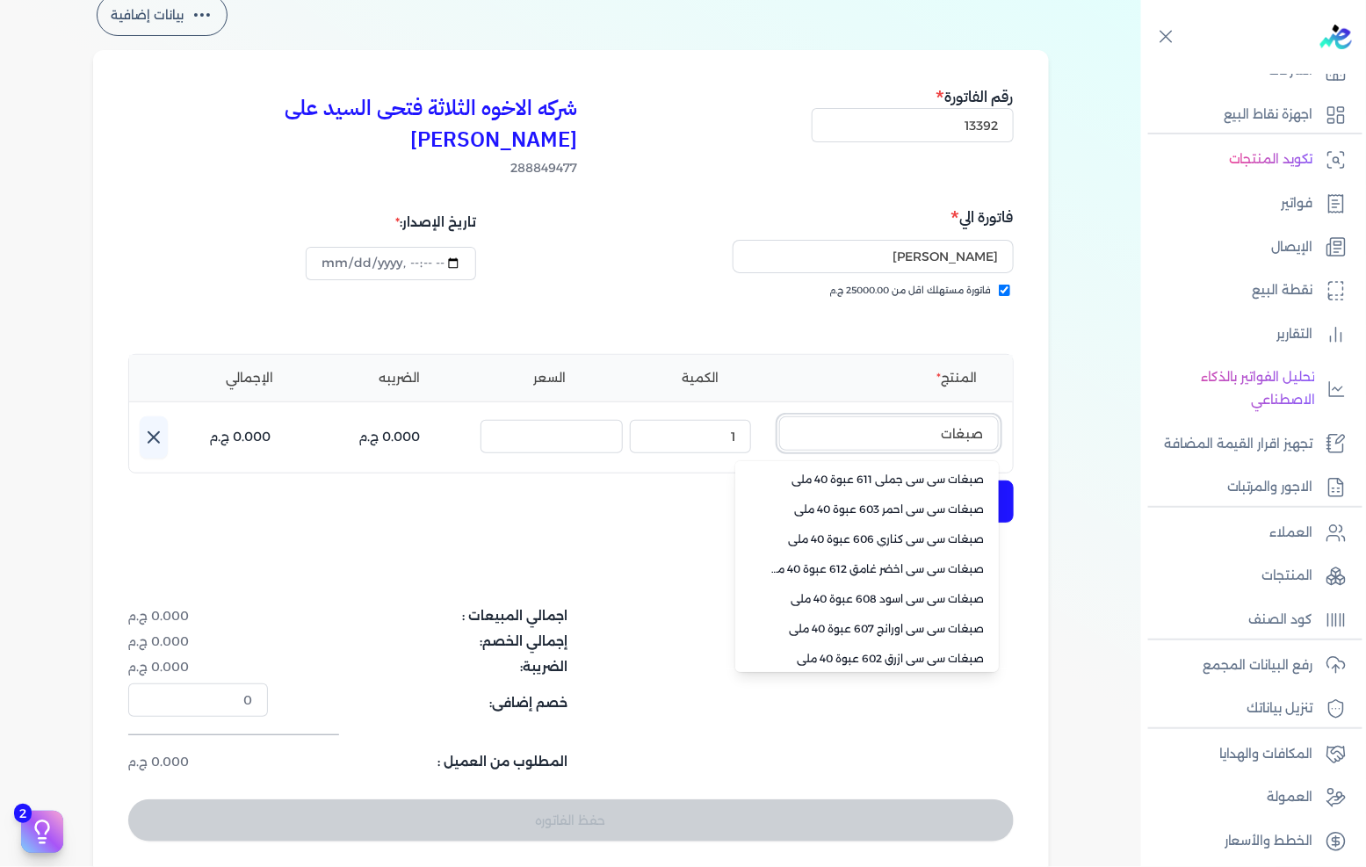
type input "صبغات"
click at [865, 465] on li "صبغات سي سي جملي 611 عبوة 40 ملي" at bounding box center [867, 480] width 264 height 30
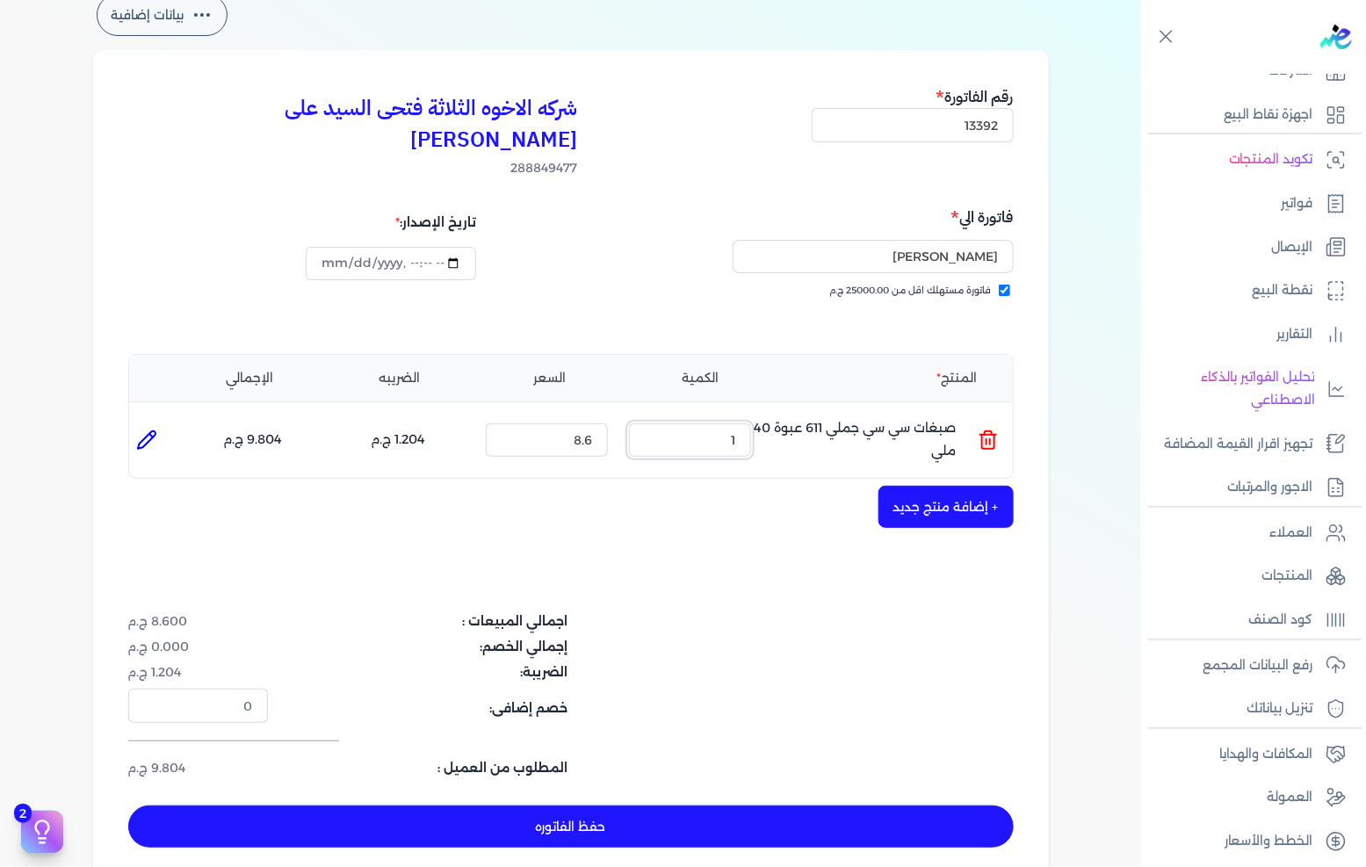
click at [696, 423] on input "1" at bounding box center [690, 439] width 122 height 33
type input "90"
click at [973, 486] on button "+ إضافة منتج جديد" at bounding box center [946, 507] width 135 height 42
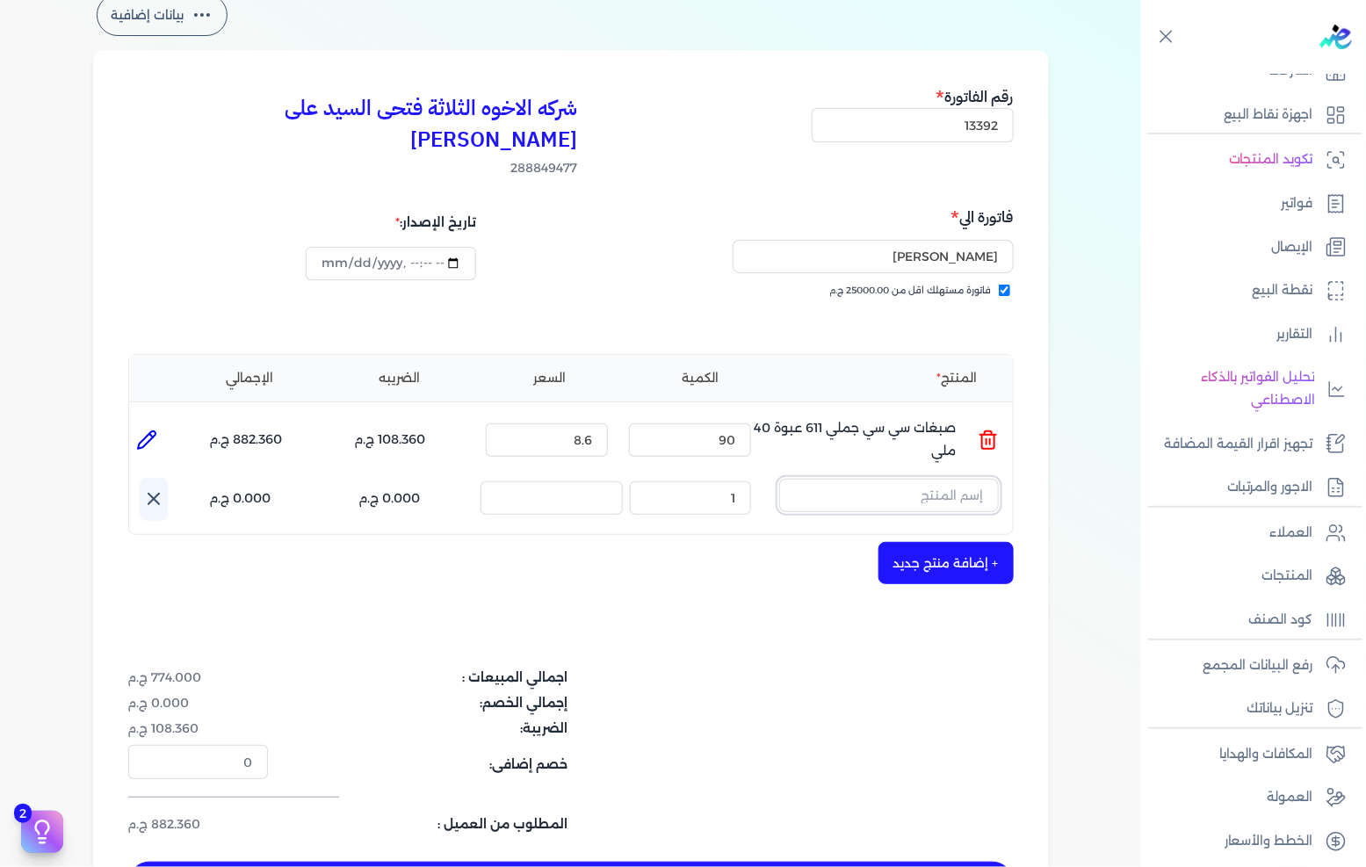
click at [973, 479] on input "text" at bounding box center [889, 495] width 220 height 33
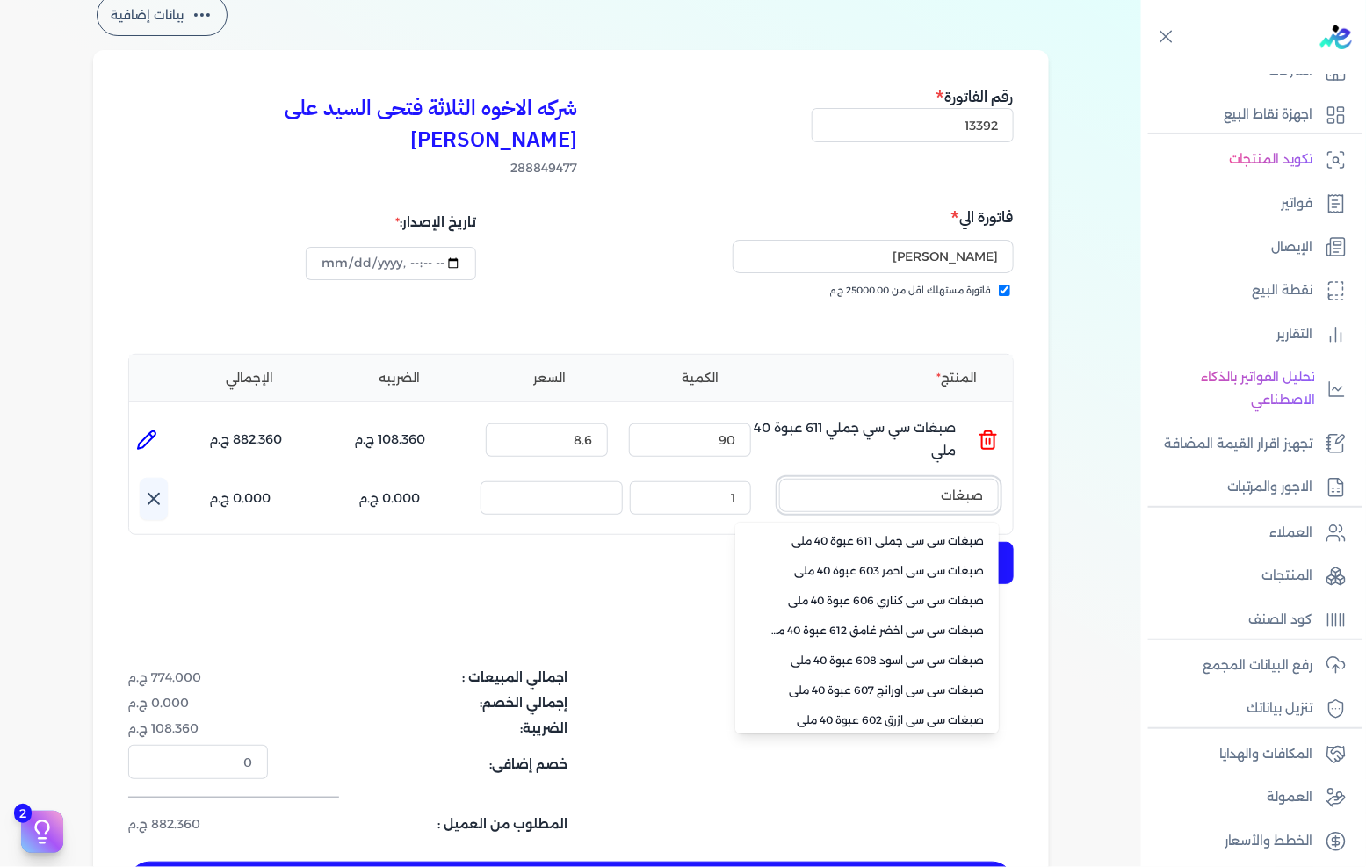
type input "صبغات"
click at [928, 653] on span "صبغات سي سي اسود 608 عبوة 40 ملي" at bounding box center [877, 661] width 214 height 16
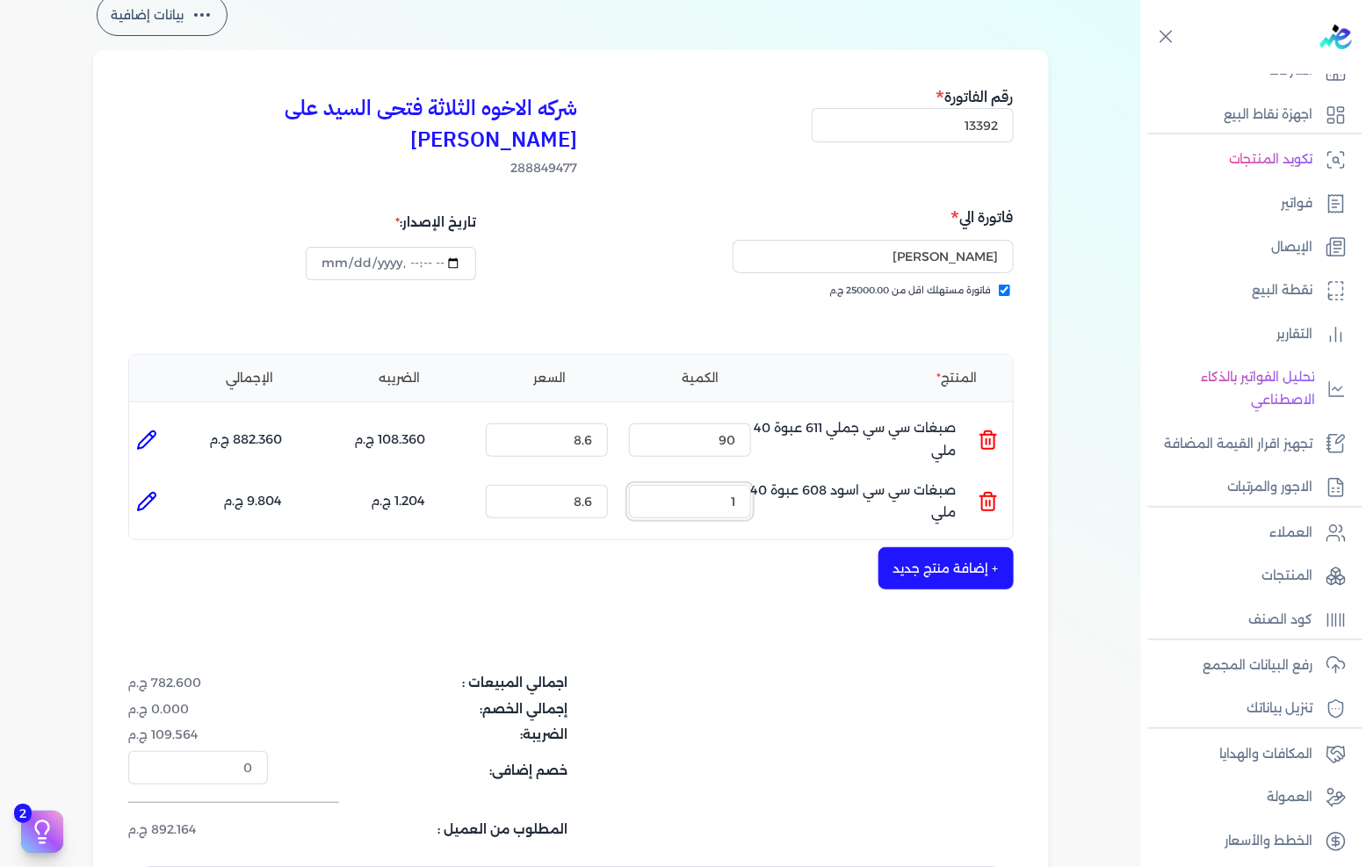
click at [724, 485] on input "1" at bounding box center [690, 501] width 122 height 33
click at [722, 485] on input "1" at bounding box center [690, 501] width 122 height 33
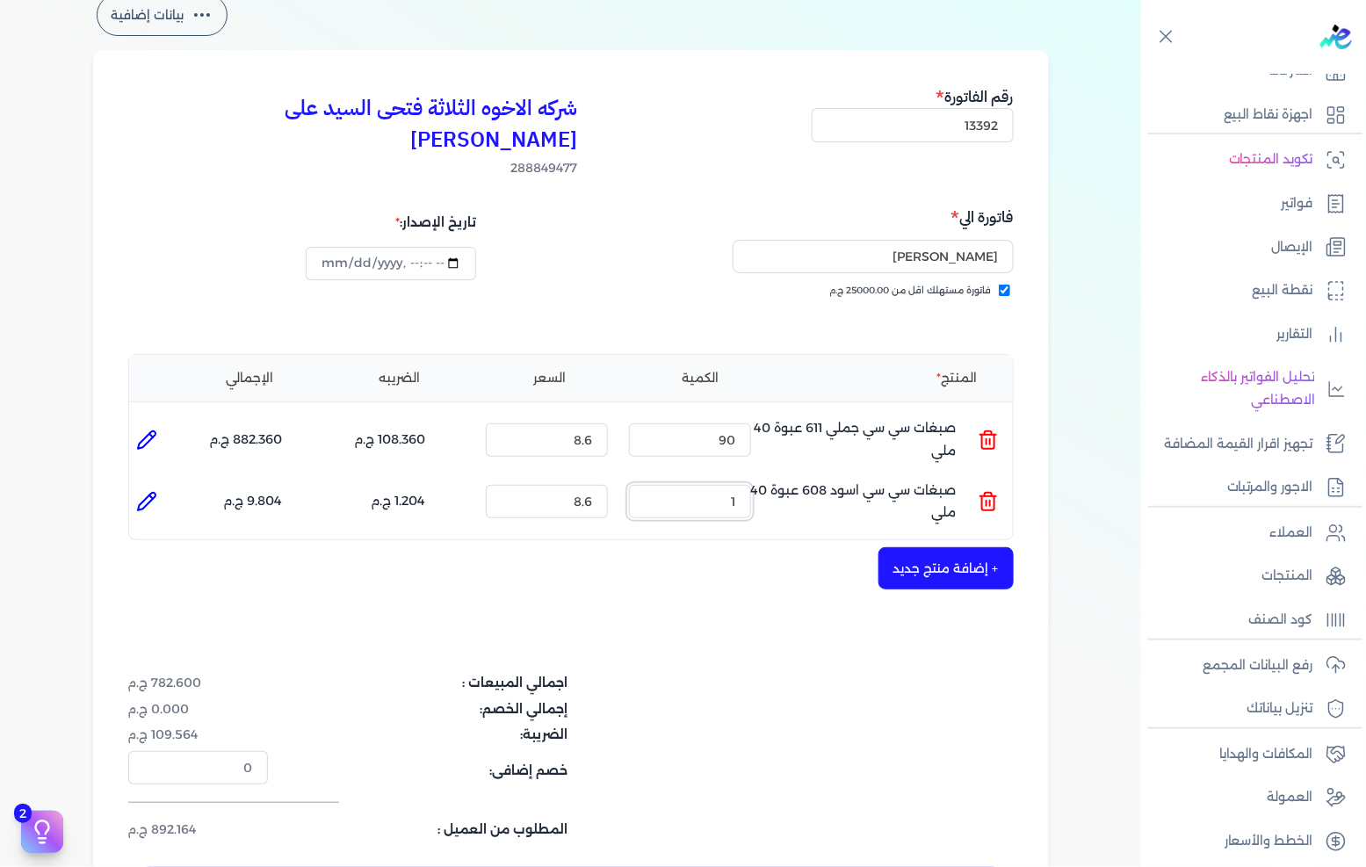
click at [722, 485] on input "1" at bounding box center [690, 501] width 122 height 33
type input "80"
click at [915, 547] on button "+ إضافة منتج جديد" at bounding box center [946, 568] width 135 height 42
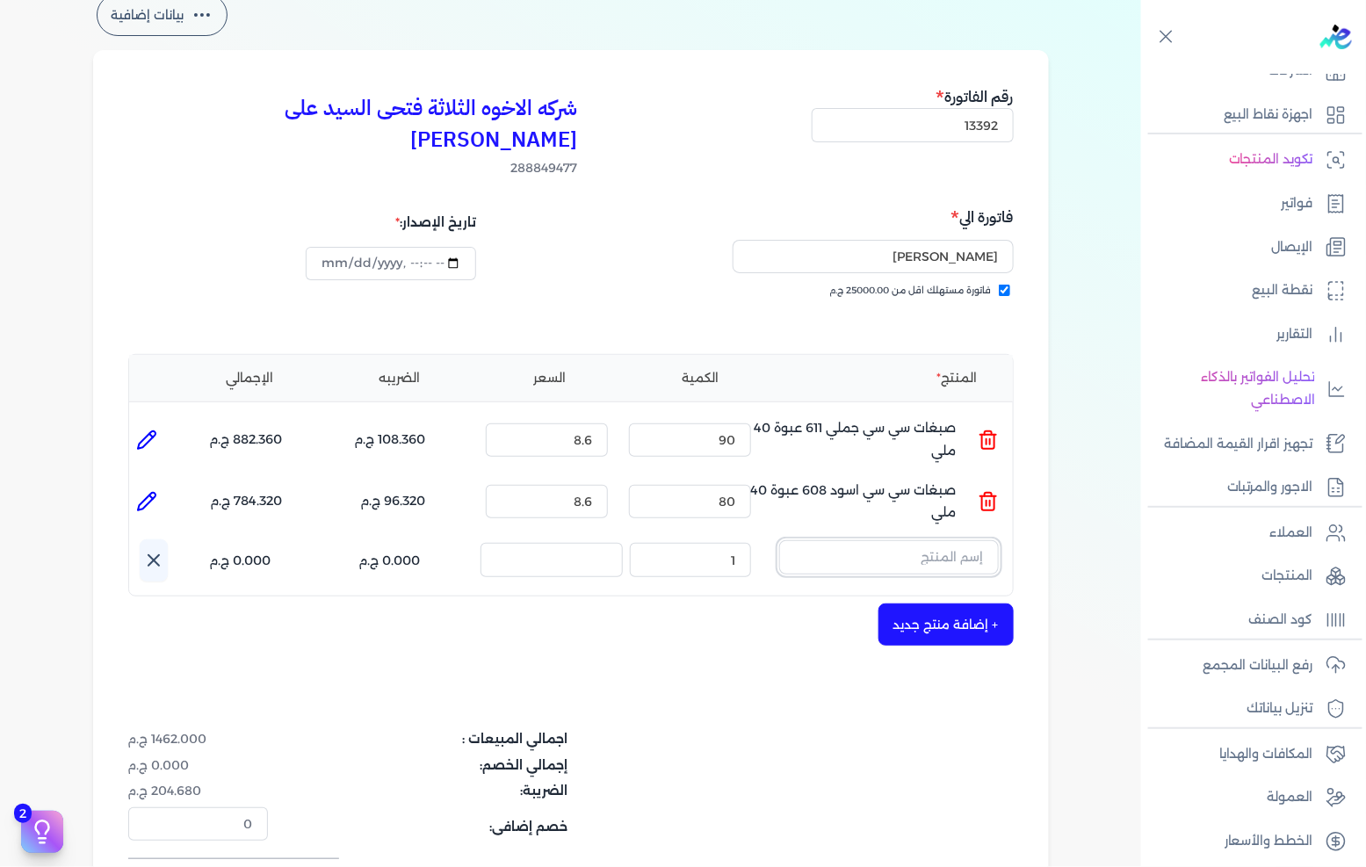
click at [920, 540] on input "text" at bounding box center [889, 556] width 220 height 33
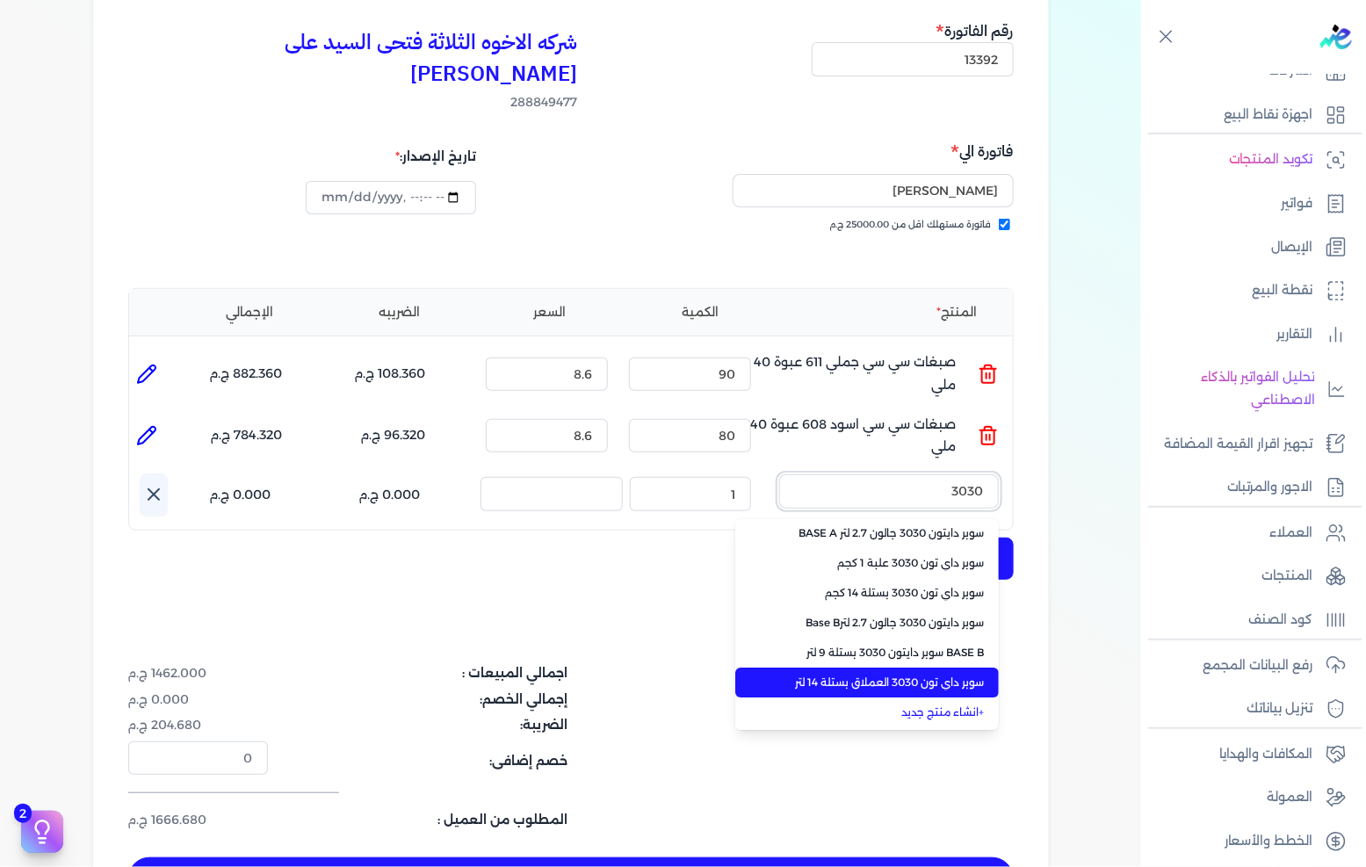
scroll to position [195, 0]
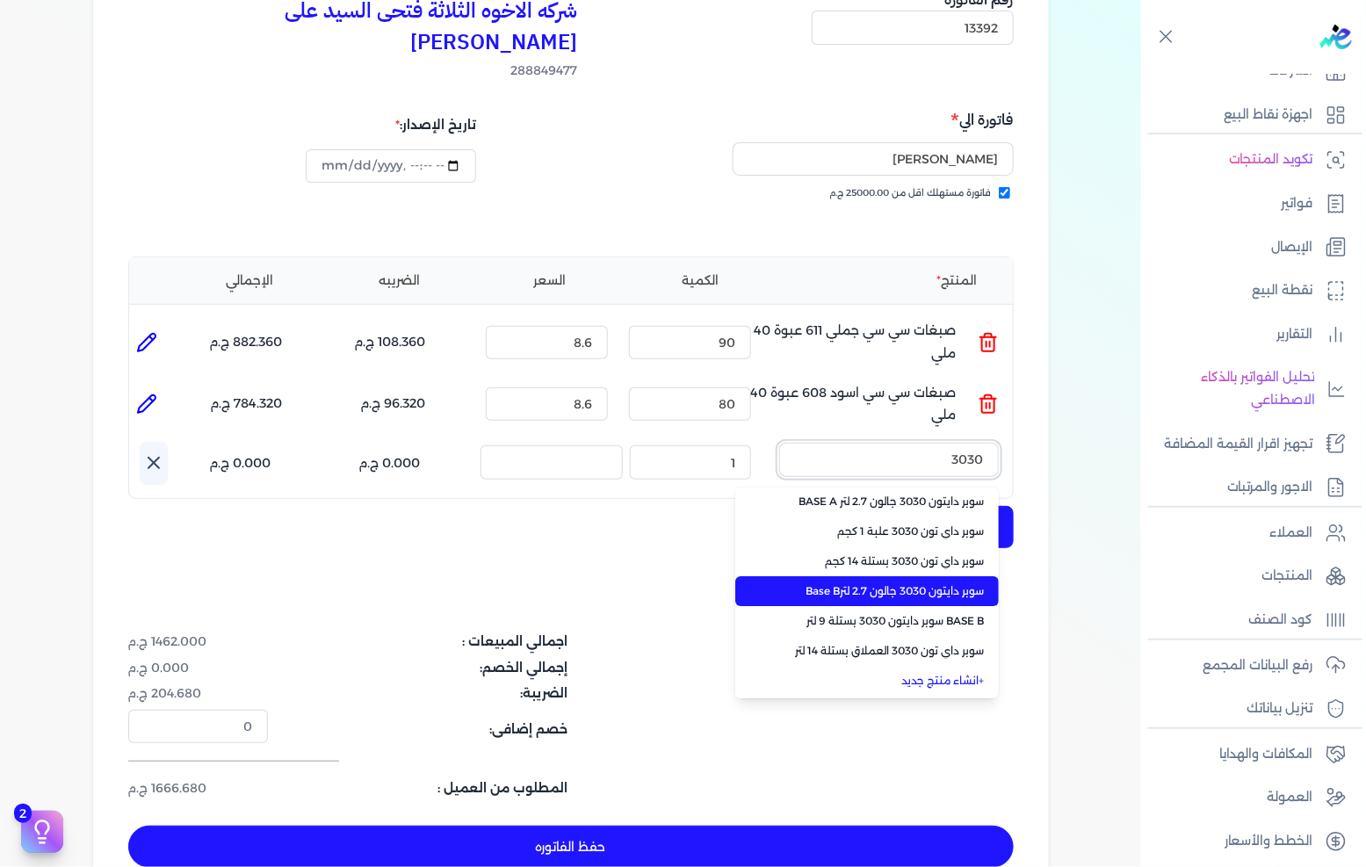
type input "3030"
click at [916, 576] on li "سوبر دايتون 3030 جالون 2.7 لترBase B" at bounding box center [867, 591] width 264 height 30
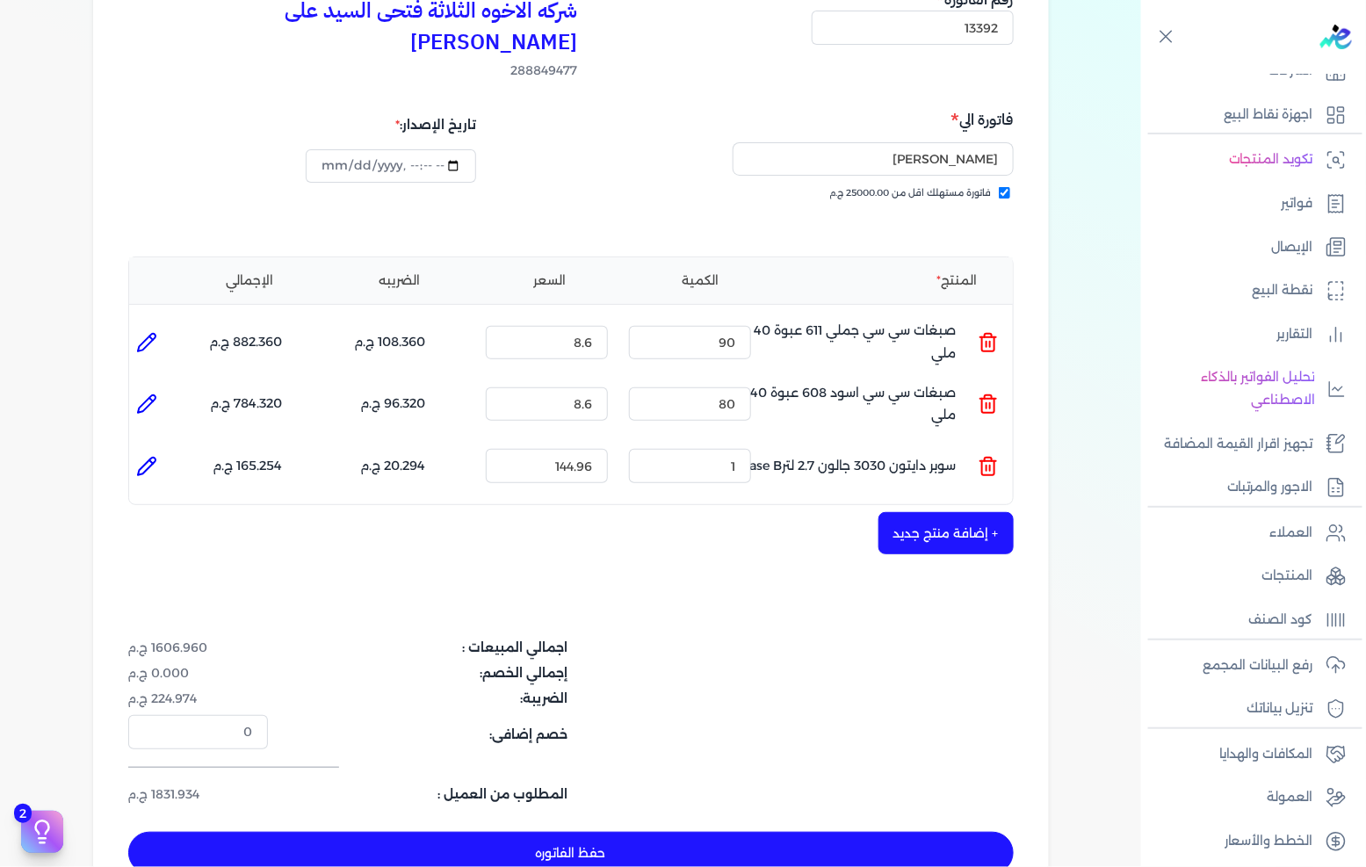
click at [995, 456] on icon at bounding box center [988, 466] width 21 height 21
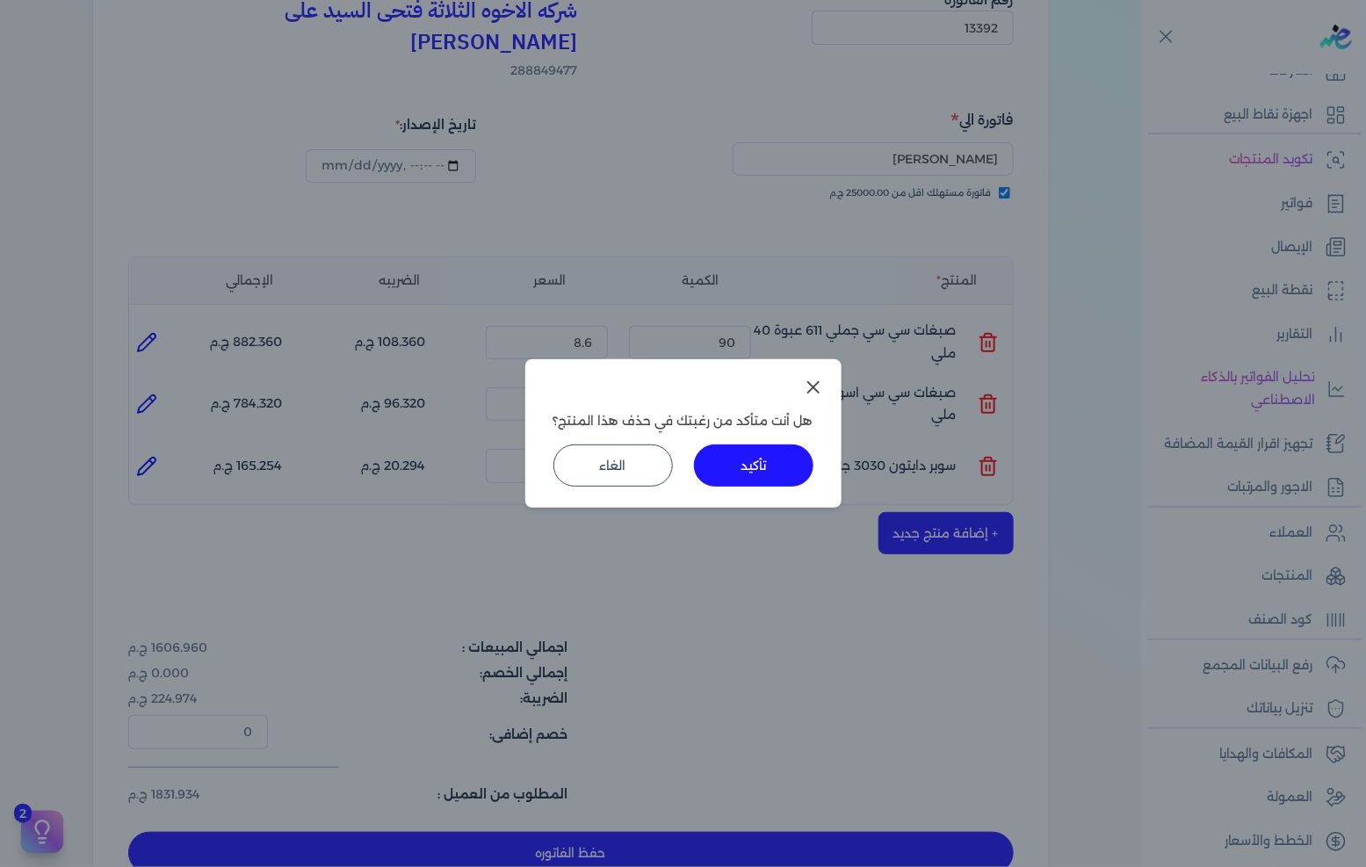
click at [811, 469] on div "هل أنت متأكد من رغبتك في حذف هذا المنتج؟ تأكيد الغاء" at bounding box center [683, 433] width 316 height 148
drag, startPoint x: 748, startPoint y: 464, endPoint x: 915, endPoint y: 475, distance: 167.3
click at [748, 463] on button "تأكيد" at bounding box center [753, 466] width 119 height 42
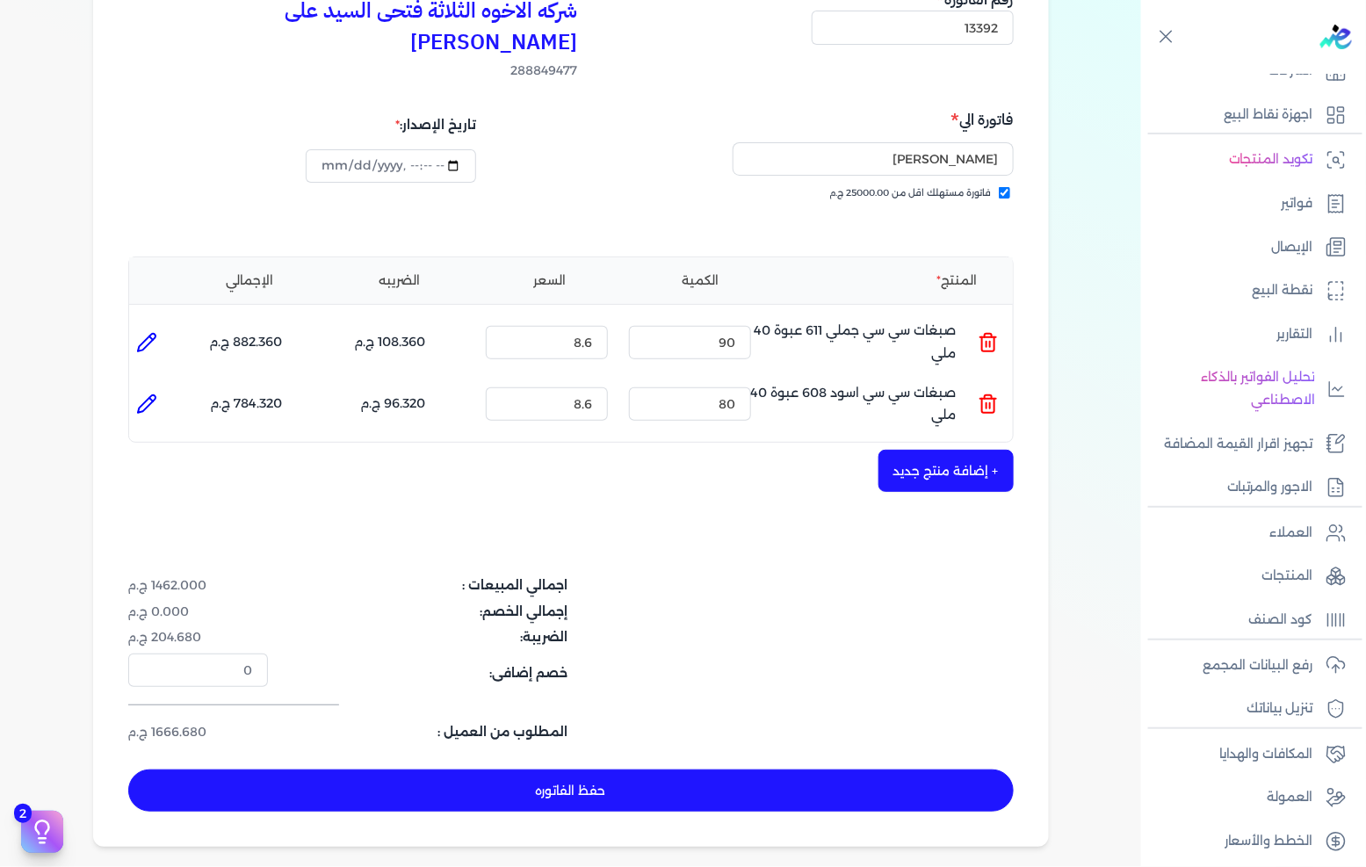
click at [955, 450] on button "+ إضافة منتج جديد" at bounding box center [946, 471] width 135 height 42
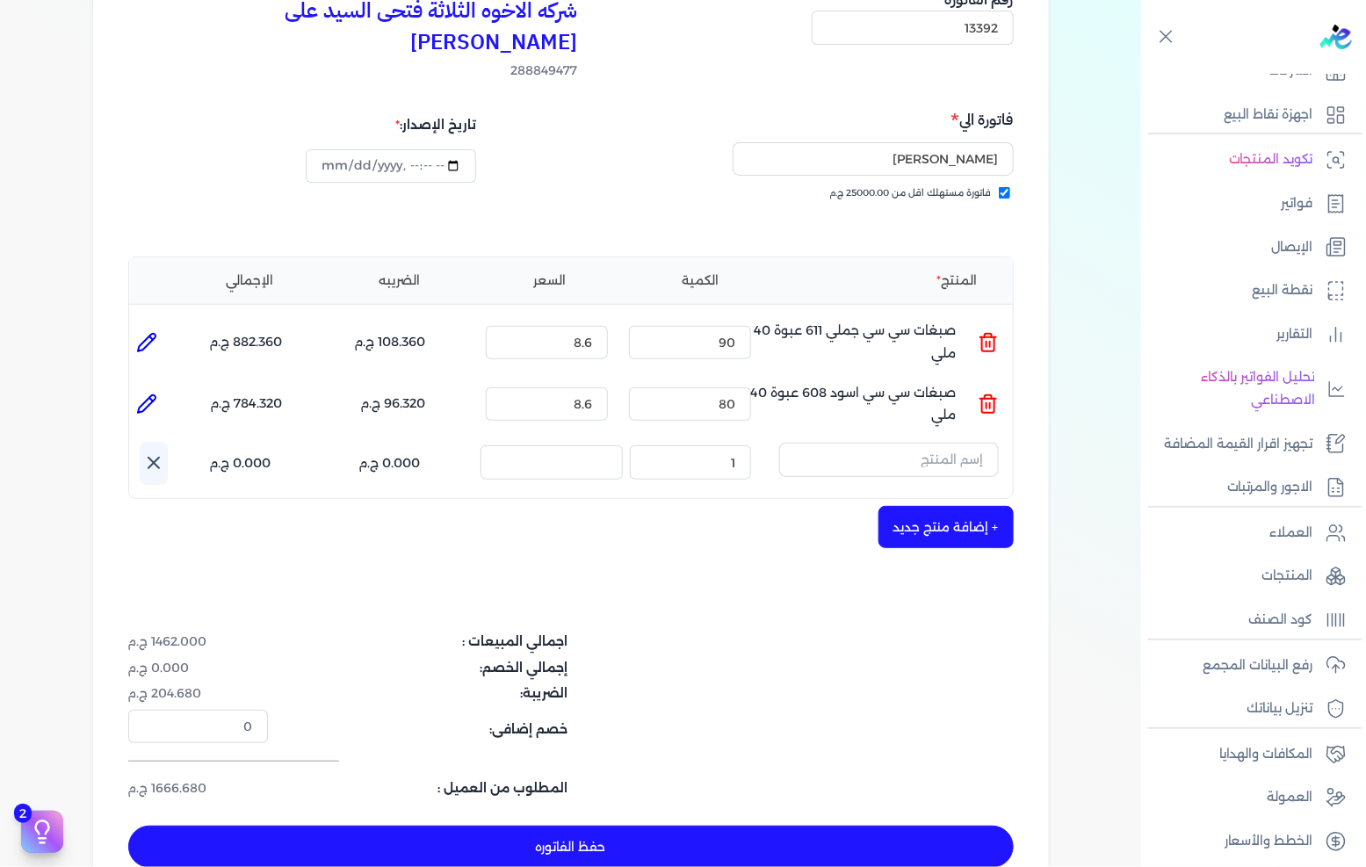
click at [951, 443] on input "text" at bounding box center [889, 459] width 220 height 33
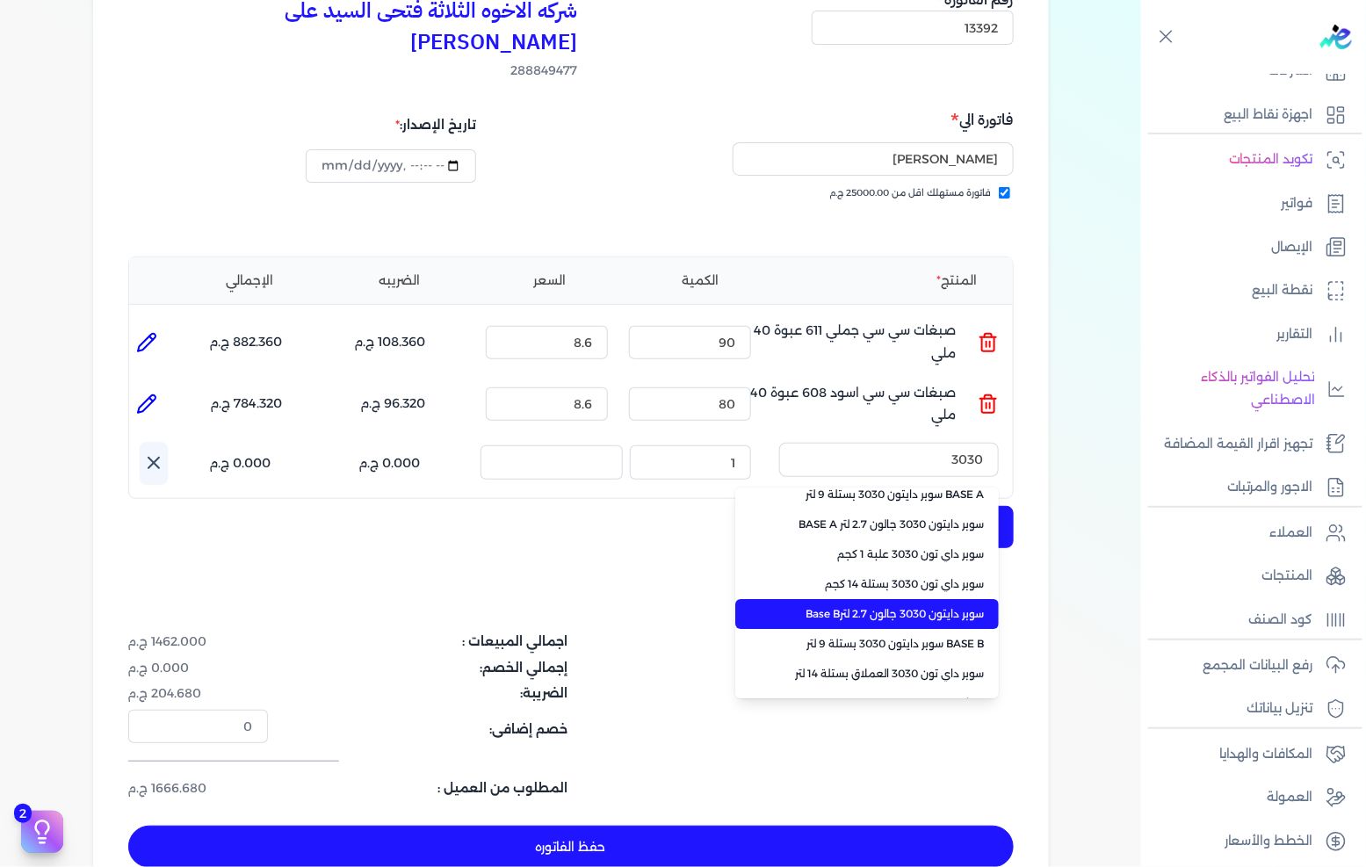
scroll to position [64, 0]
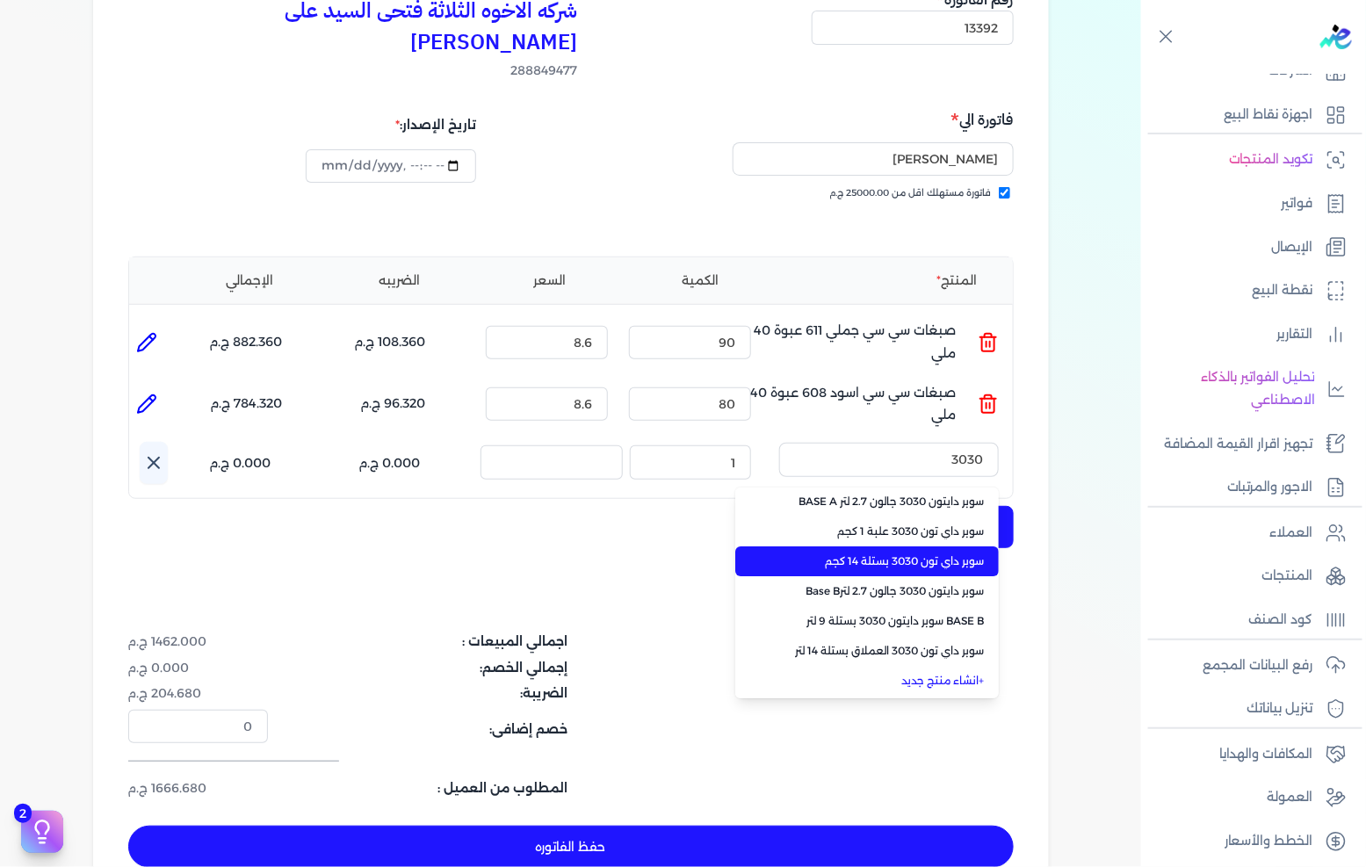
type input "3030"
click at [924, 553] on span "سوبر داي تون 3030 بستلة 14 كجم" at bounding box center [877, 561] width 214 height 16
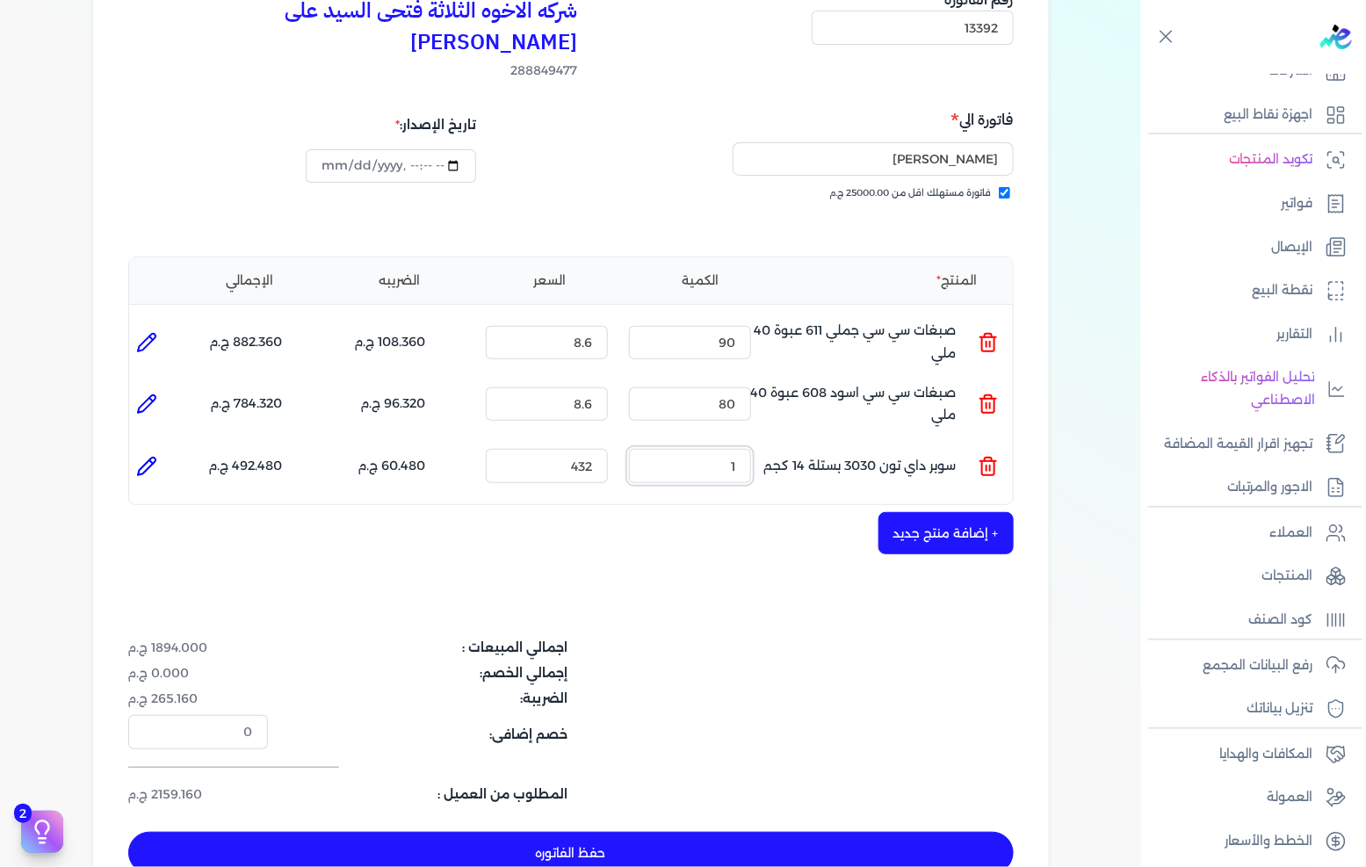
click at [708, 449] on input "1" at bounding box center [690, 465] width 122 height 33
type input "20"
click at [940, 512] on button "+ إضافة منتج جديد" at bounding box center [946, 533] width 135 height 42
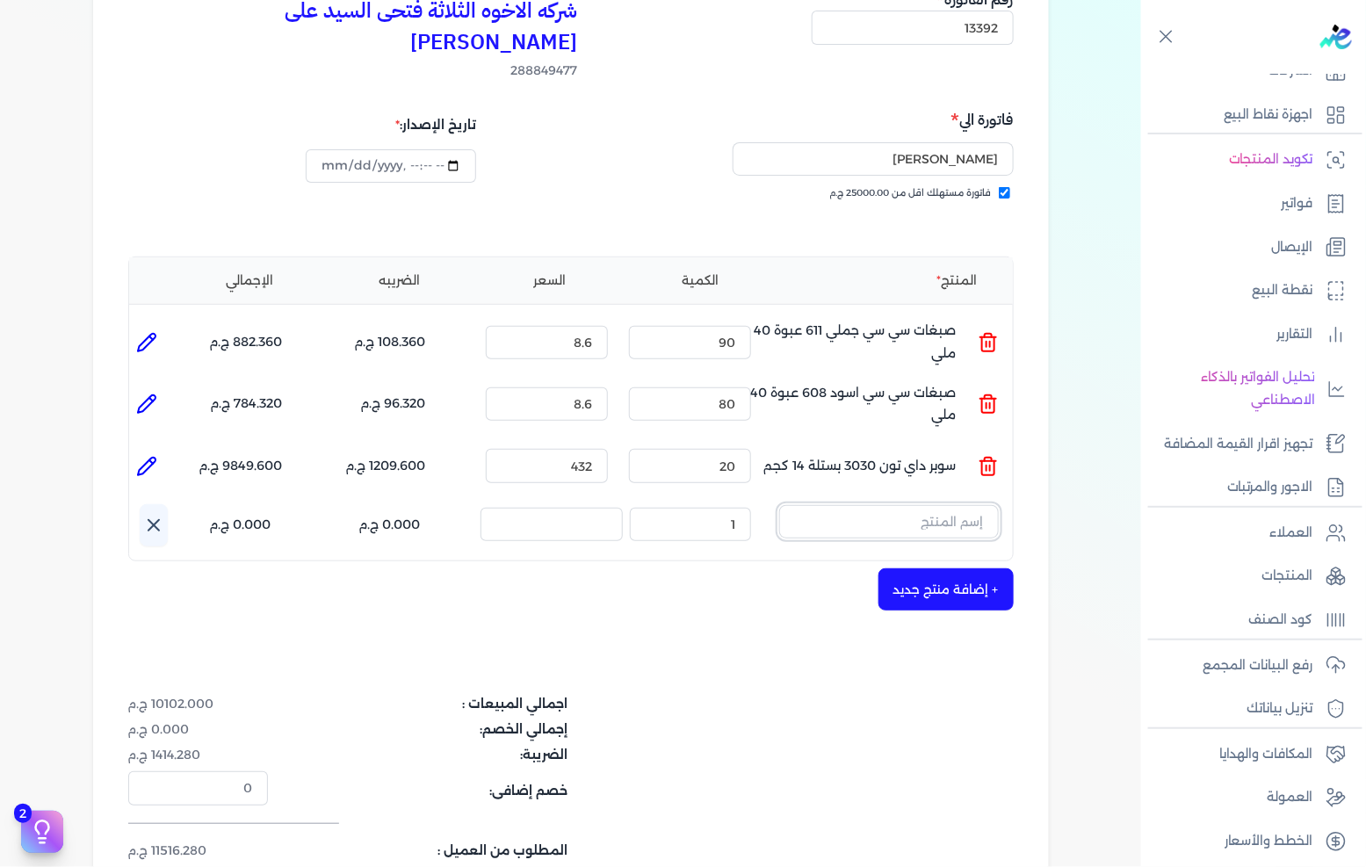
click at [940, 505] on input "text" at bounding box center [889, 521] width 220 height 33
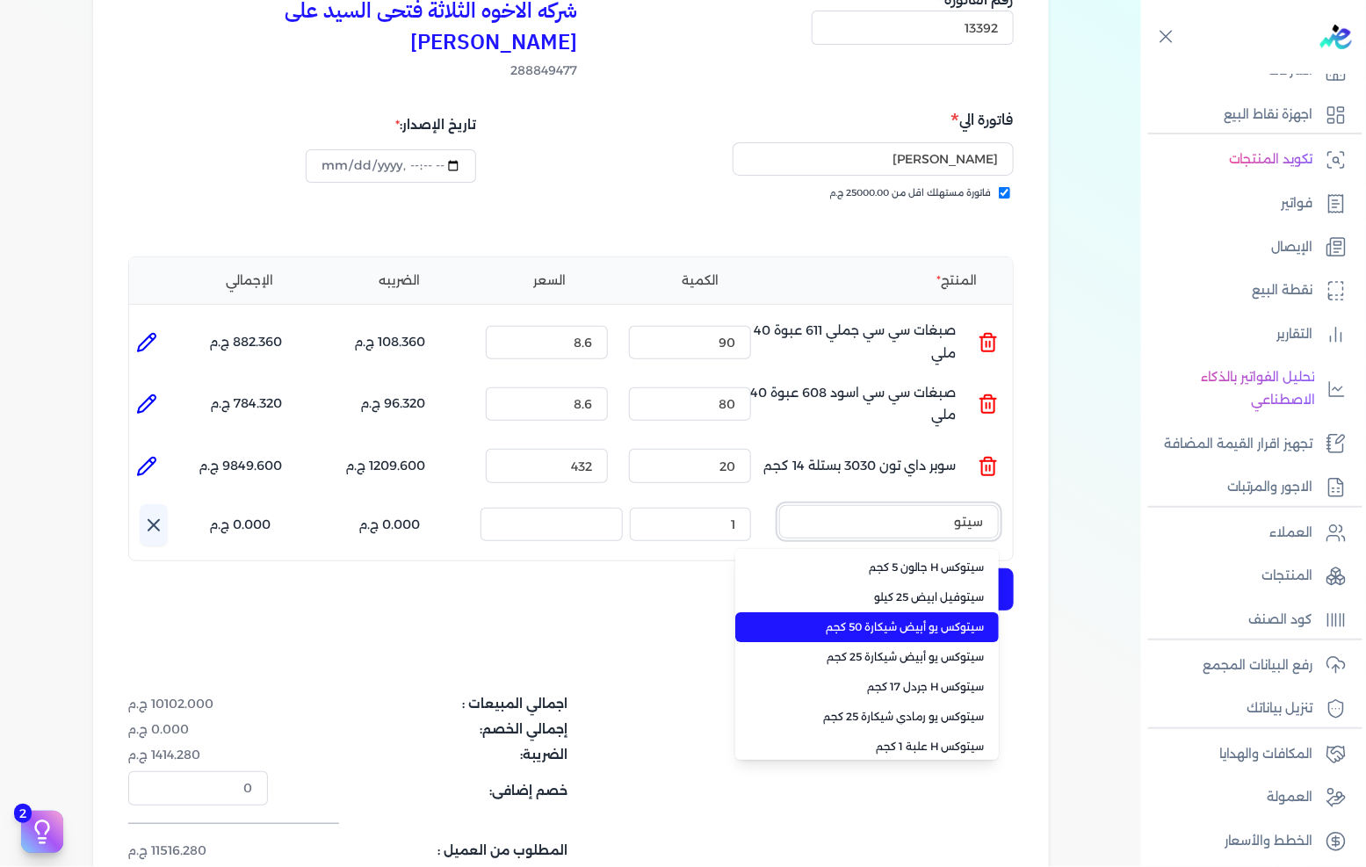
type input "سيتو"
click at [926, 612] on li "سيتوكس يو أبيض شيكارة 50 كجم" at bounding box center [867, 627] width 264 height 30
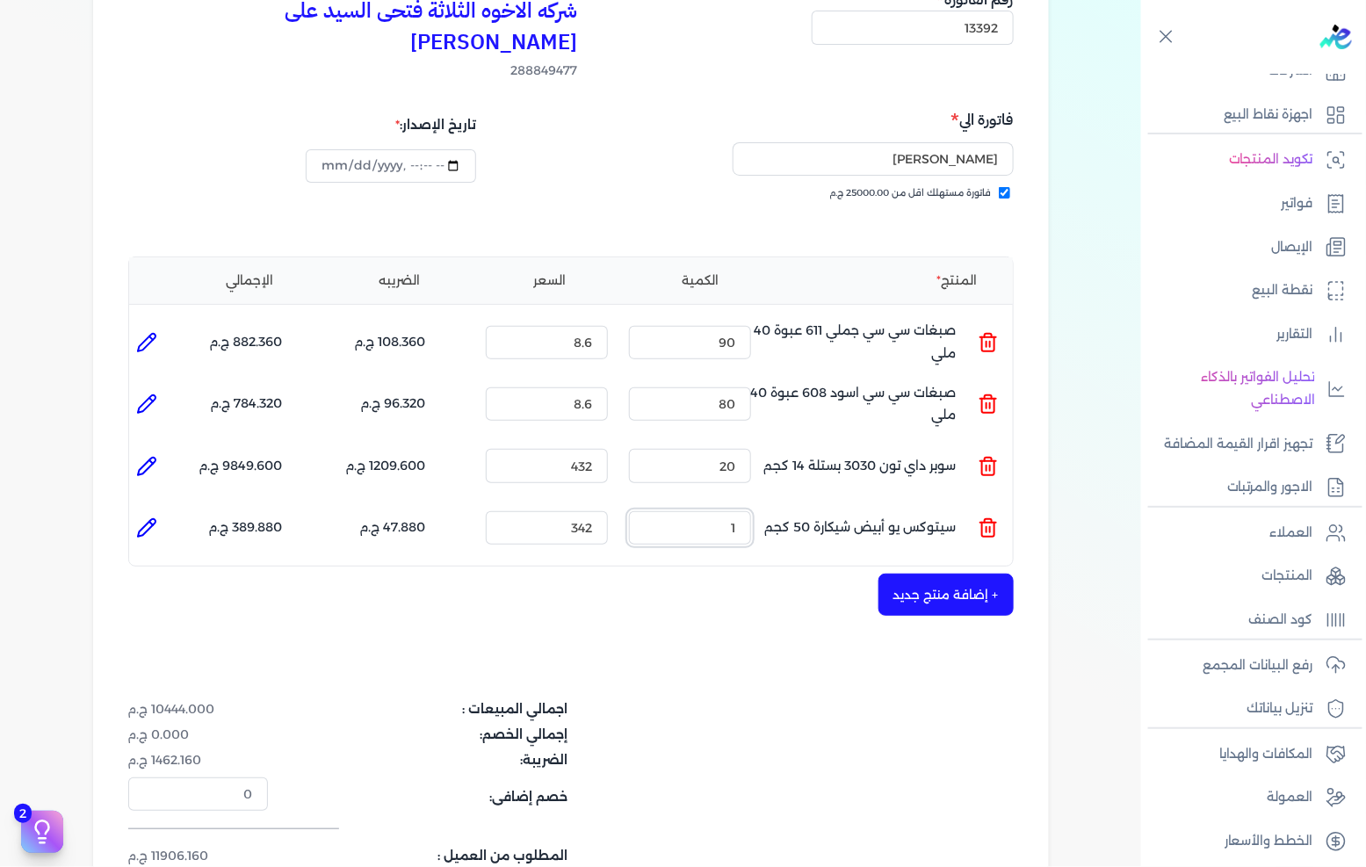
click at [720, 511] on input "1" at bounding box center [690, 527] width 122 height 33
type input "5"
type input "0"
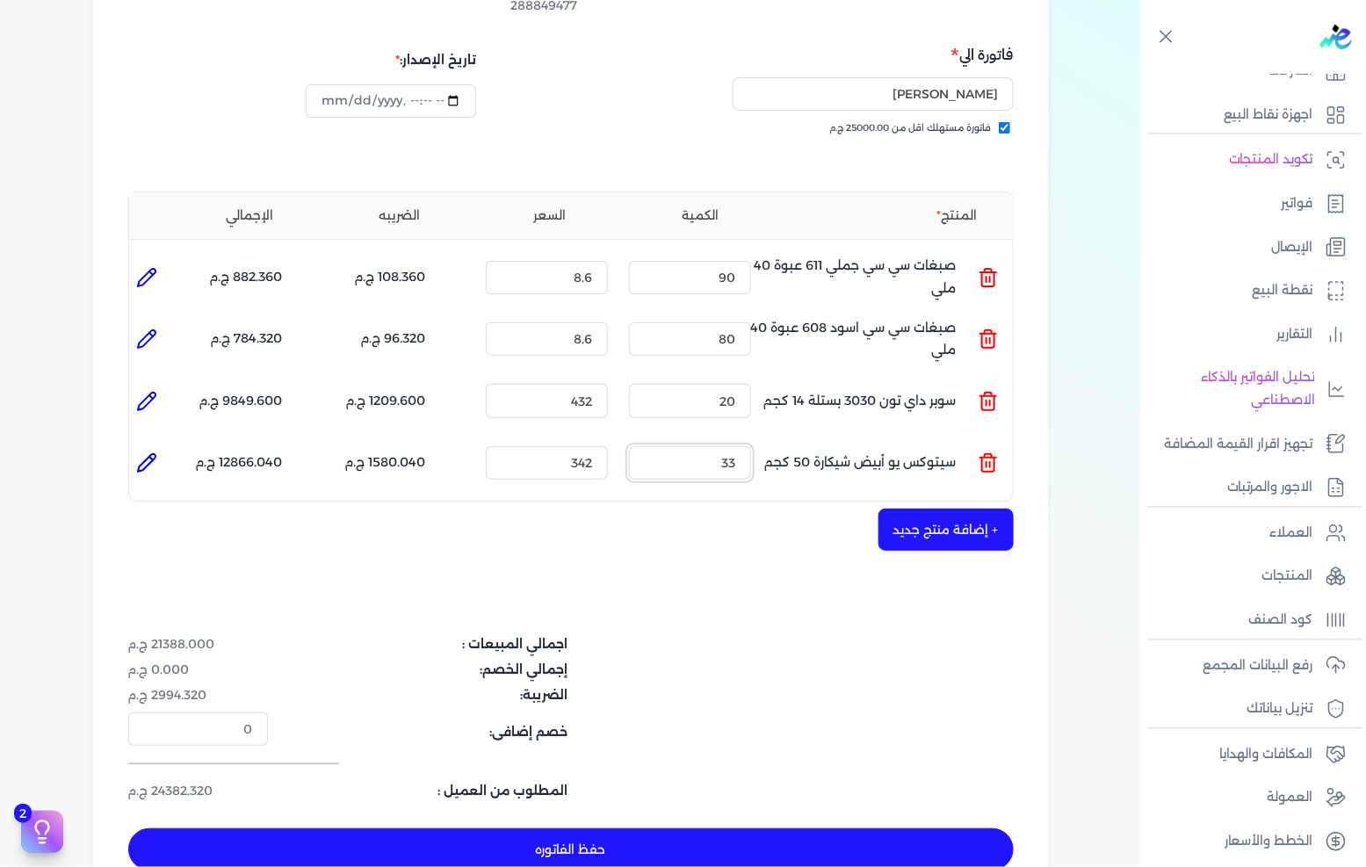
scroll to position [293, 0]
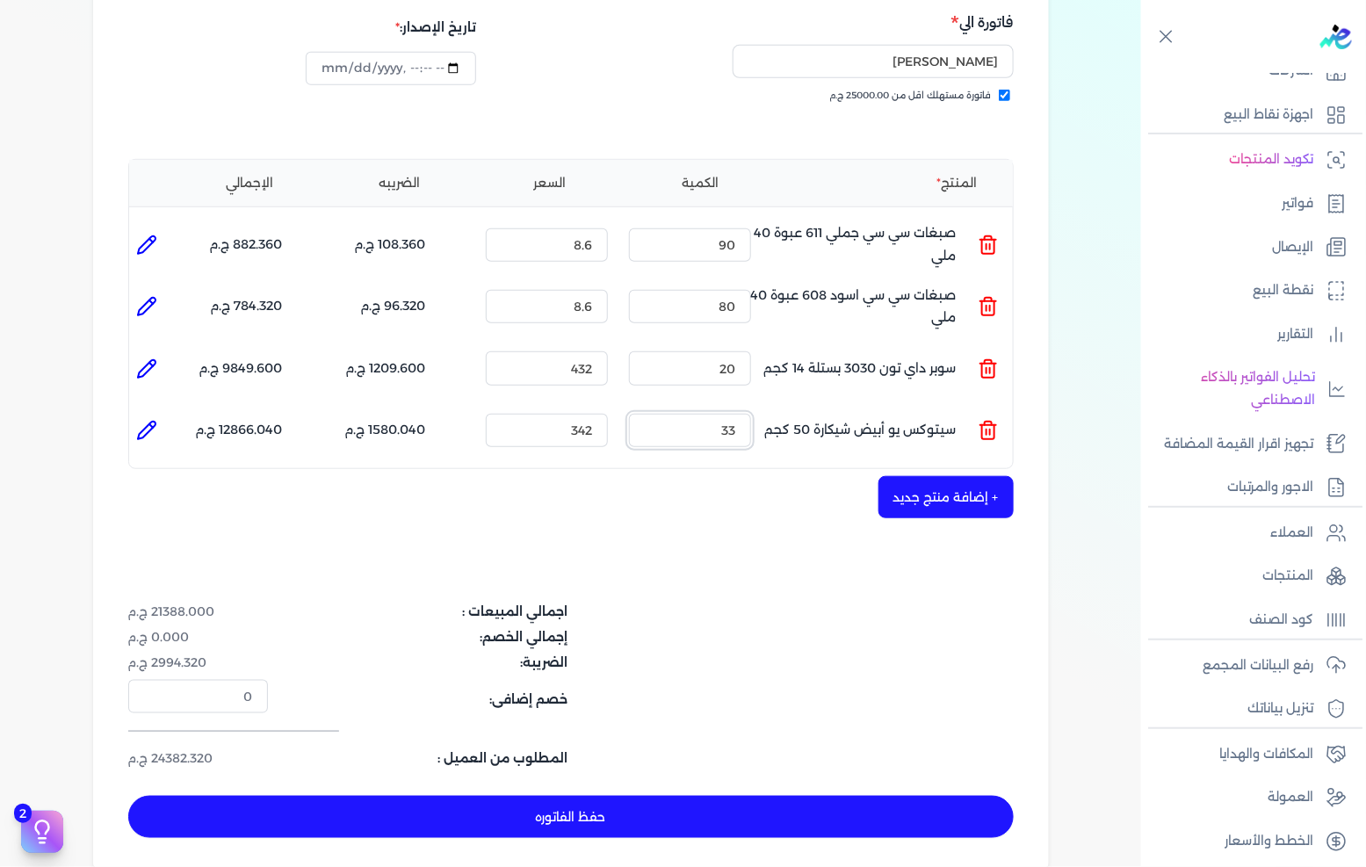
type input "33"
click at [576, 796] on button "حفظ الفاتوره" at bounding box center [571, 817] width 886 height 42
type input "[DATE]"
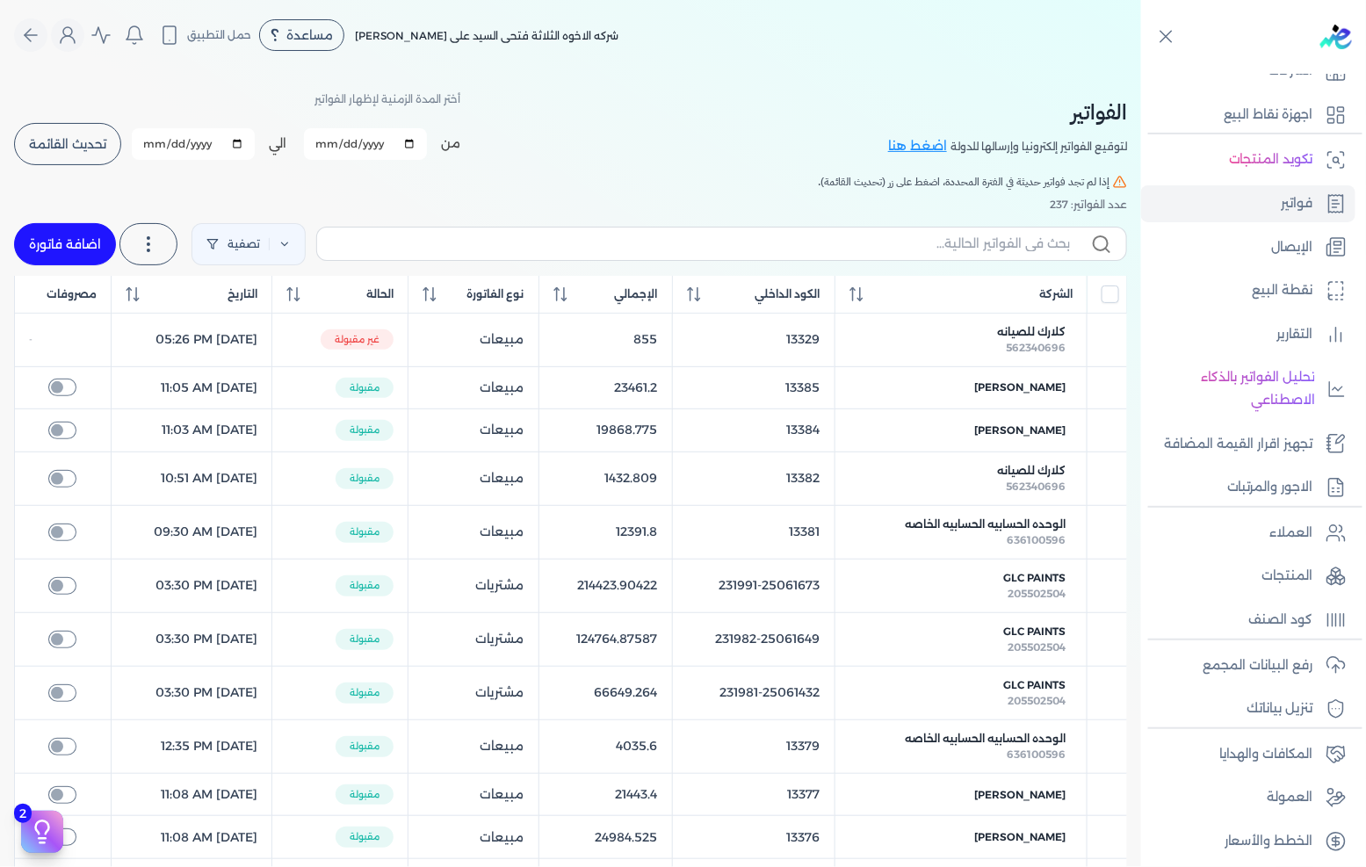
click at [90, 233] on link "اضافة فاتورة" at bounding box center [65, 244] width 102 height 42
select select "EGP"
select select "B"
select select "EGS"
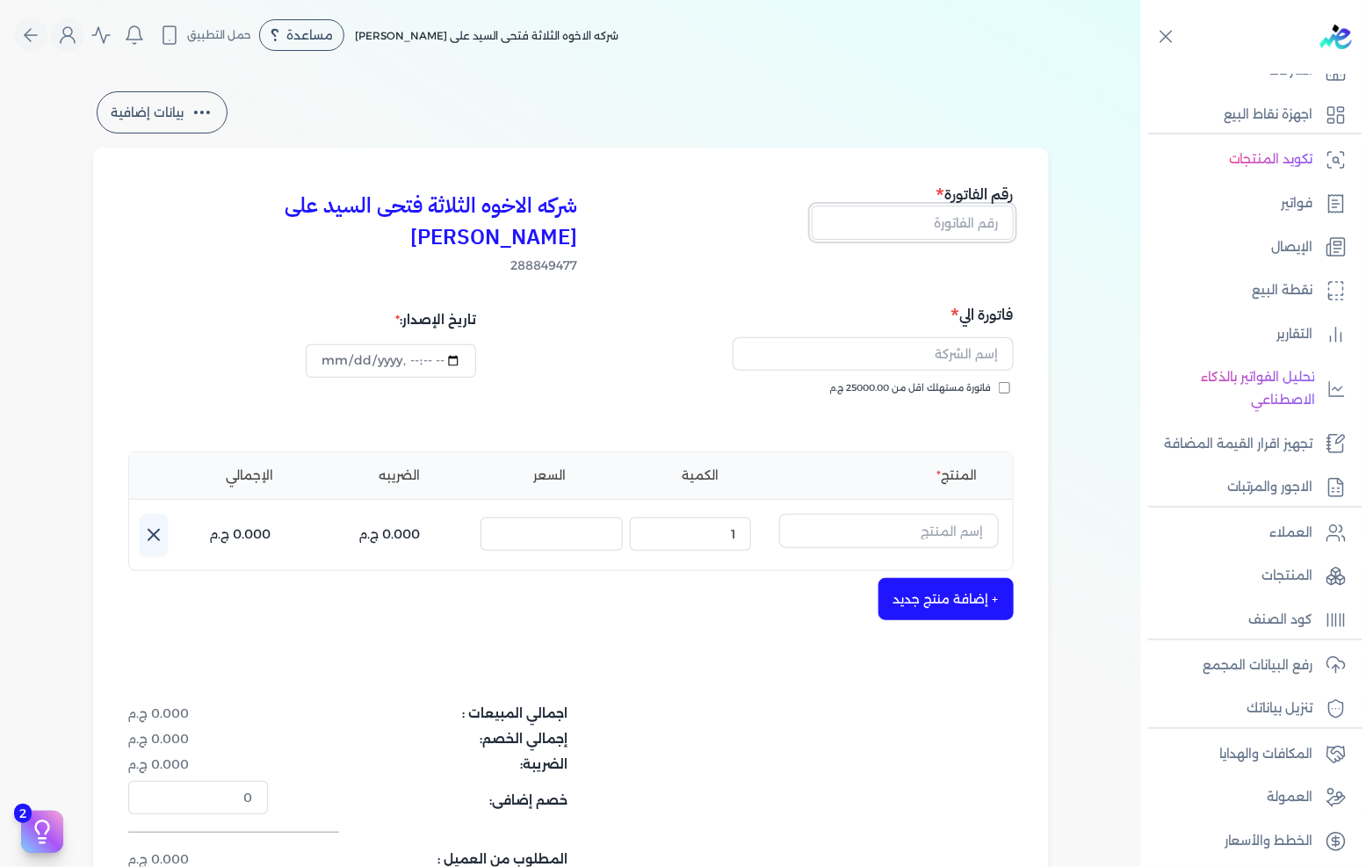
click at [893, 226] on input "text" at bounding box center [913, 222] width 202 height 33
type input "13393"
click at [969, 381] on div "فاتورة مستهلك اقل من 25000.00 ج.م" at bounding box center [795, 405] width 430 height 49
click at [971, 381] on span "فاتورة مستهلك اقل من 25000.00 ج.م" at bounding box center [911, 388] width 162 height 14
click at [999, 382] on input "فاتورة مستهلك اقل من 25000.00 ج.م" at bounding box center [1004, 387] width 11 height 11
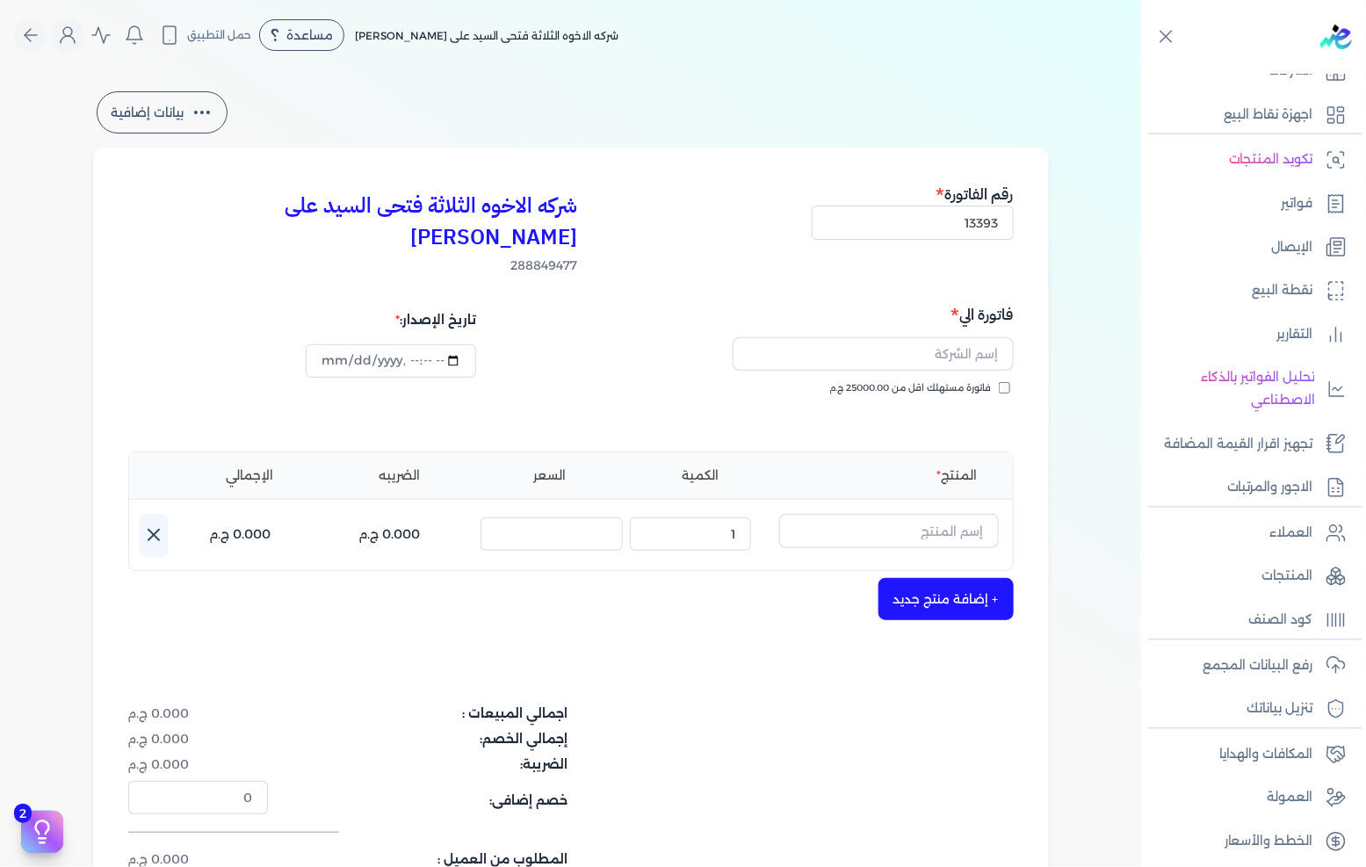
checkbox input "true"
click at [973, 338] on input "text" at bounding box center [873, 353] width 281 height 33
click at [938, 337] on input "text" at bounding box center [873, 353] width 281 height 33
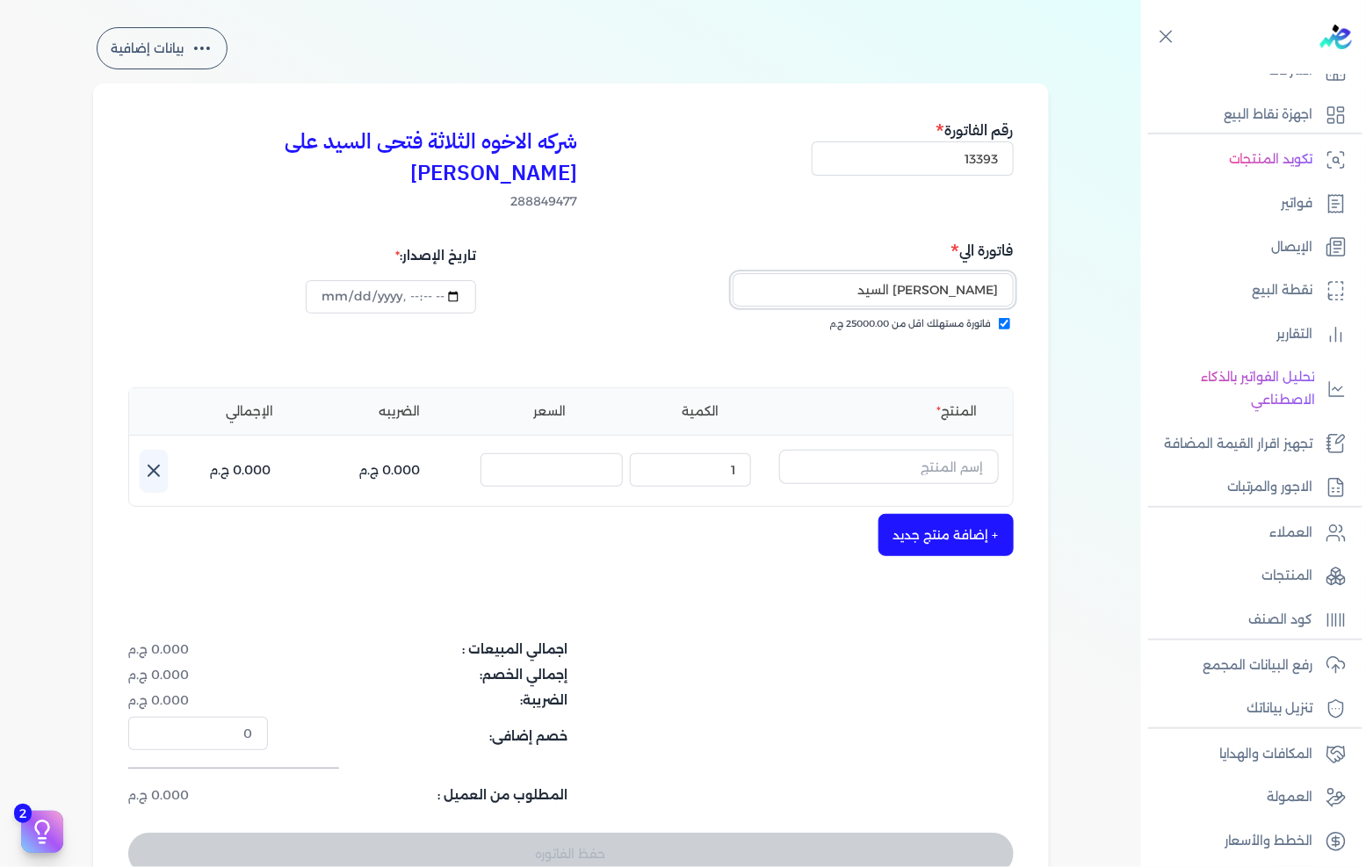
scroll to position [98, 0]
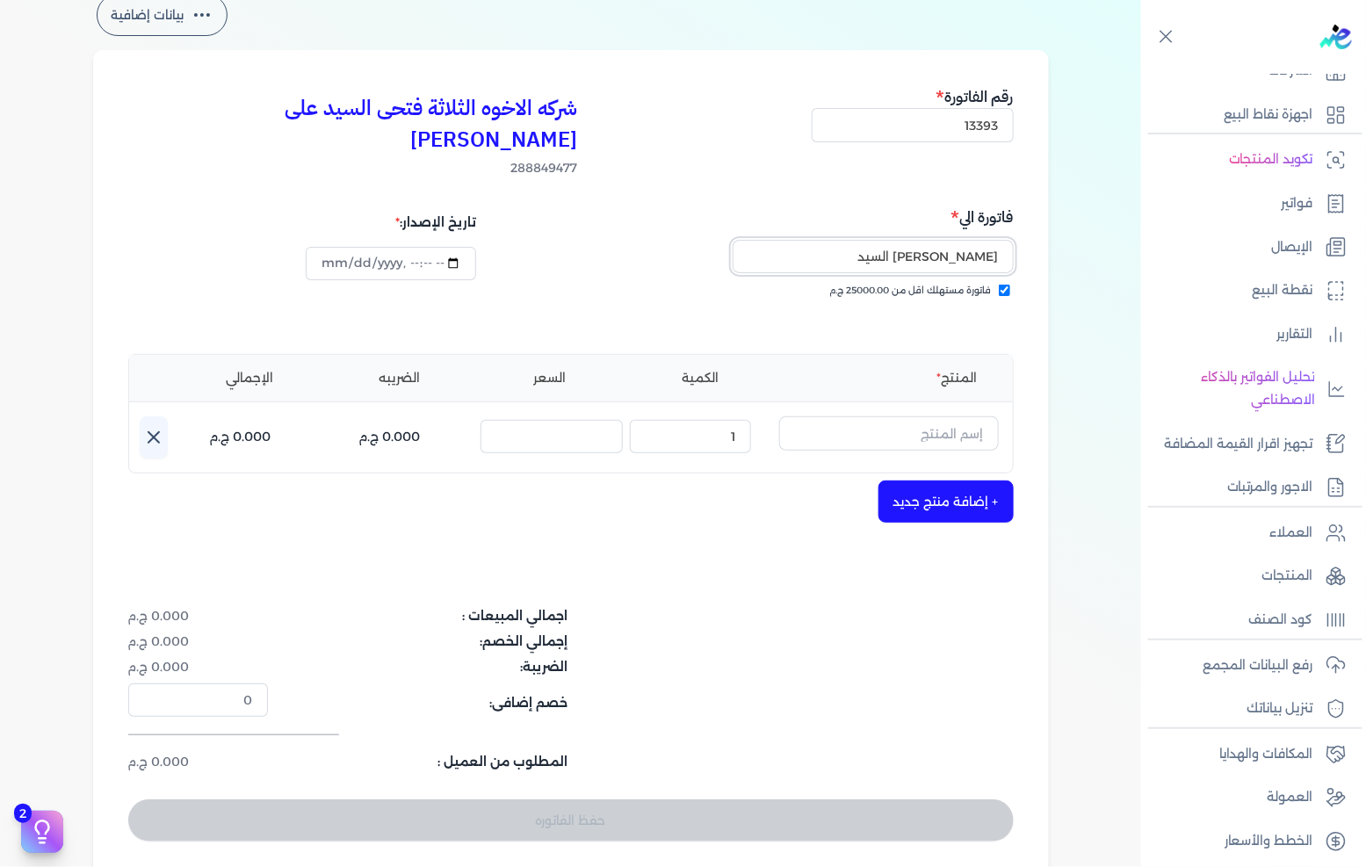
type input "[PERSON_NAME] السيد"
click at [949, 416] on input "text" at bounding box center [889, 432] width 220 height 33
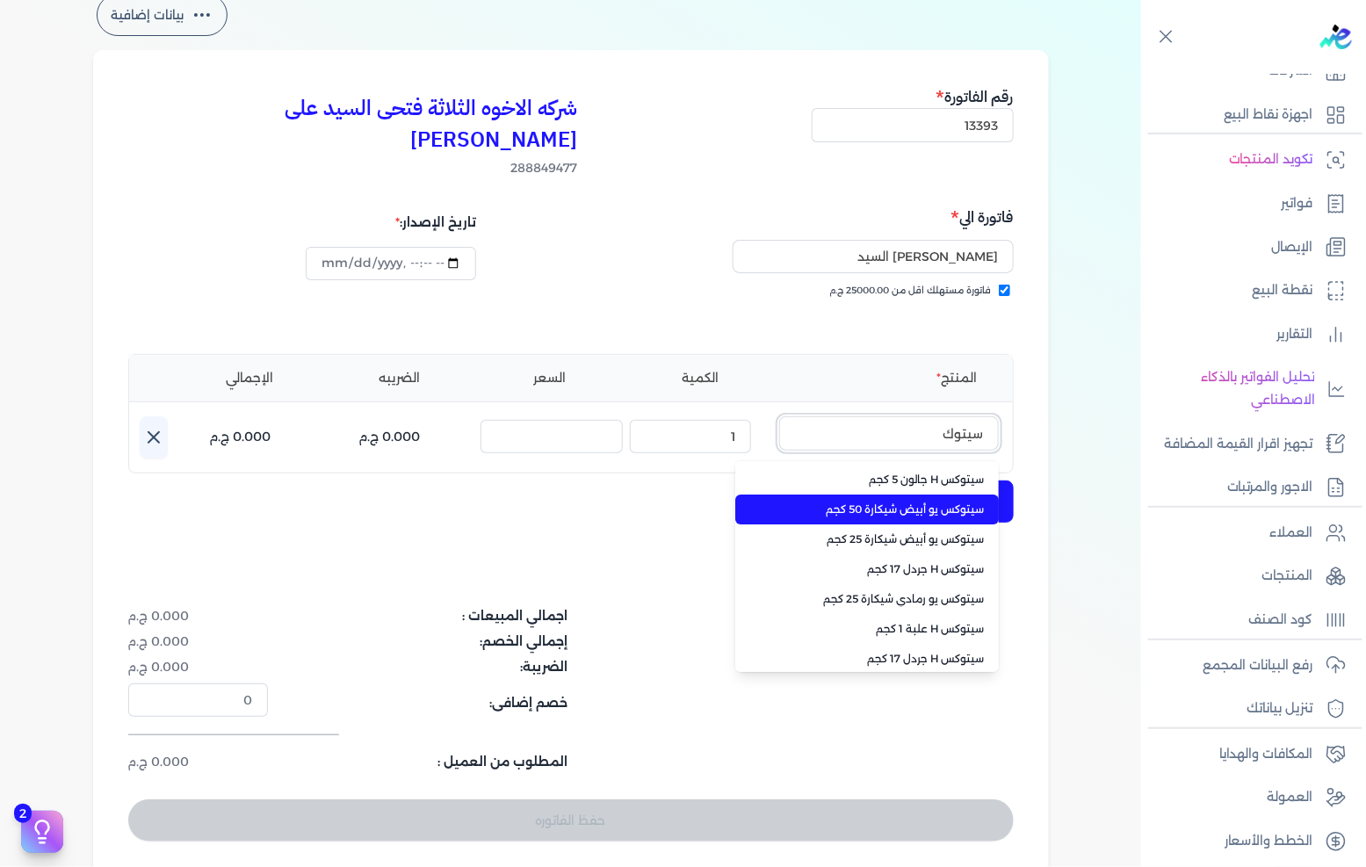
type input "سيتوك"
click at [937, 495] on li "سيتوكس يو أبيض شيكارة 50 كجم" at bounding box center [867, 510] width 264 height 30
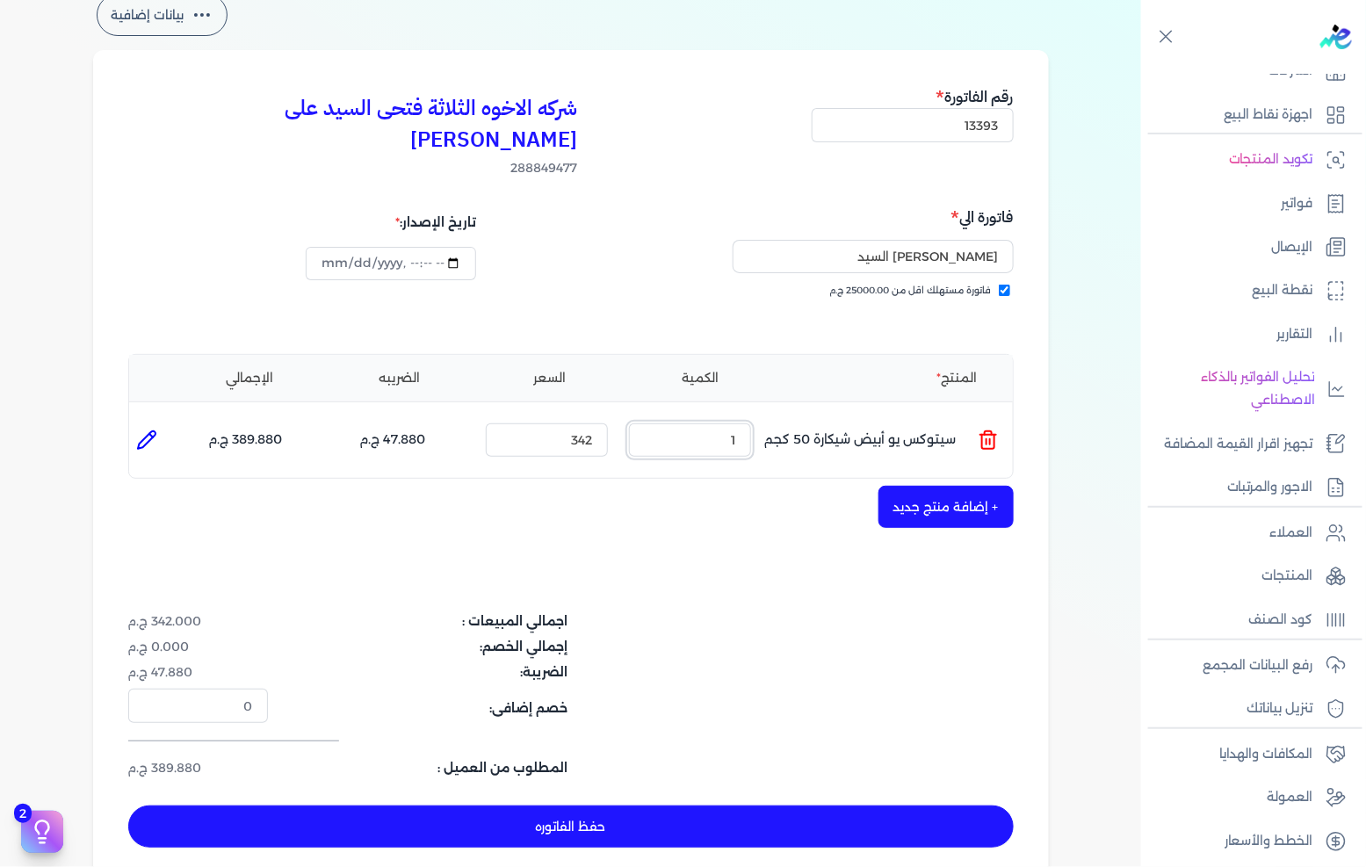
click at [682, 423] on input "1" at bounding box center [690, 439] width 122 height 33
type input "40"
click at [745, 806] on button "حفظ الفاتوره" at bounding box center [571, 827] width 886 height 42
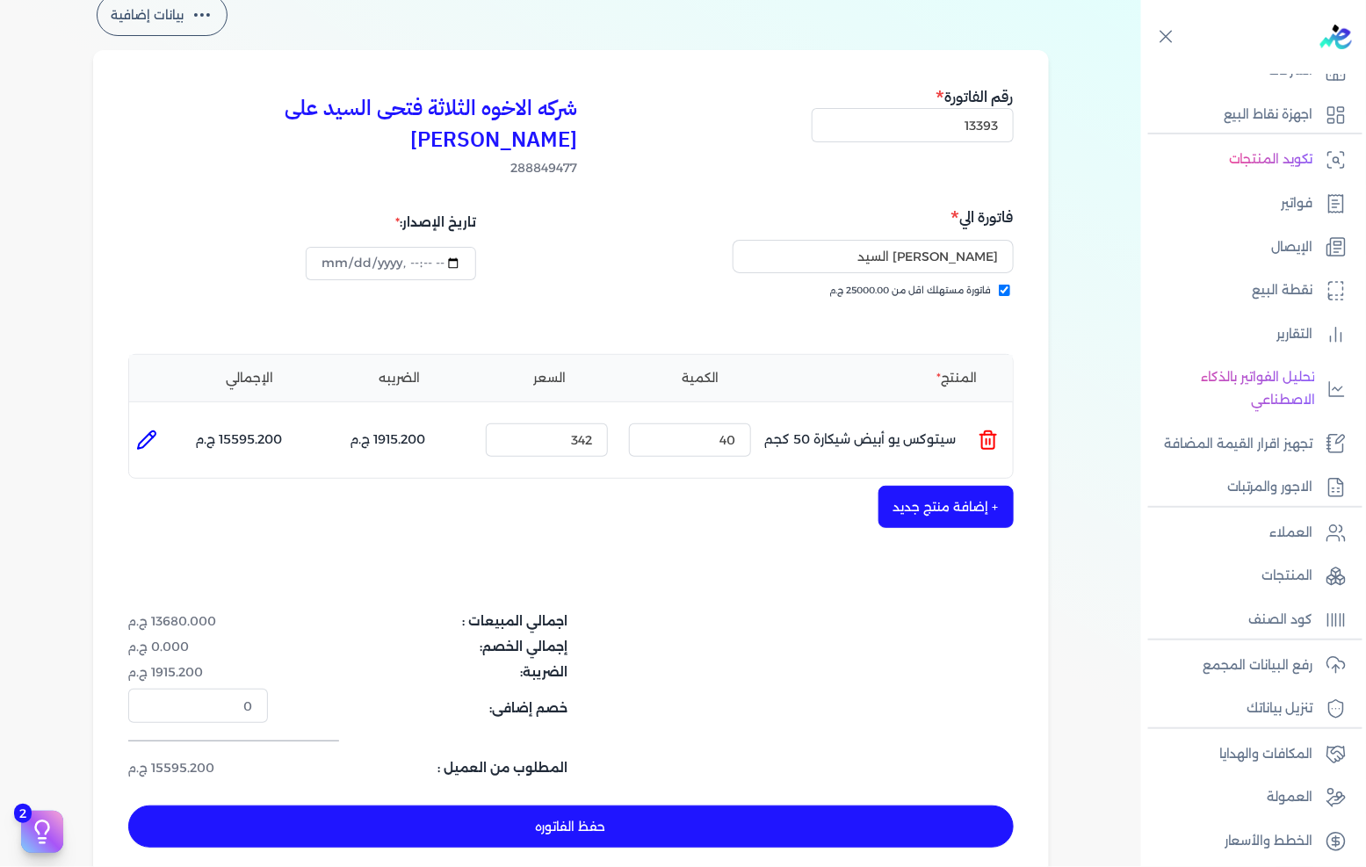
type input "[DATE]"
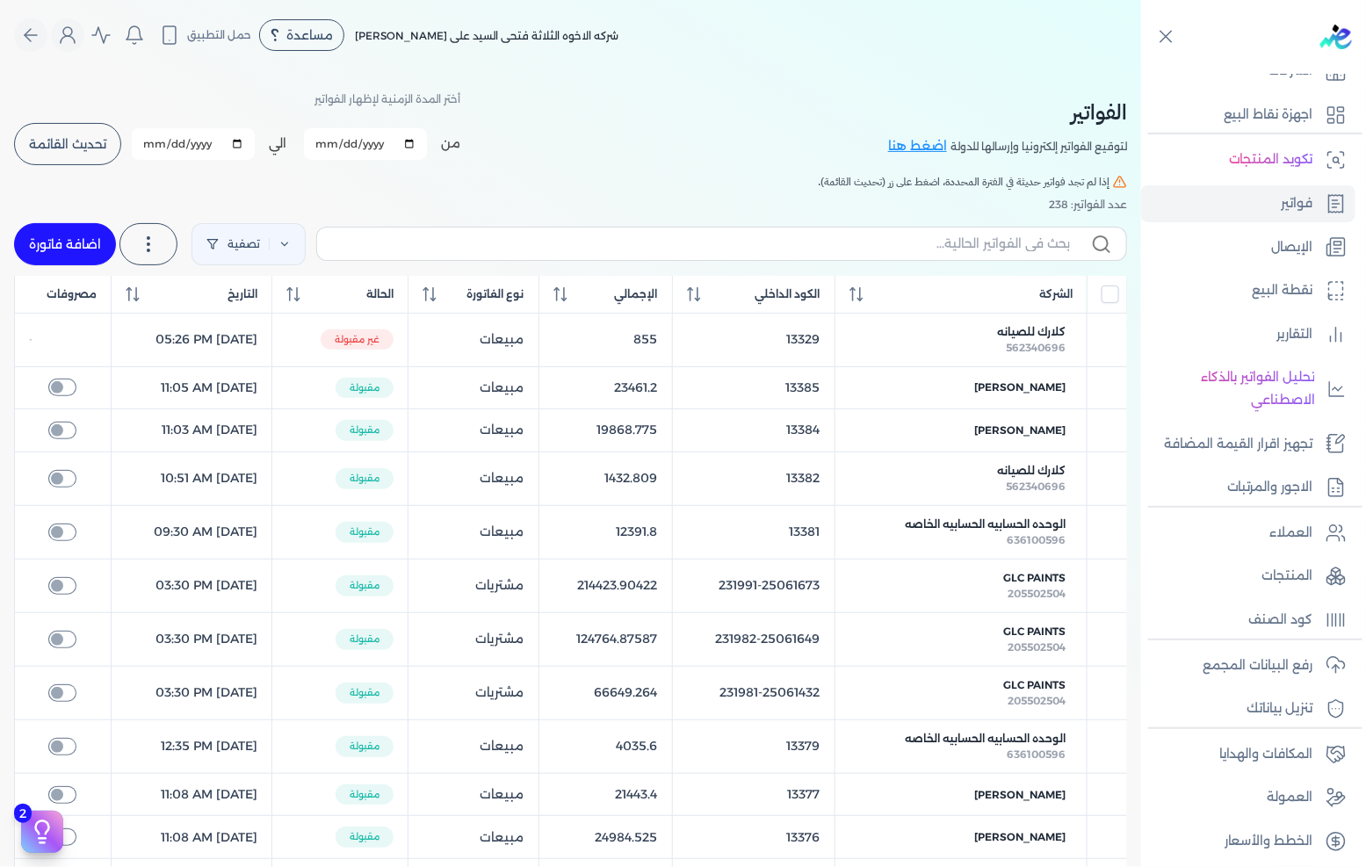
click at [82, 242] on link "اضافة فاتورة" at bounding box center [65, 244] width 102 height 42
select select "EGP"
select select "B"
select select "EGS"
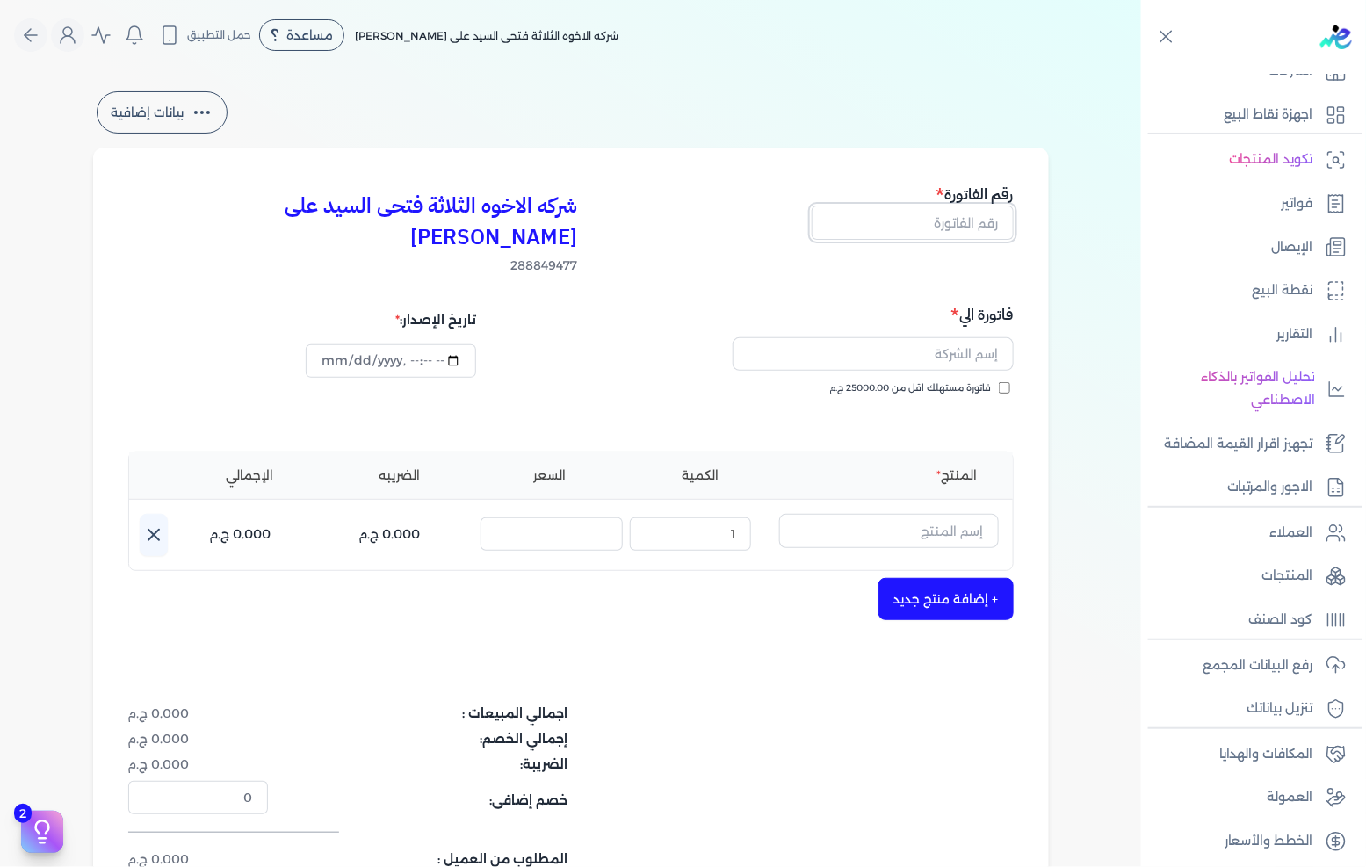
click at [929, 223] on input "text" at bounding box center [913, 222] width 202 height 33
type input "13394"
click at [941, 381] on div "فاتورة مستهلك اقل من 25000.00 ج.م" at bounding box center [795, 405] width 430 height 49
click at [951, 381] on span "فاتورة مستهلك اقل من 25000.00 ج.م" at bounding box center [911, 388] width 162 height 14
click at [999, 382] on input "فاتورة مستهلك اقل من 25000.00 ج.م" at bounding box center [1004, 387] width 11 height 11
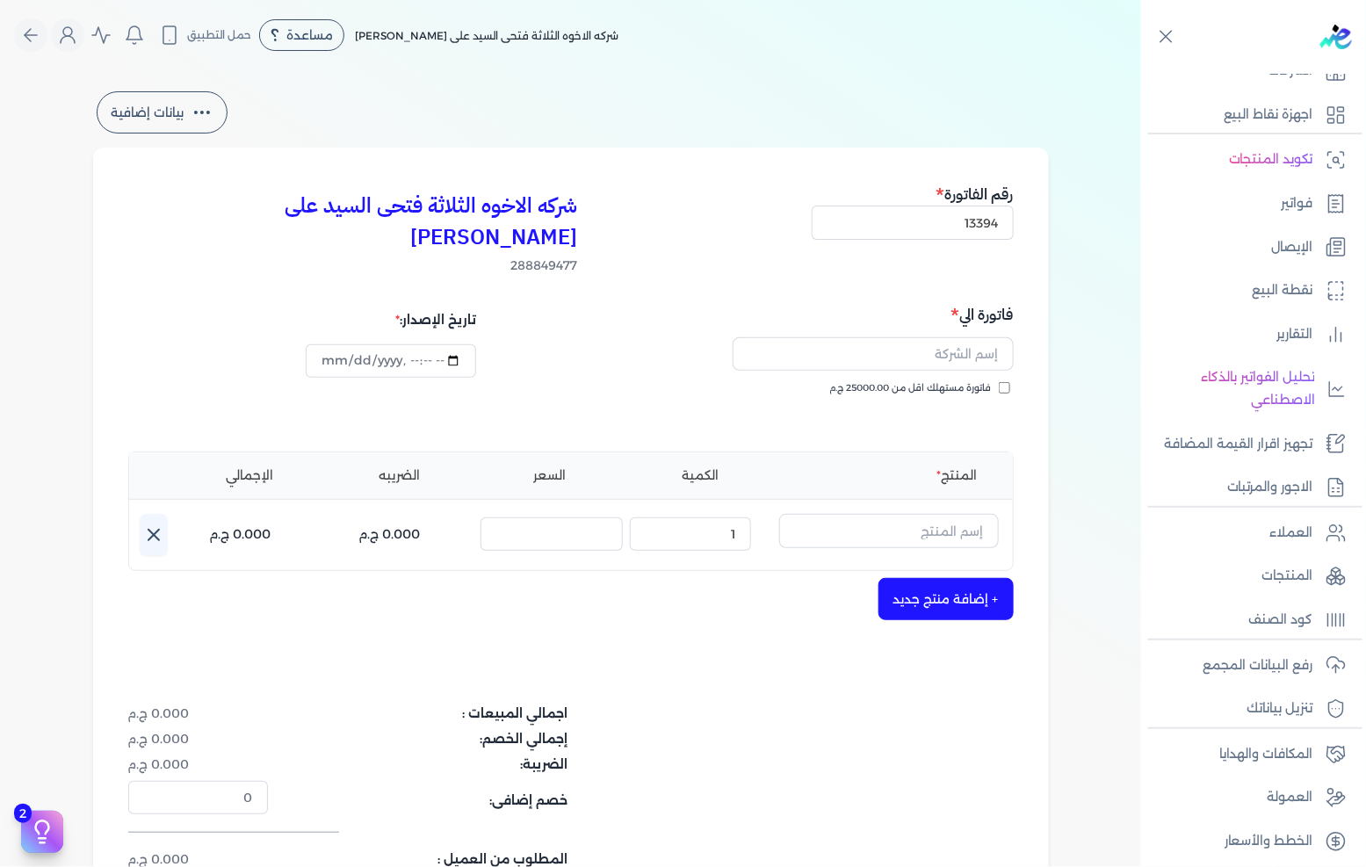
checkbox input "true"
drag, startPoint x: 951, startPoint y: 350, endPoint x: 951, endPoint y: 340, distance: 9.7
click at [951, 340] on div at bounding box center [794, 354] width 437 height 54
click at [958, 337] on input "text" at bounding box center [873, 353] width 281 height 33
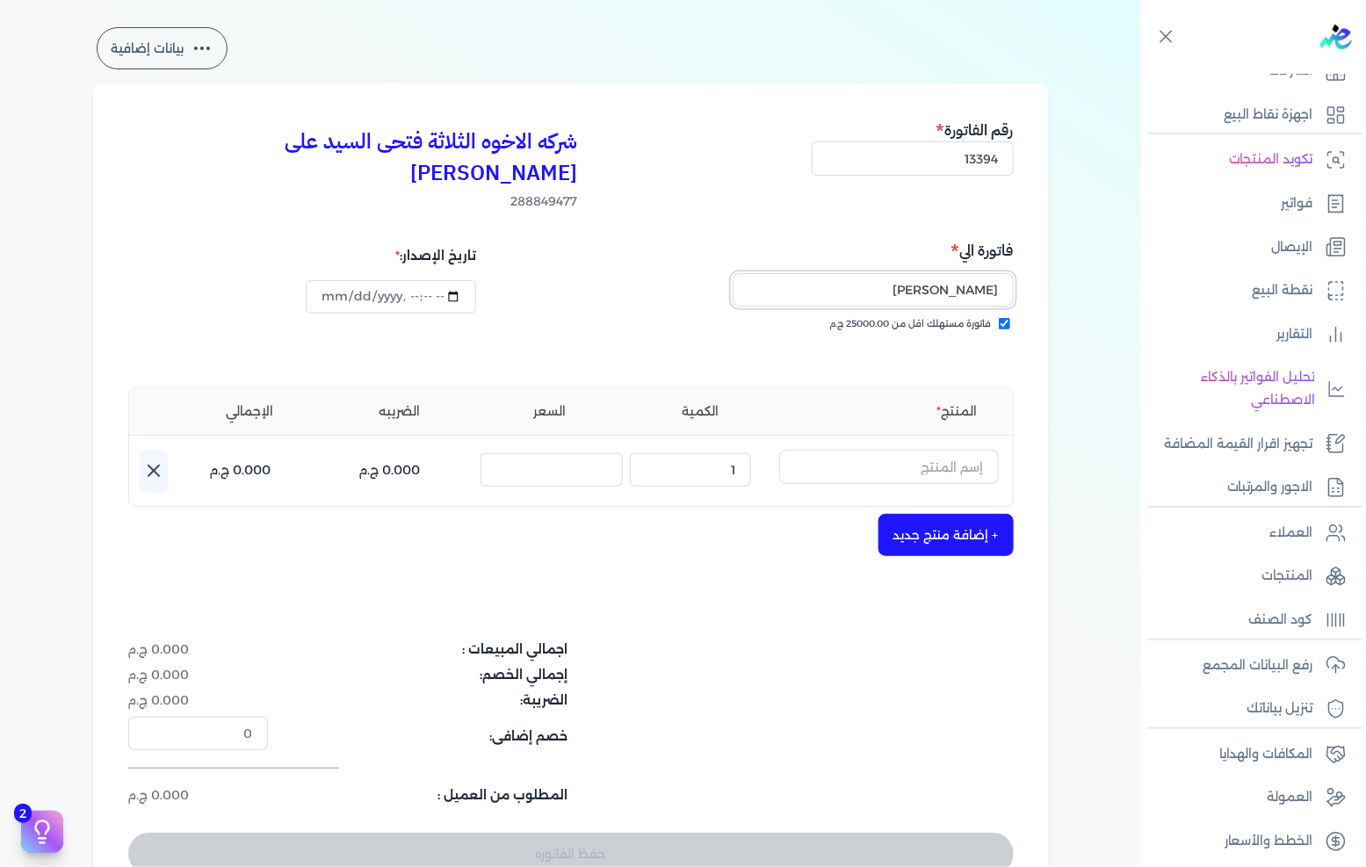
scroll to position [98, 0]
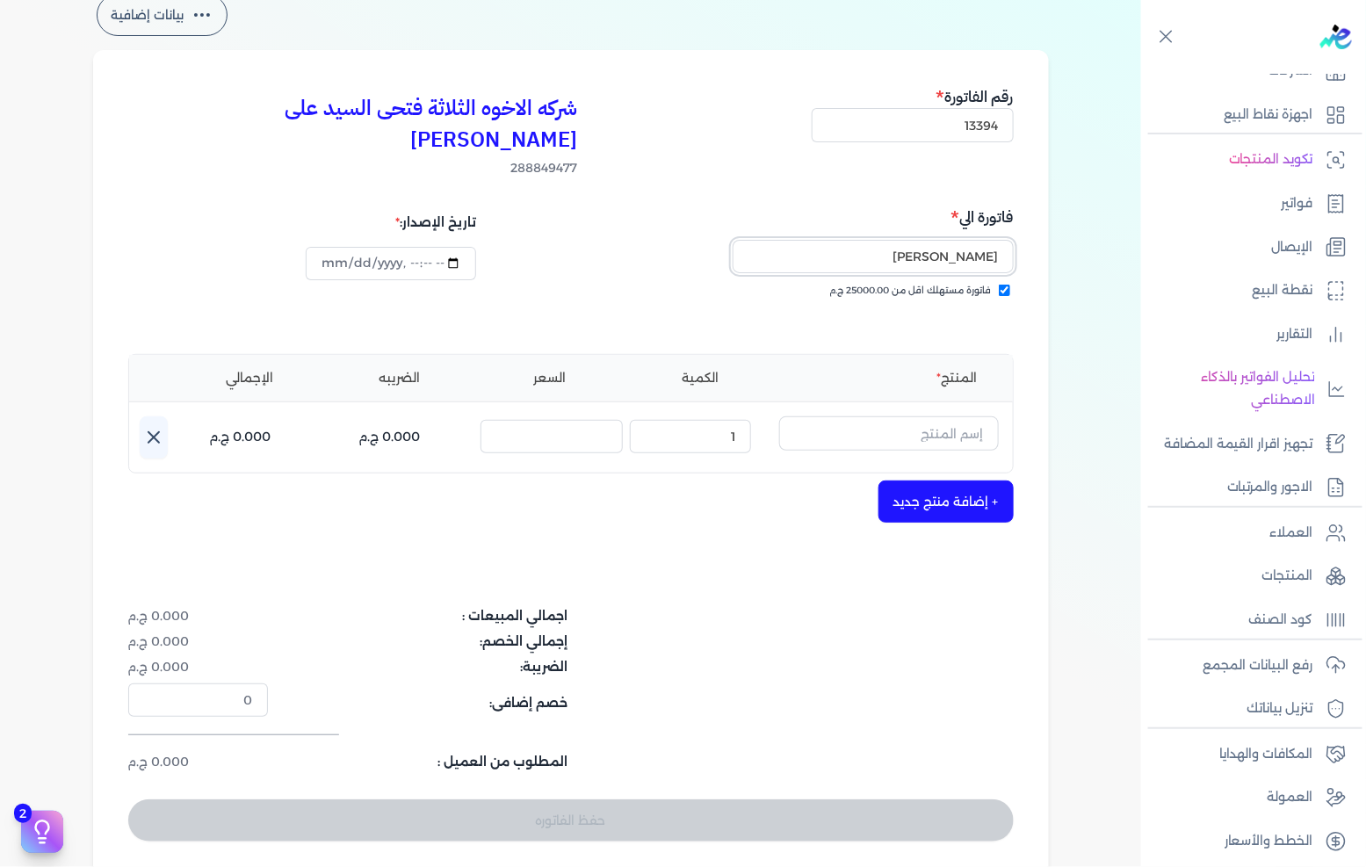
type input "[PERSON_NAME]"
click at [842, 416] on input "text" at bounding box center [889, 432] width 220 height 33
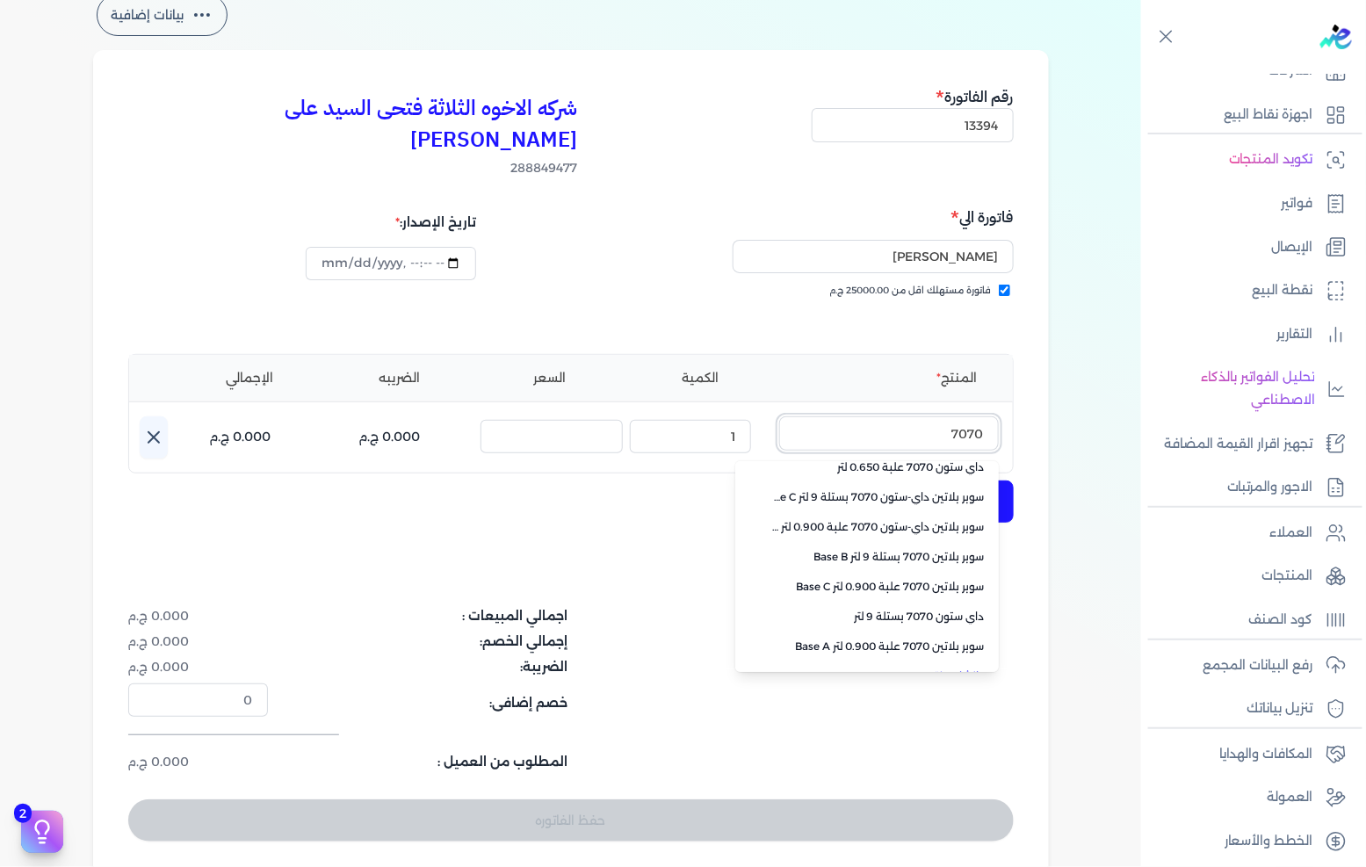
scroll to position [392, 0]
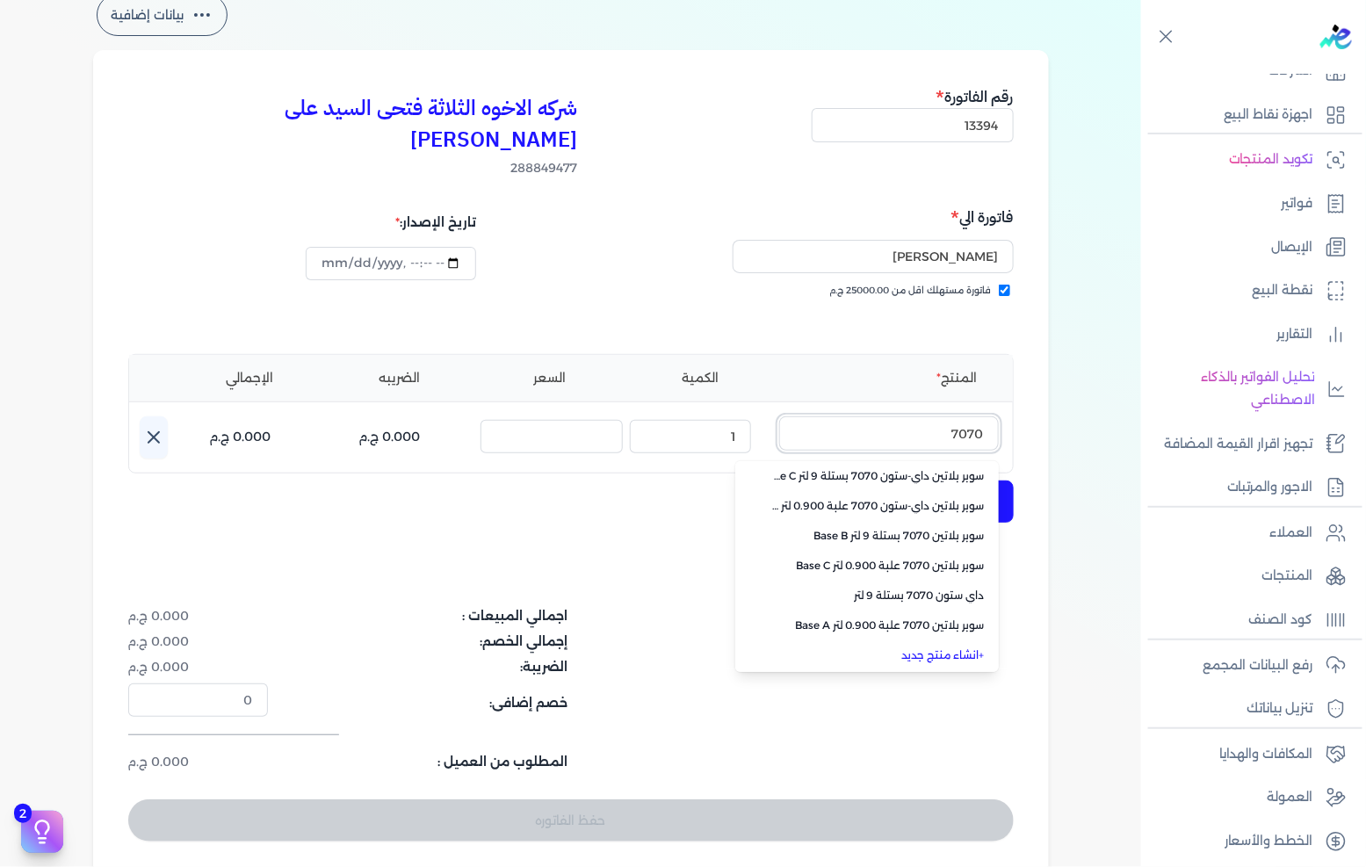
type input "7070"
click at [873, 588] on span "داي ستون 7070 بستلة 9 لتر" at bounding box center [877, 596] width 214 height 16
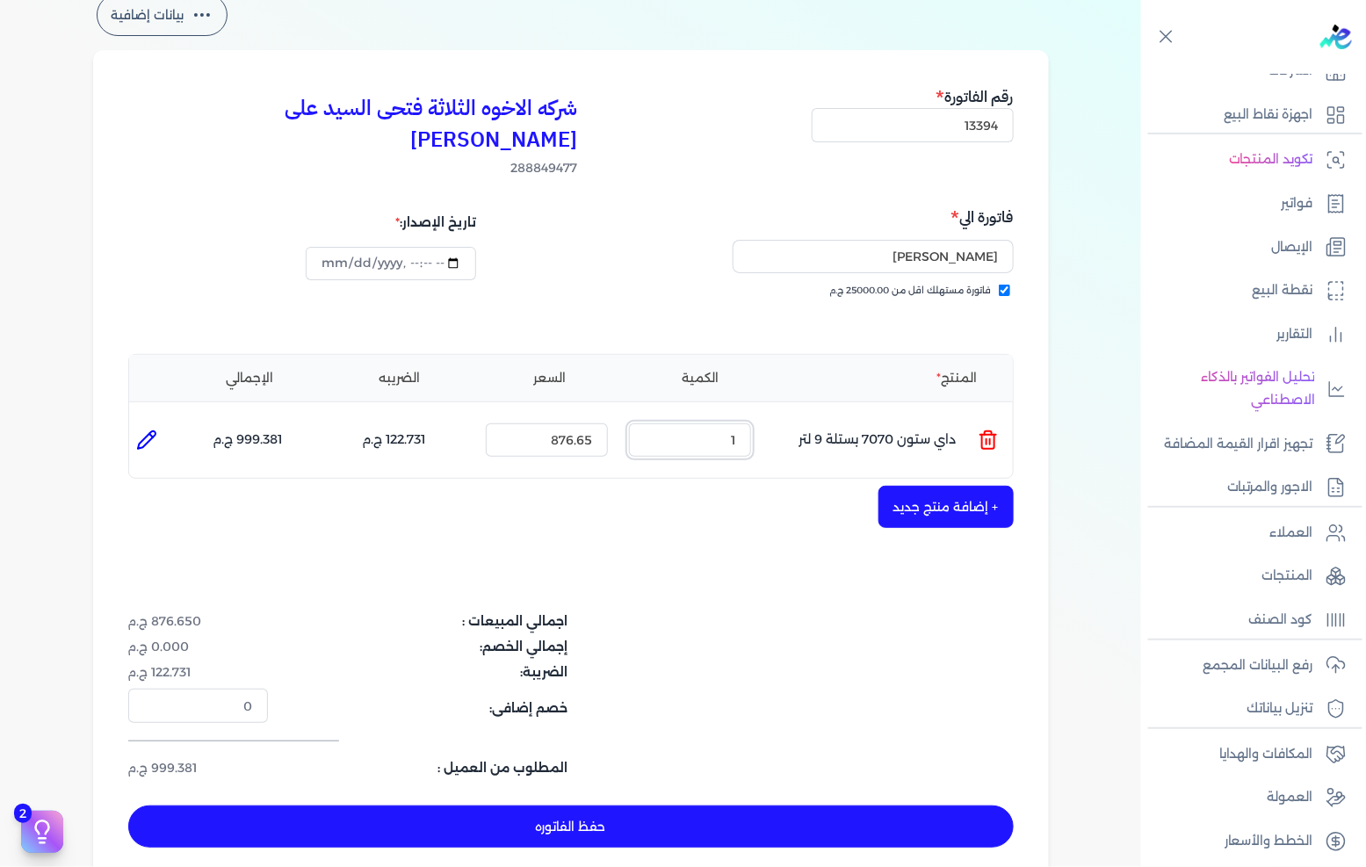
click at [726, 423] on input "1" at bounding box center [690, 439] width 122 height 33
type input "25"
click at [670, 806] on button "حفظ الفاتوره" at bounding box center [571, 827] width 886 height 42
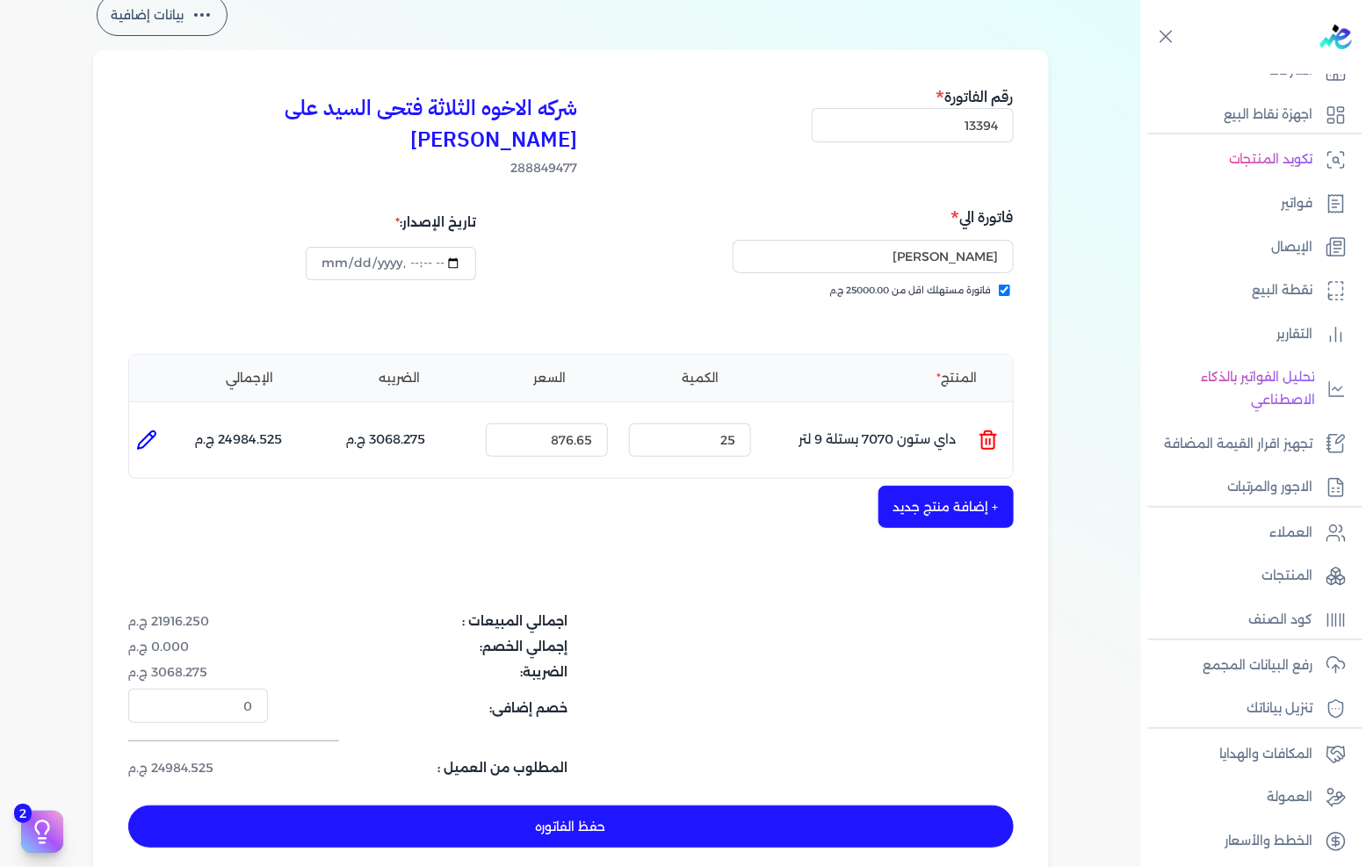
type input "[DATE]"
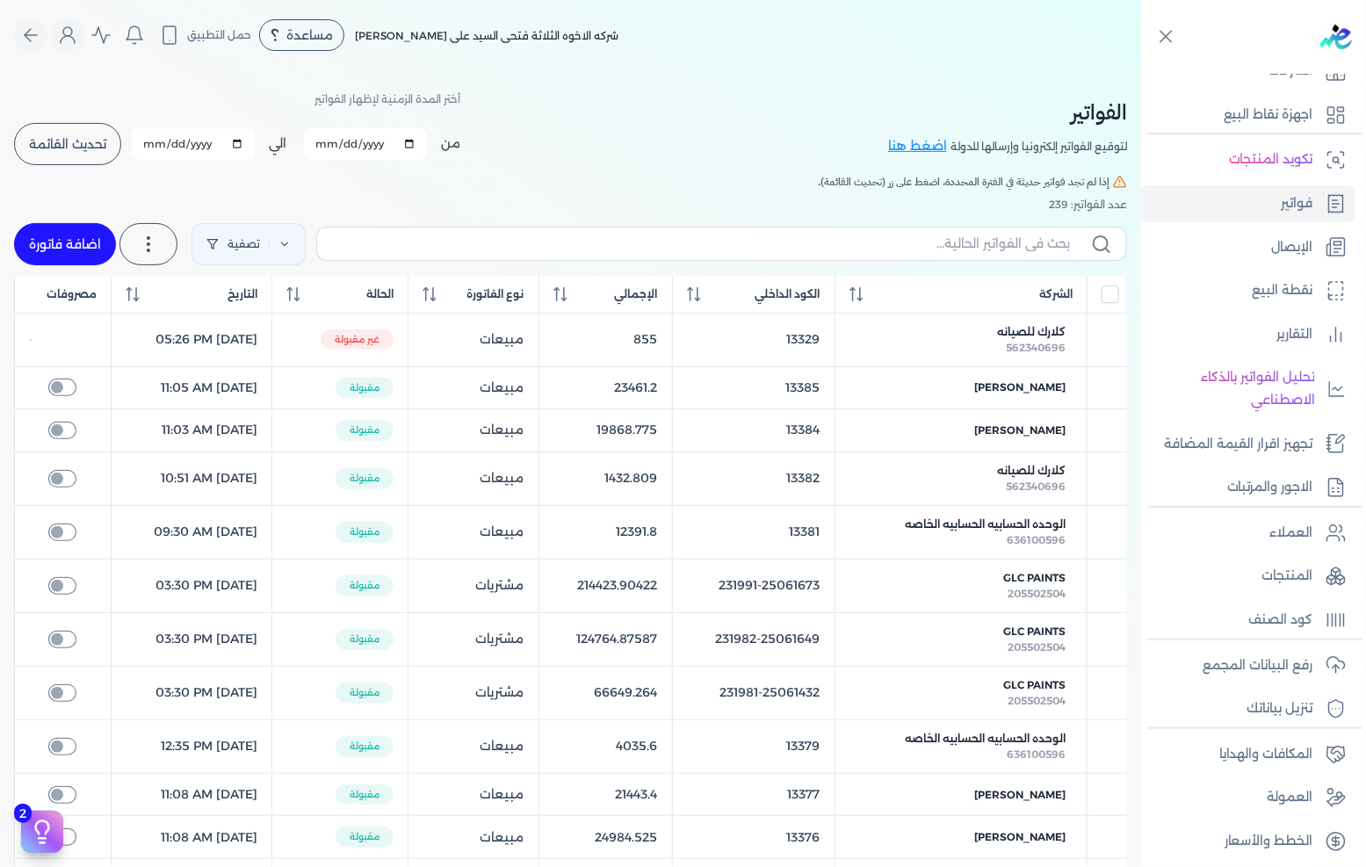
click at [90, 243] on link "اضافة فاتورة" at bounding box center [65, 244] width 102 height 42
select select "EGP"
select select "B"
select select "EGS"
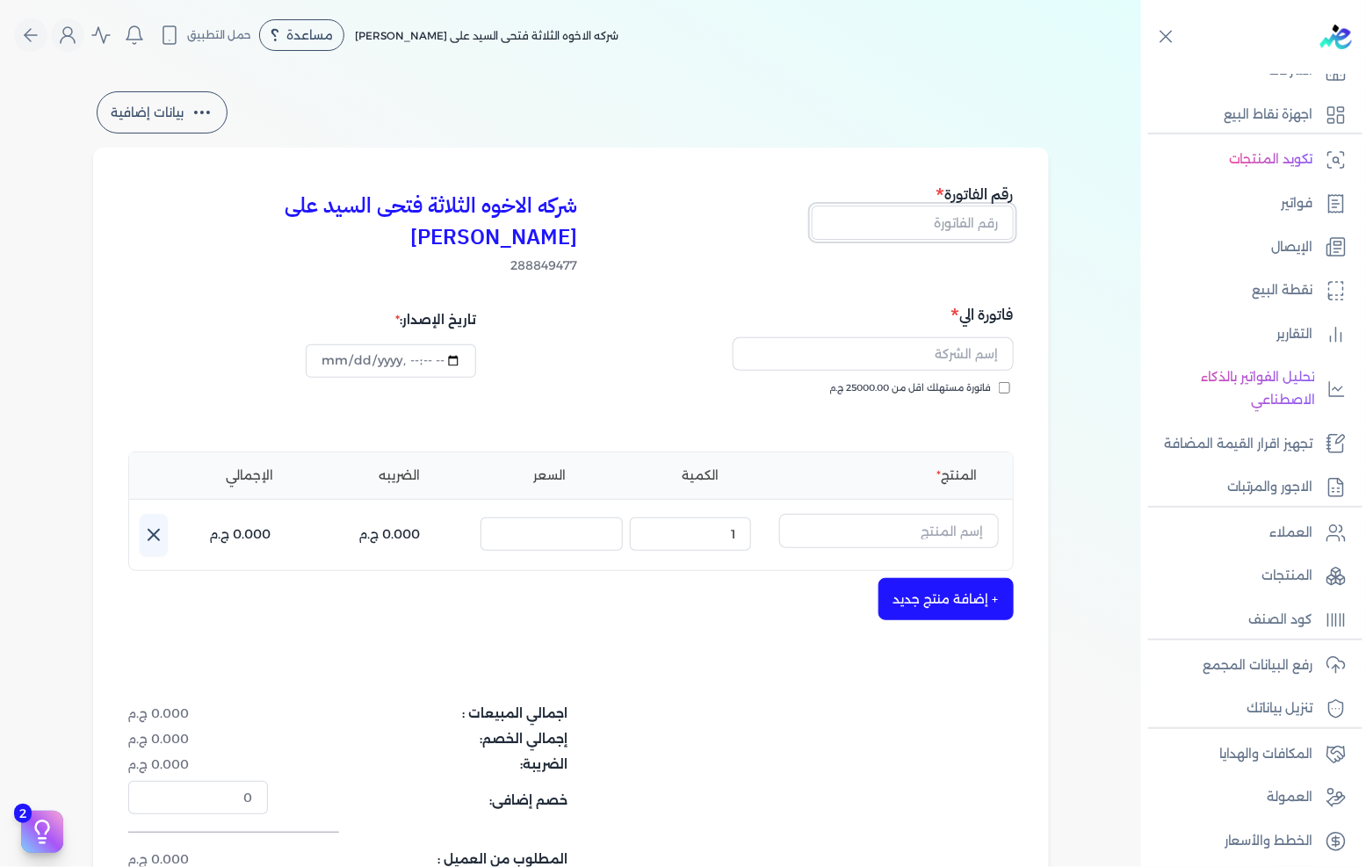
click at [924, 230] on input "text" at bounding box center [913, 222] width 202 height 33
type input "13395"
click at [919, 381] on span "فاتورة مستهلك اقل من 25000.00 ج.م" at bounding box center [911, 388] width 162 height 14
click at [999, 382] on input "فاتورة مستهلك اقل من 25000.00 ج.م" at bounding box center [1004, 387] width 11 height 11
checkbox input "true"
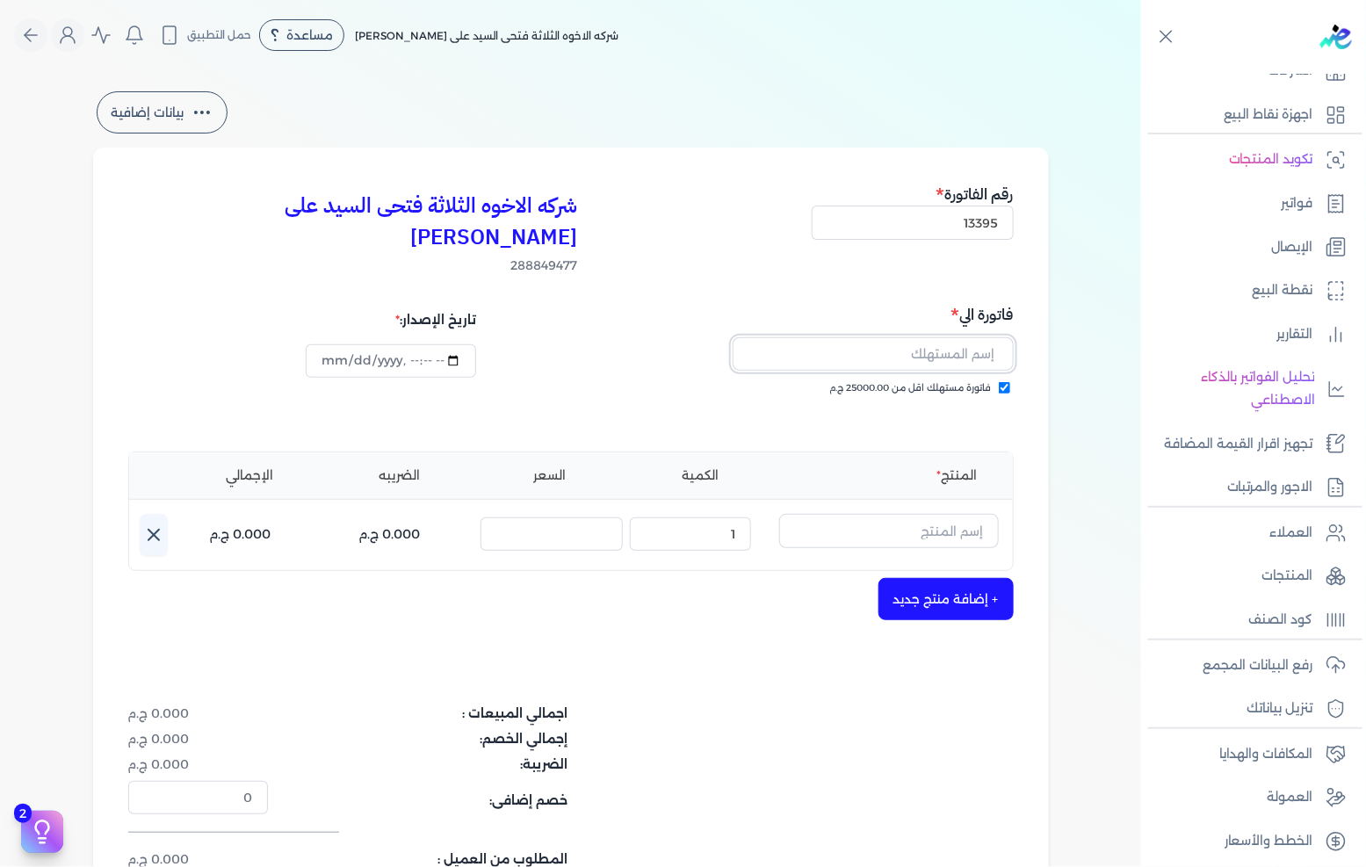
click at [931, 337] on input "text" at bounding box center [873, 353] width 281 height 33
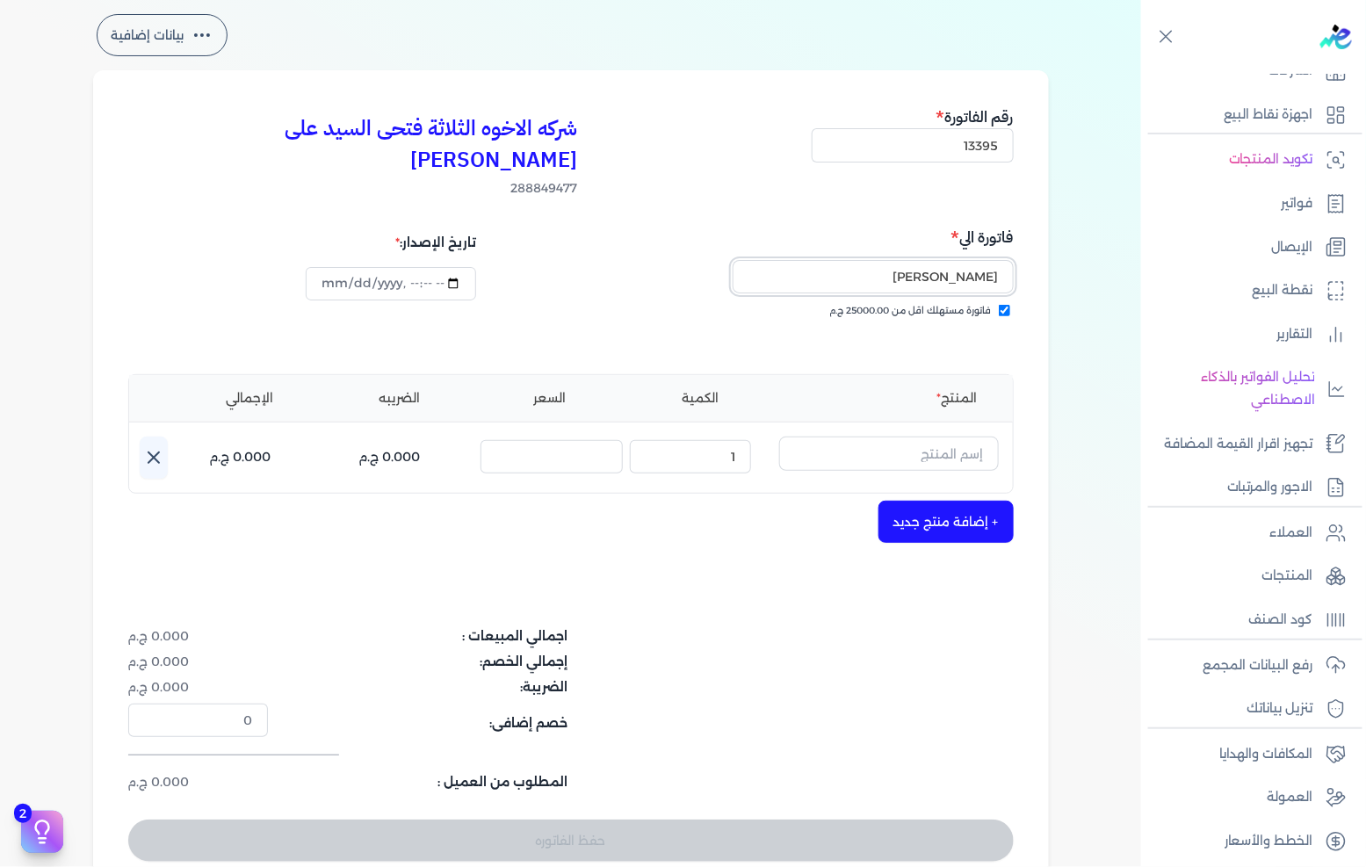
scroll to position [98, 0]
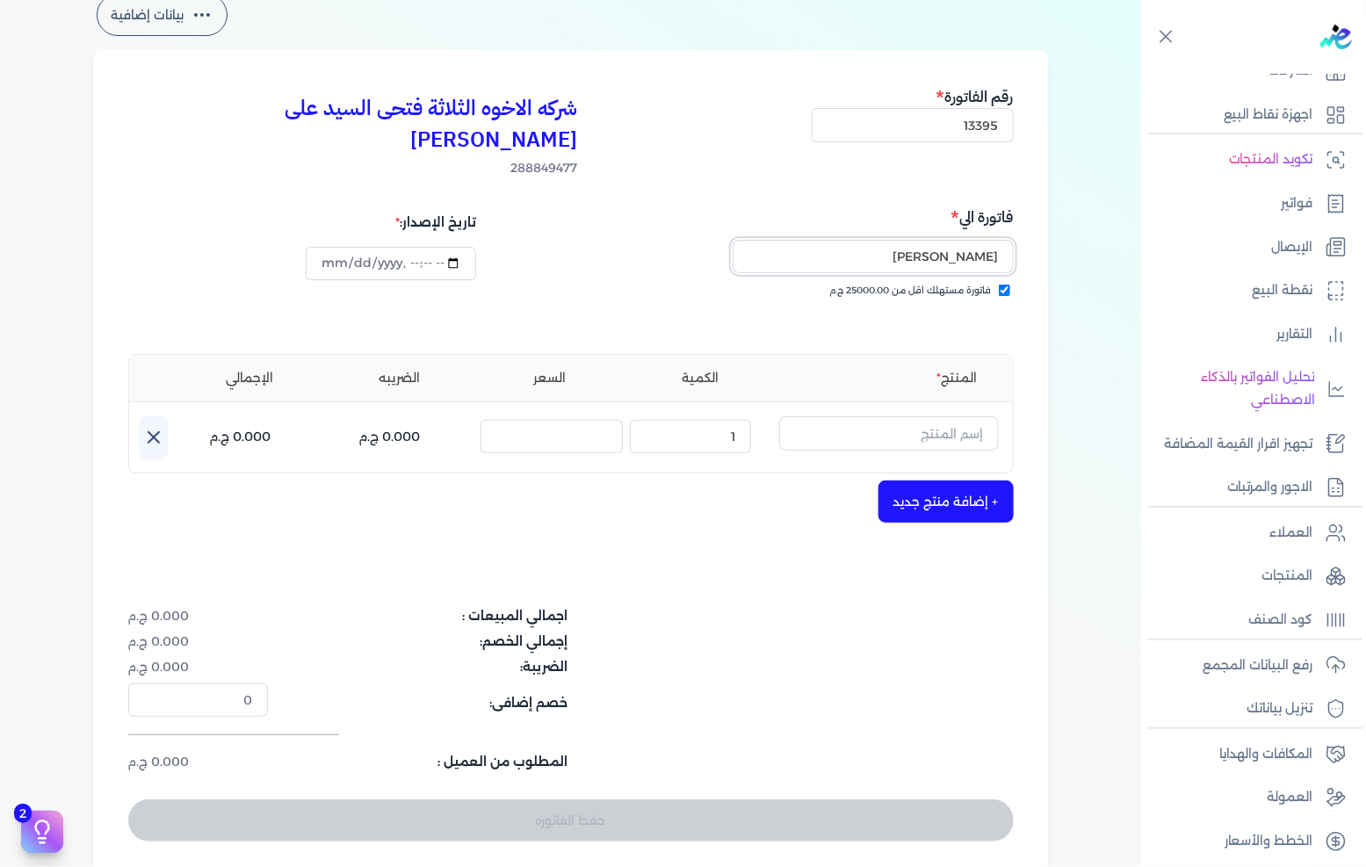
type input "[PERSON_NAME]"
click at [865, 416] on input "text" at bounding box center [889, 432] width 220 height 33
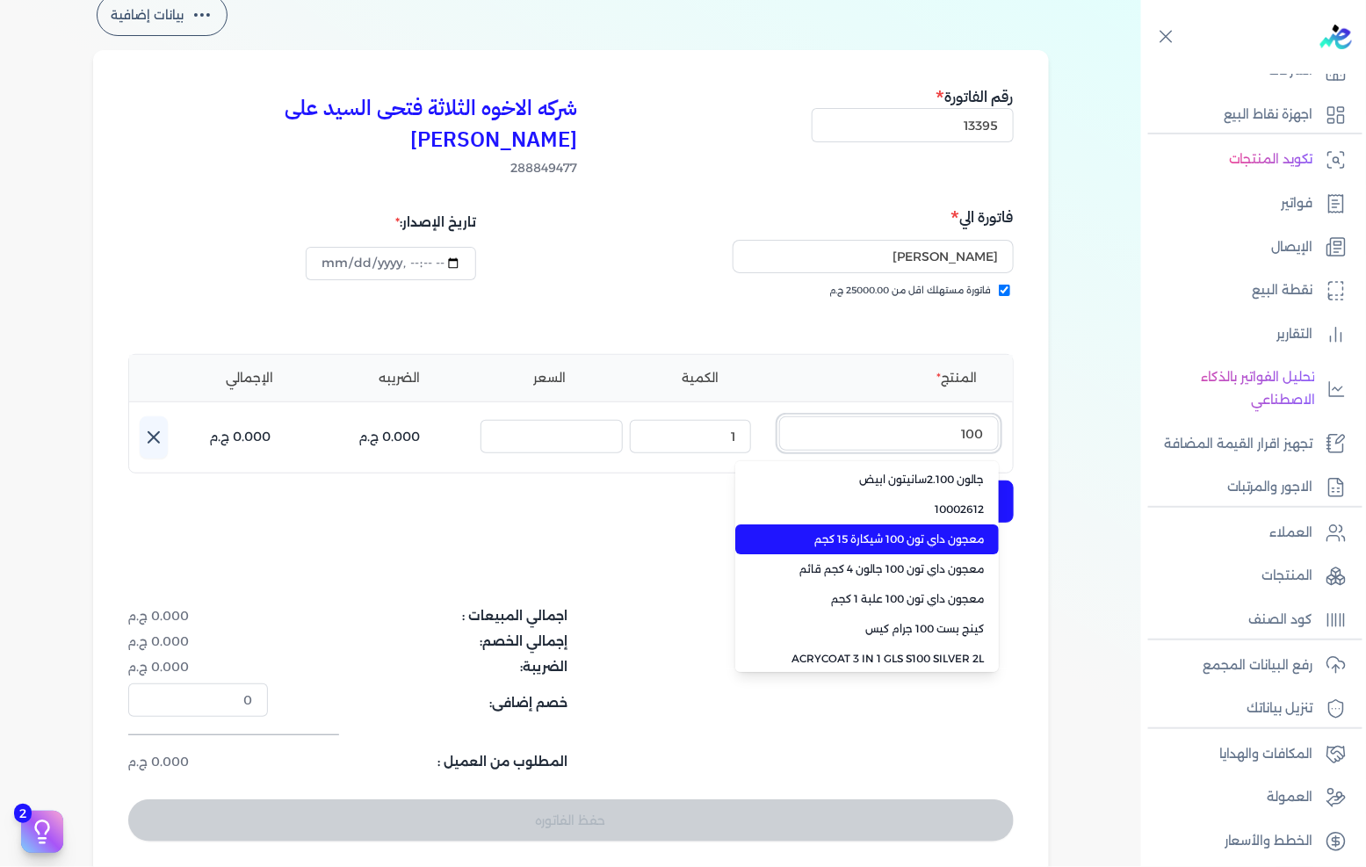
type input "100"
click at [888, 531] on span "معجون داي تون 100 شيكارة 15 كجم" at bounding box center [877, 539] width 214 height 16
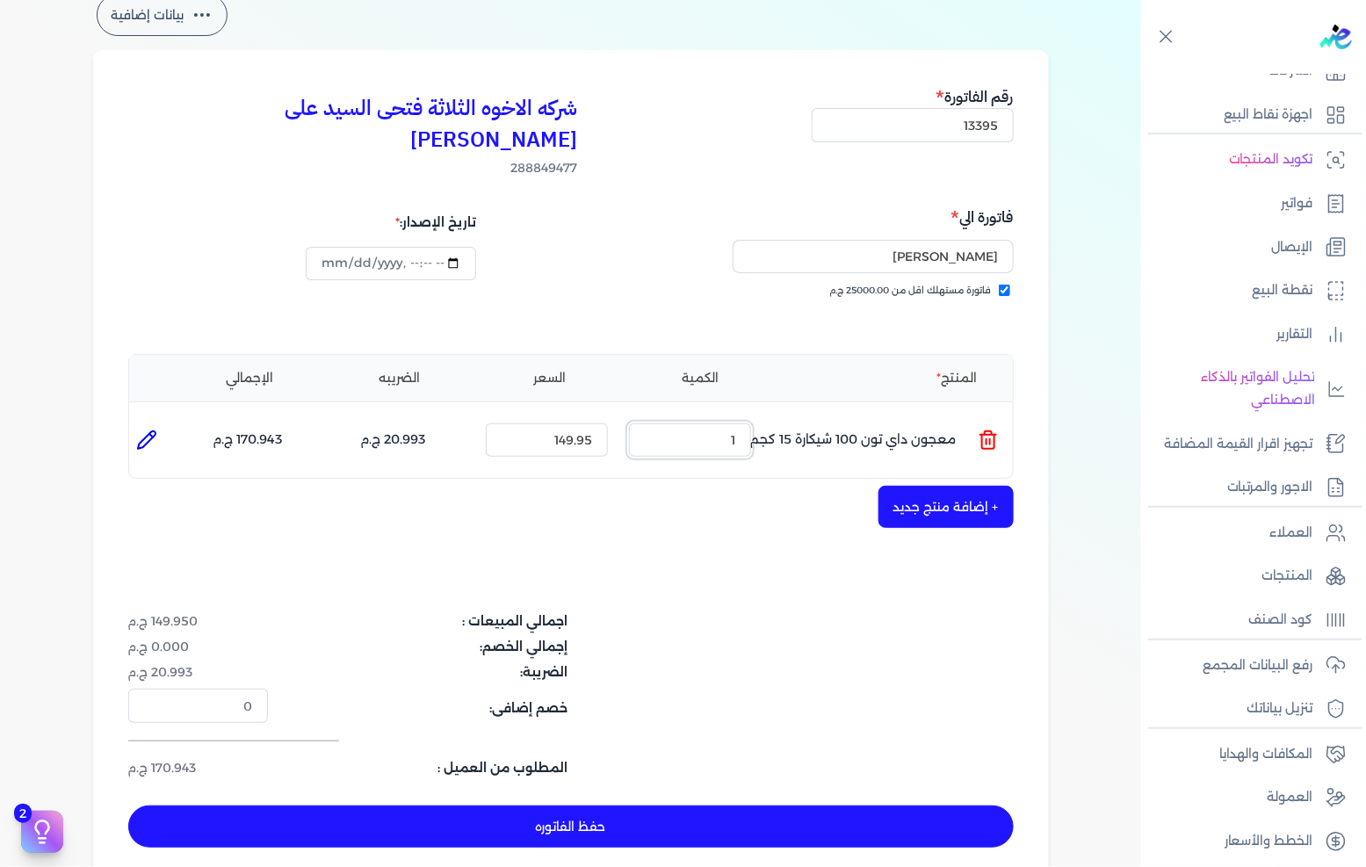
click at [716, 423] on input "1" at bounding box center [690, 439] width 122 height 33
type input "20"
click at [911, 486] on button "+ إضافة منتج جديد" at bounding box center [946, 507] width 135 height 42
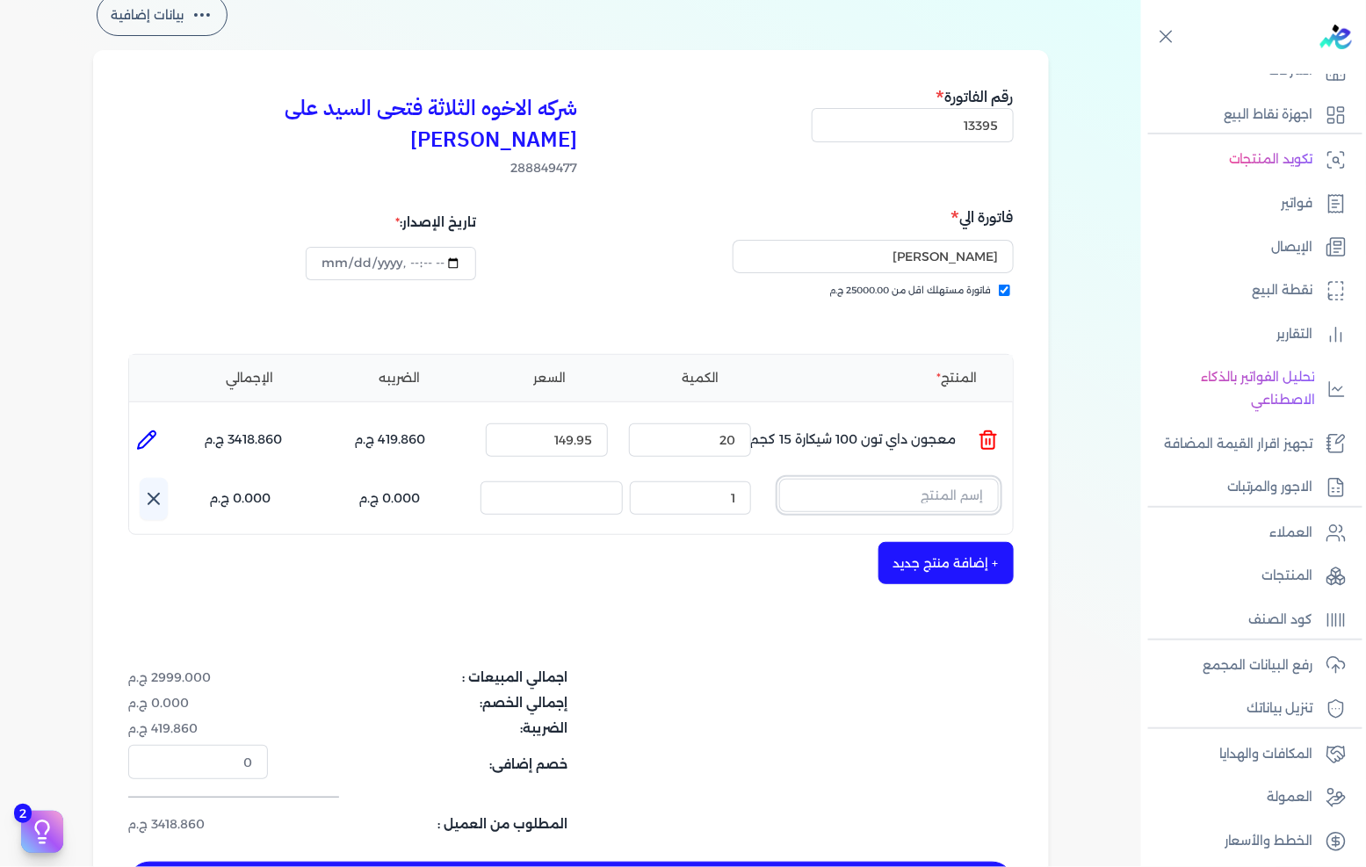
click at [914, 479] on input "text" at bounding box center [889, 495] width 220 height 33
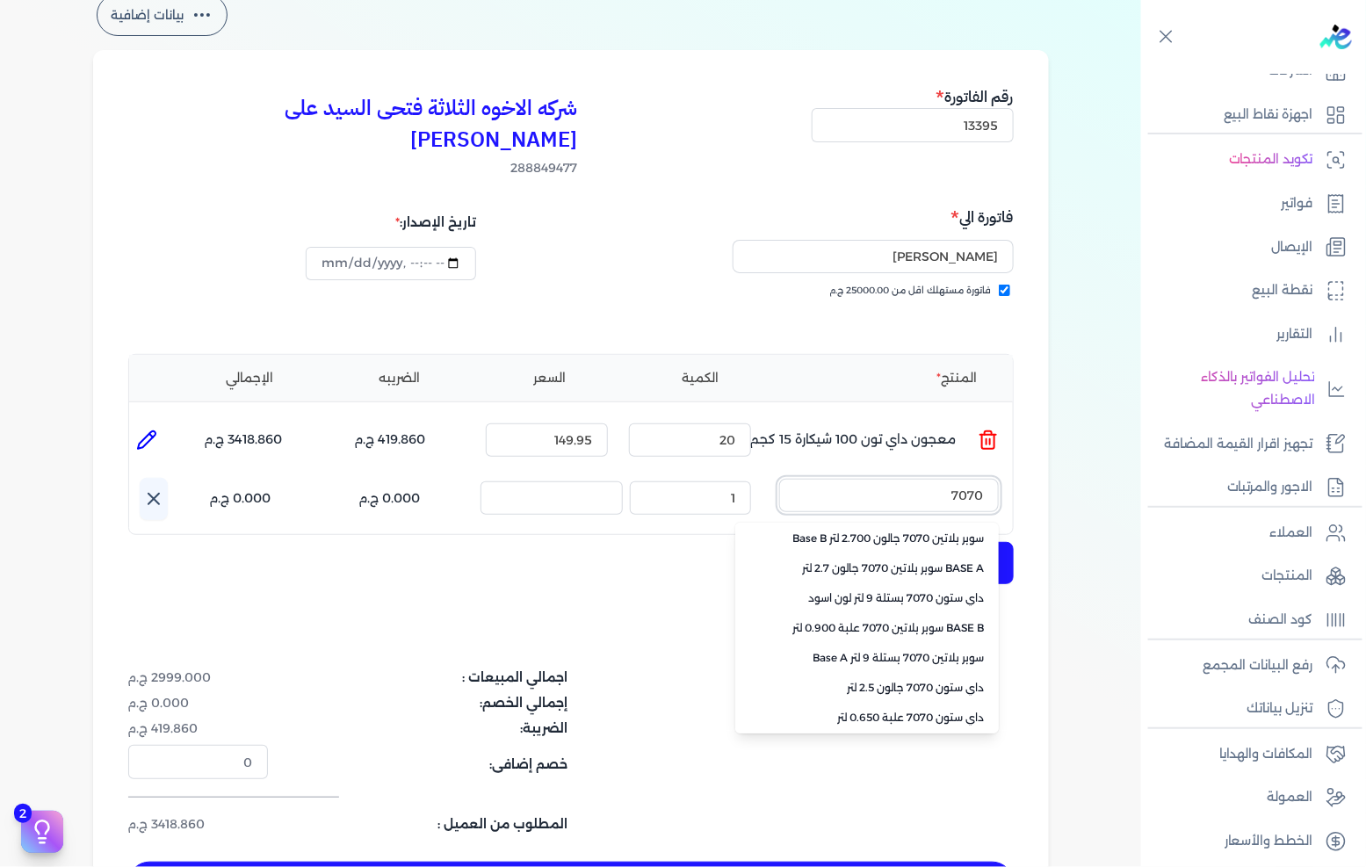
scroll to position [390, 0]
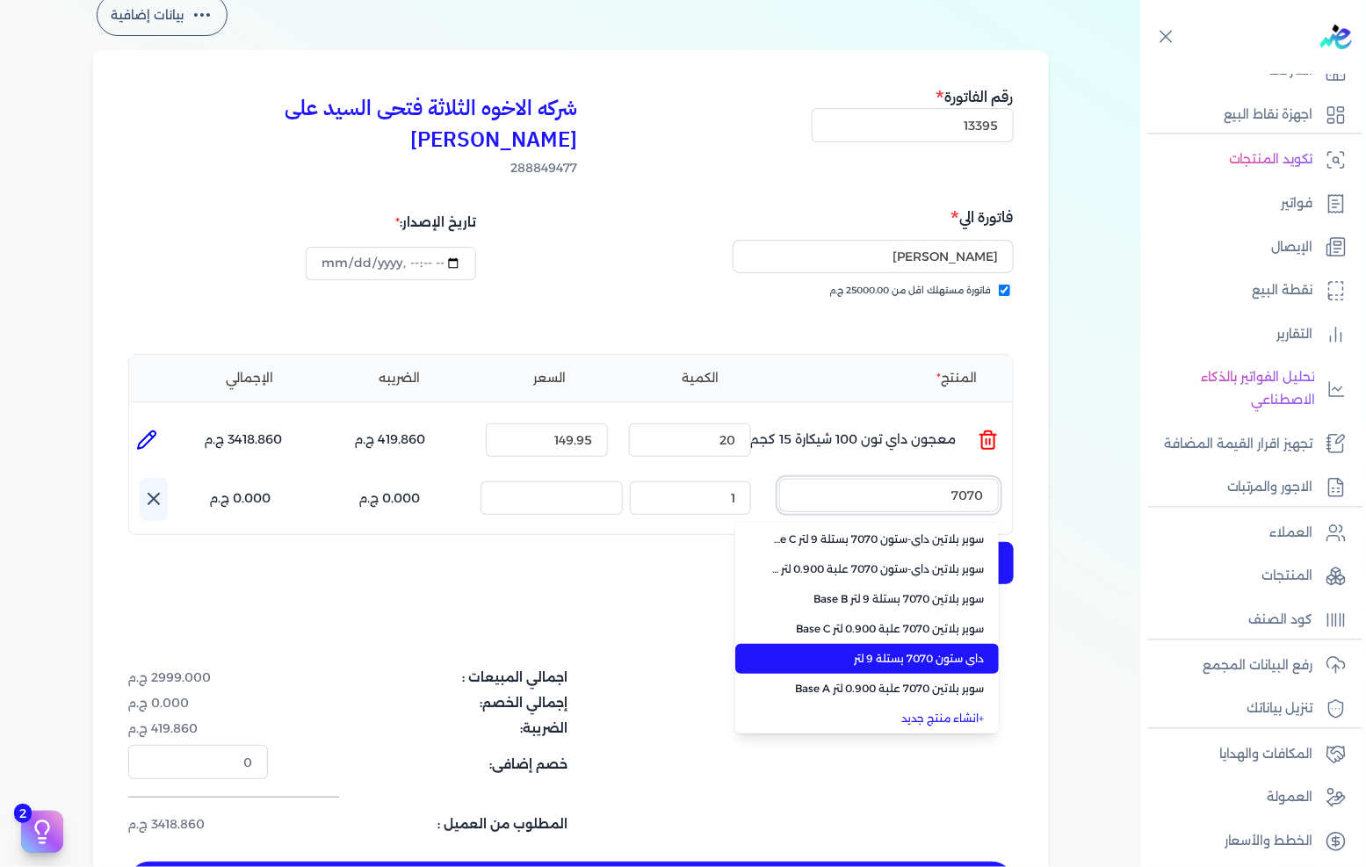
type input "7070"
click at [906, 651] on span "داي ستون 7070 بستلة 9 لتر" at bounding box center [877, 659] width 214 height 16
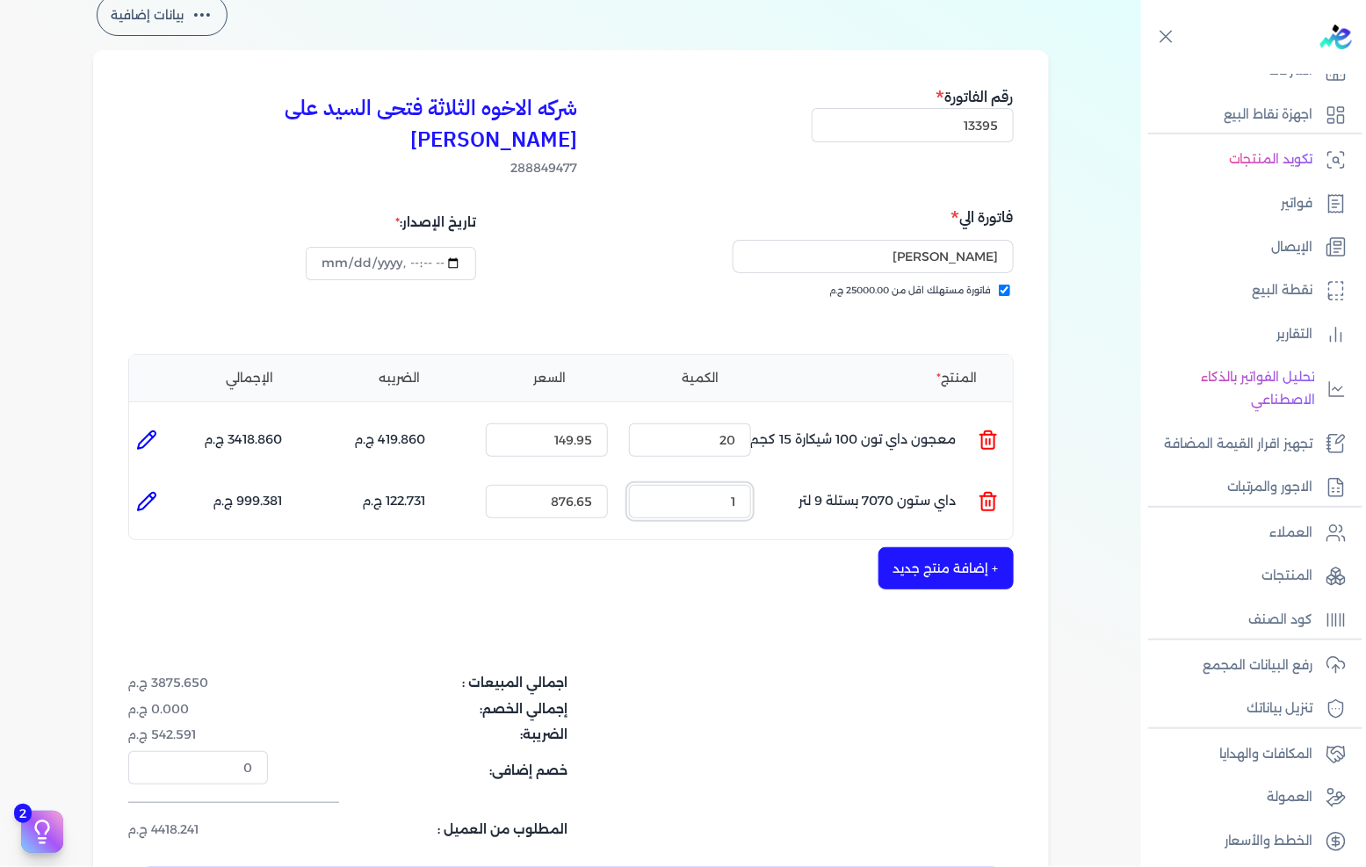
click at [714, 485] on input "1" at bounding box center [690, 501] width 122 height 33
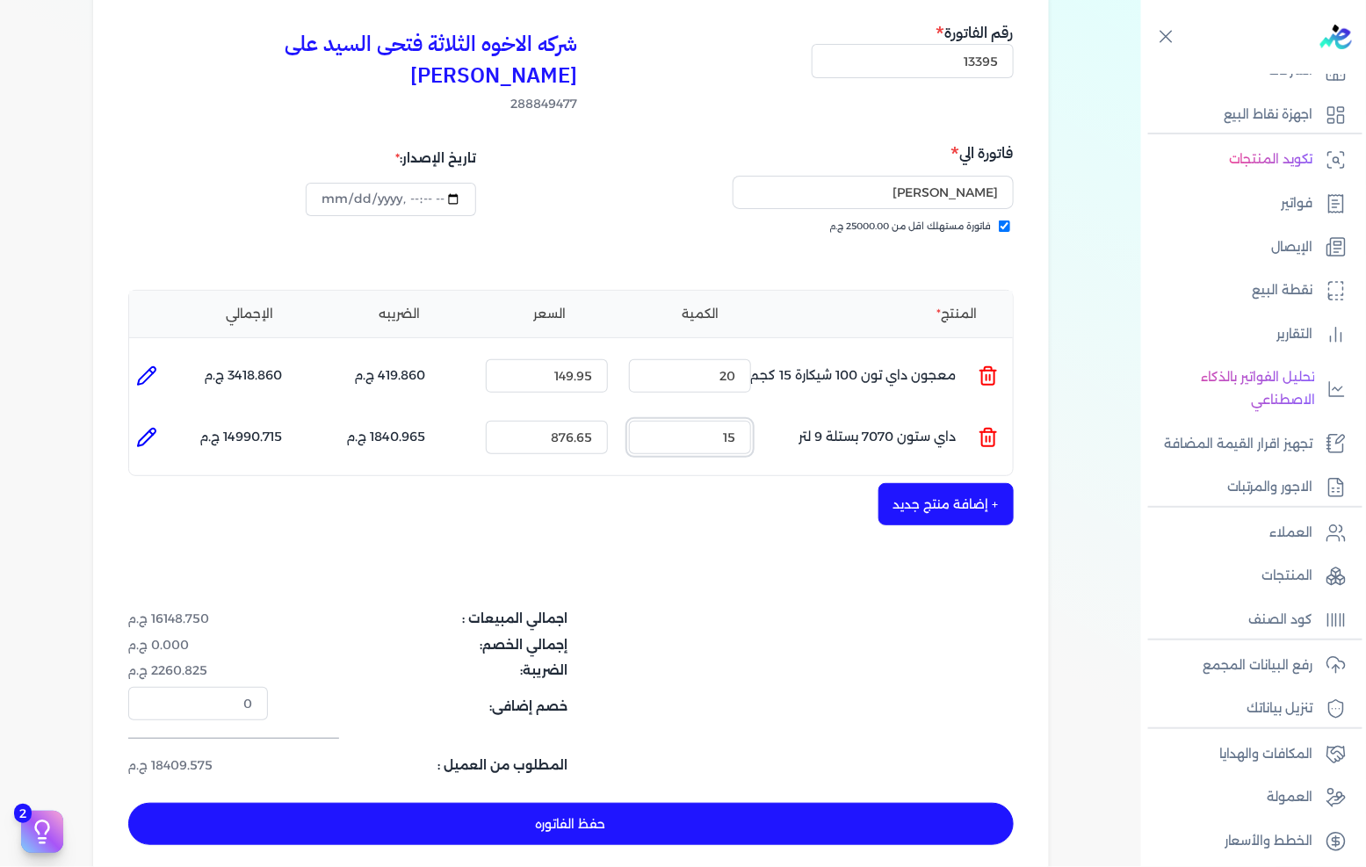
scroll to position [195, 0]
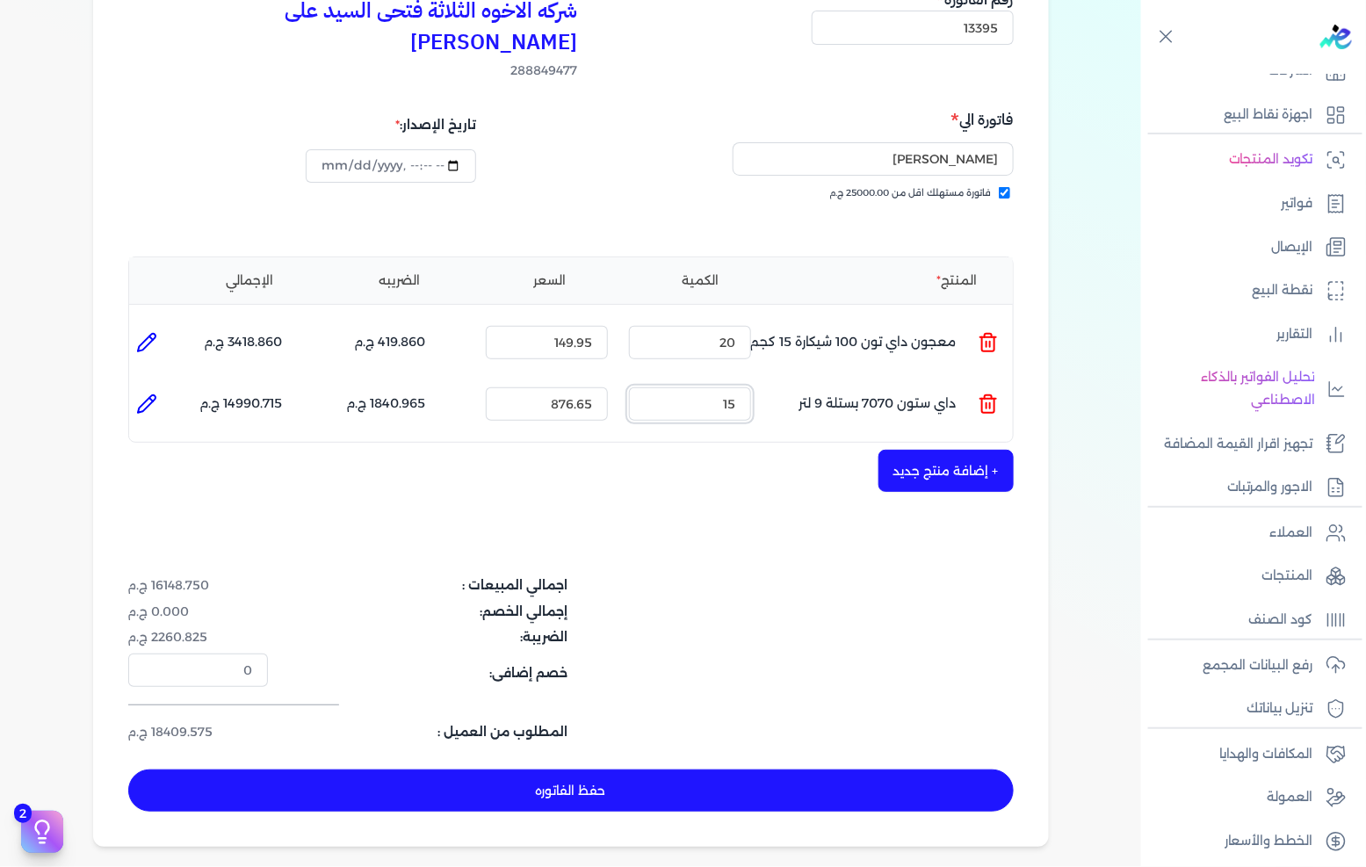
type input "15"
click at [779, 770] on button "حفظ الفاتوره" at bounding box center [571, 791] width 886 height 42
type input "[DATE]"
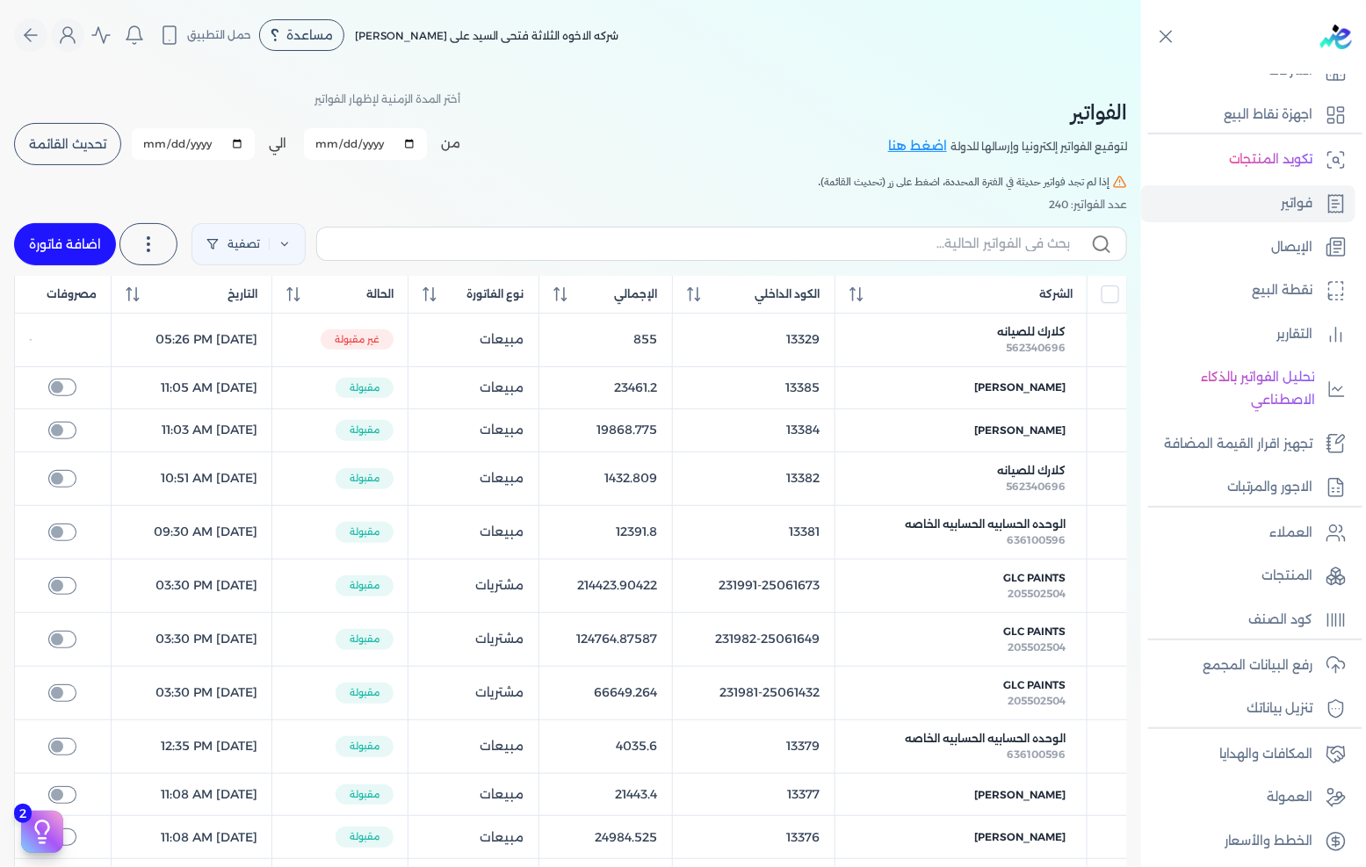
click at [60, 235] on link "اضافة فاتورة" at bounding box center [65, 244] width 102 height 42
select select "EGP"
select select "B"
select select "EGS"
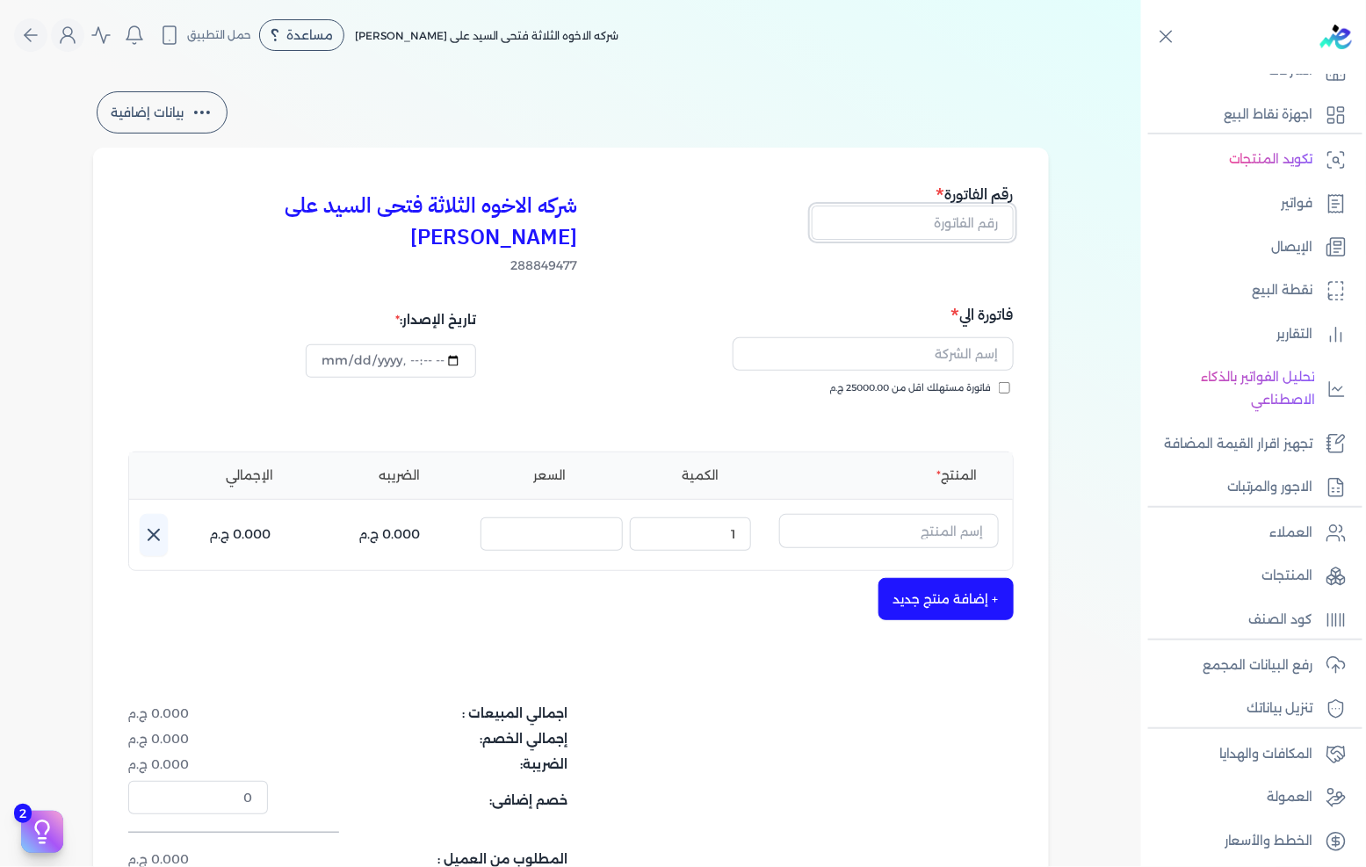
click at [938, 224] on input "text" at bounding box center [913, 222] width 202 height 33
type input "13396"
click at [933, 381] on span "فاتورة مستهلك اقل من 25000.00 ج.م" at bounding box center [911, 388] width 162 height 14
click at [999, 382] on input "فاتورة مستهلك اقل من 25000.00 ج.م" at bounding box center [1004, 387] width 11 height 11
checkbox input "true"
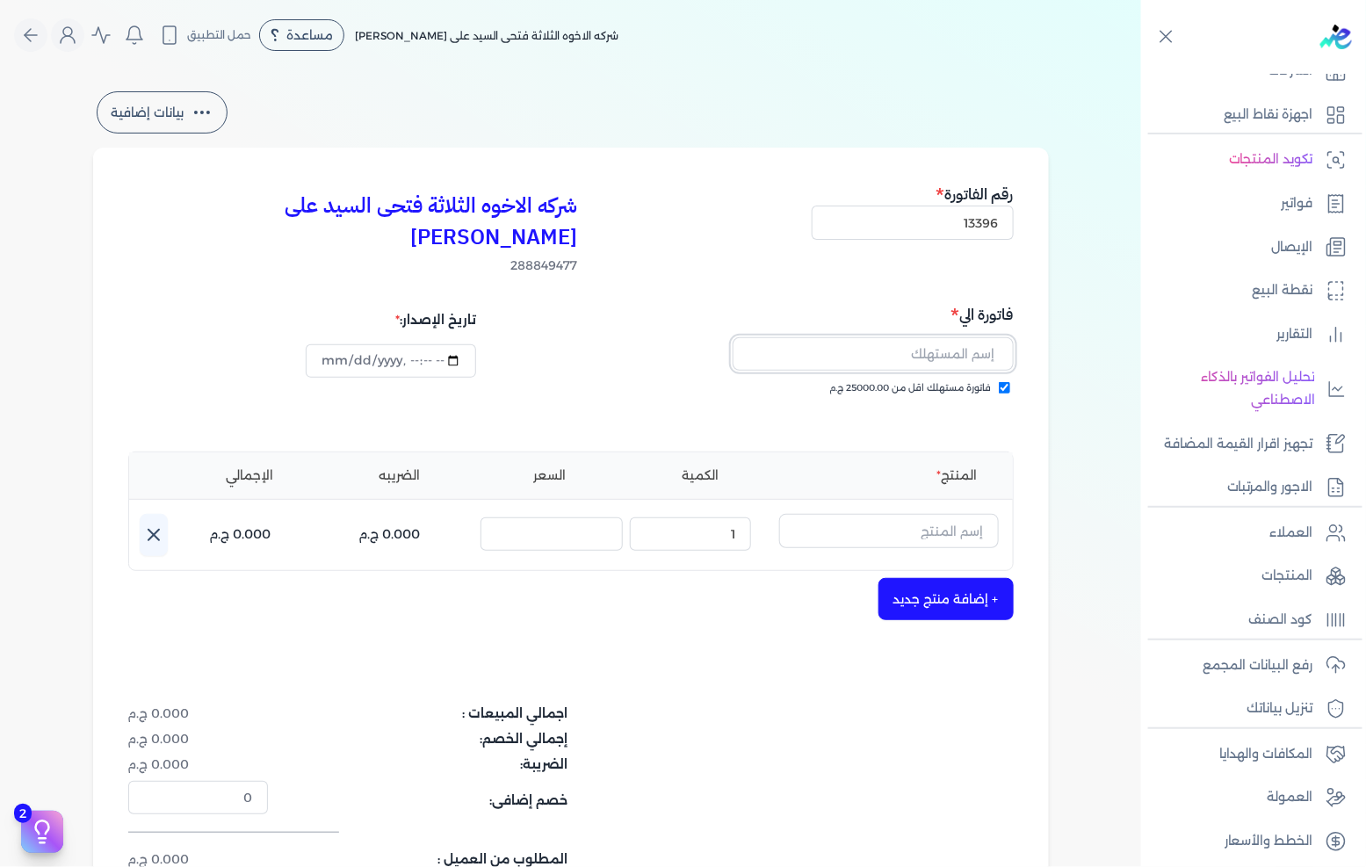
click at [928, 337] on input "text" at bounding box center [873, 353] width 281 height 33
type input "[PERSON_NAME] على"
click at [890, 514] on input "text" at bounding box center [889, 530] width 220 height 33
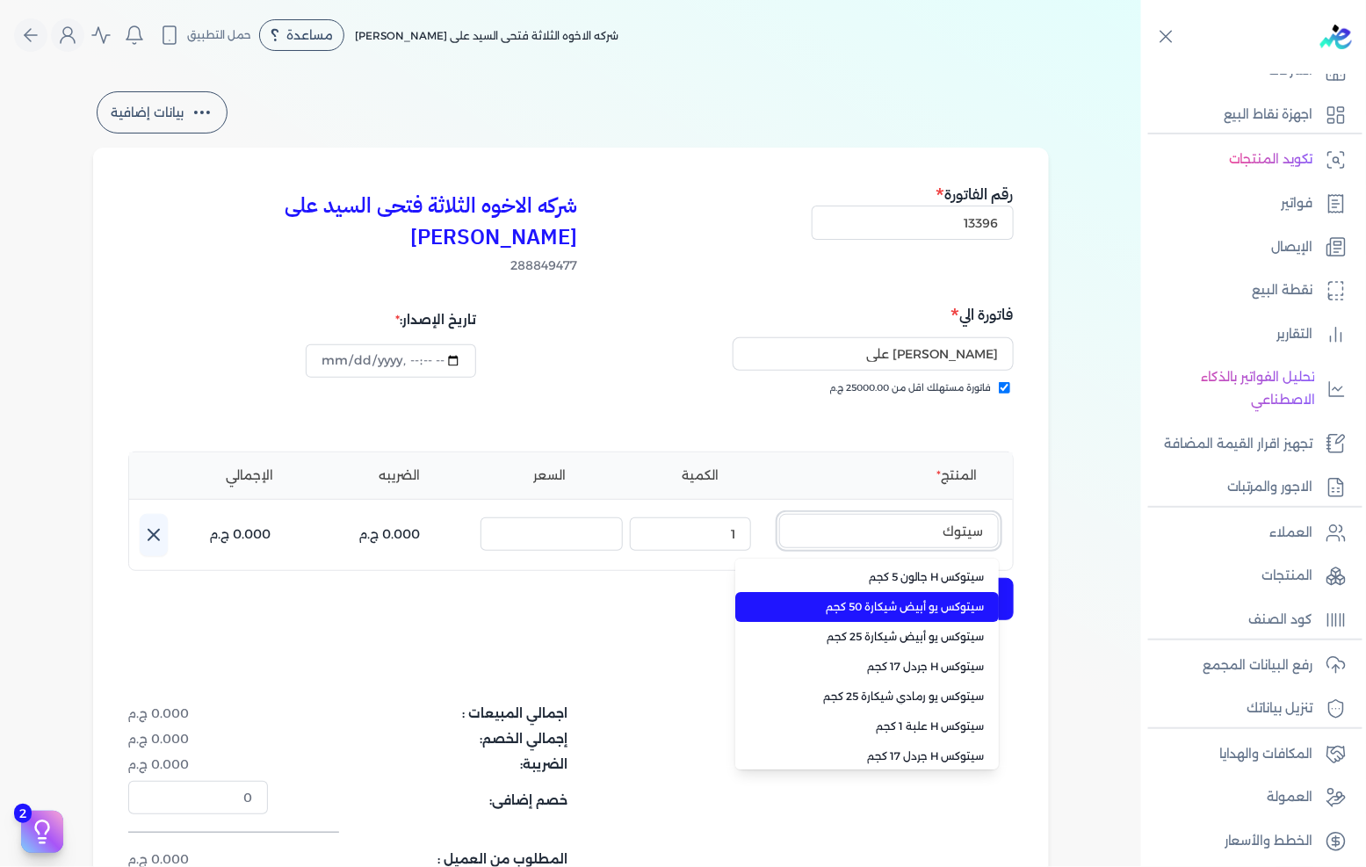
type input "سيتوك"
click at [924, 599] on span "سيتوكس يو أبيض شيكارة 50 كجم" at bounding box center [877, 607] width 214 height 16
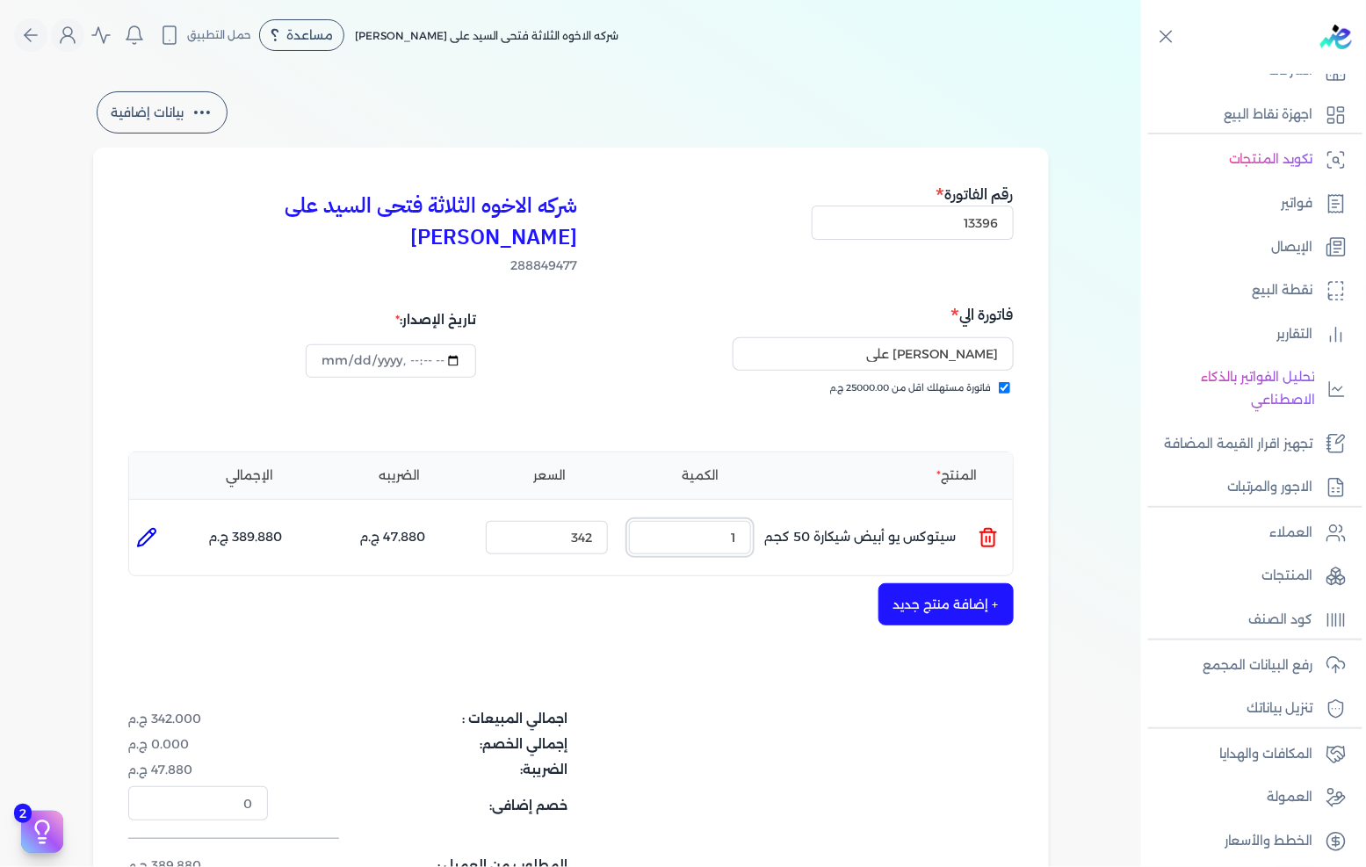
click at [695, 521] on input "1" at bounding box center [690, 537] width 122 height 33
click at [694, 521] on input "1" at bounding box center [690, 537] width 122 height 33
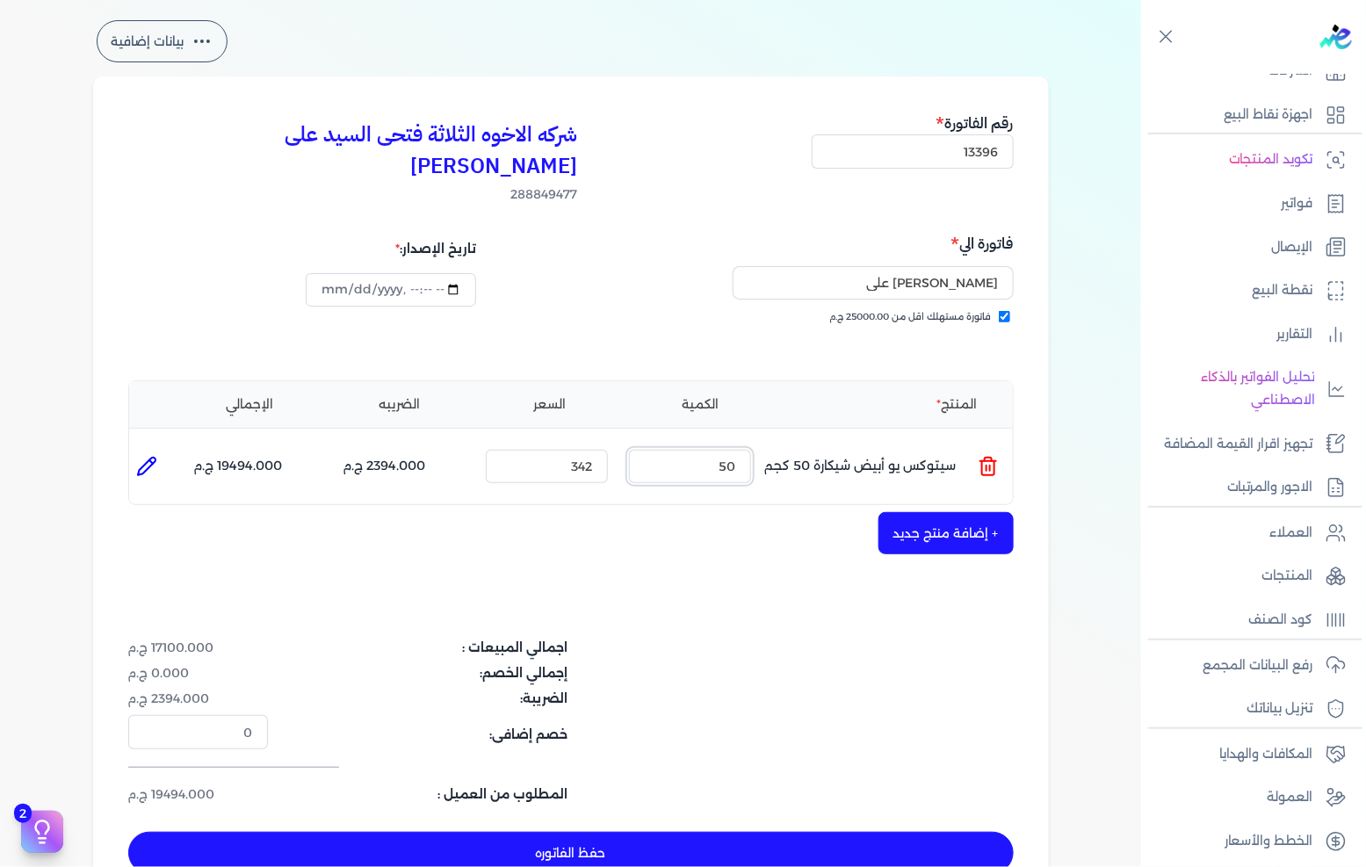
scroll to position [195, 0]
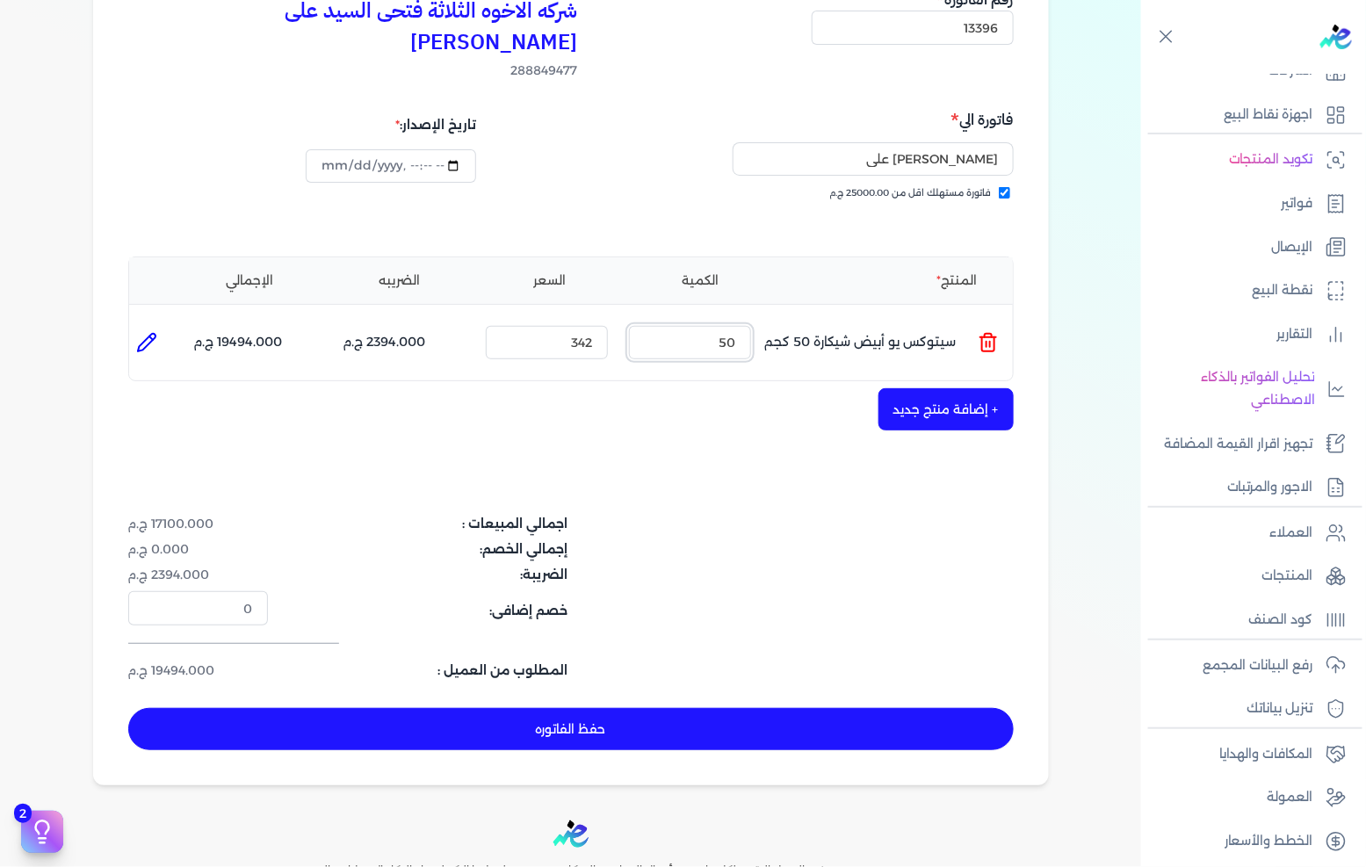
type input "50"
click at [751, 708] on button "حفظ الفاتوره" at bounding box center [571, 729] width 886 height 42
type input "[DATE]"
